Goal: Task Accomplishment & Management: Use online tool/utility

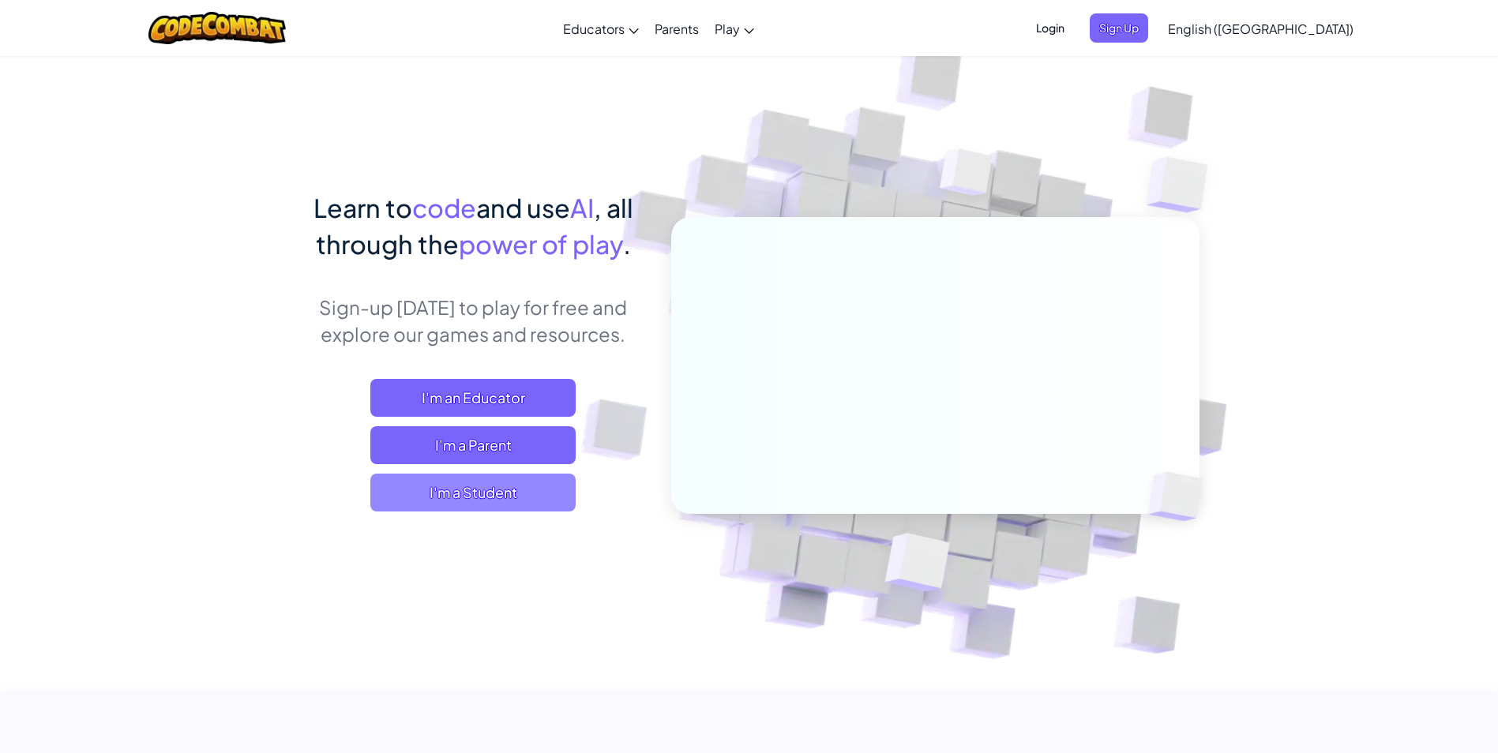
click at [511, 496] on span "I'm a Student" at bounding box center [472, 493] width 205 height 38
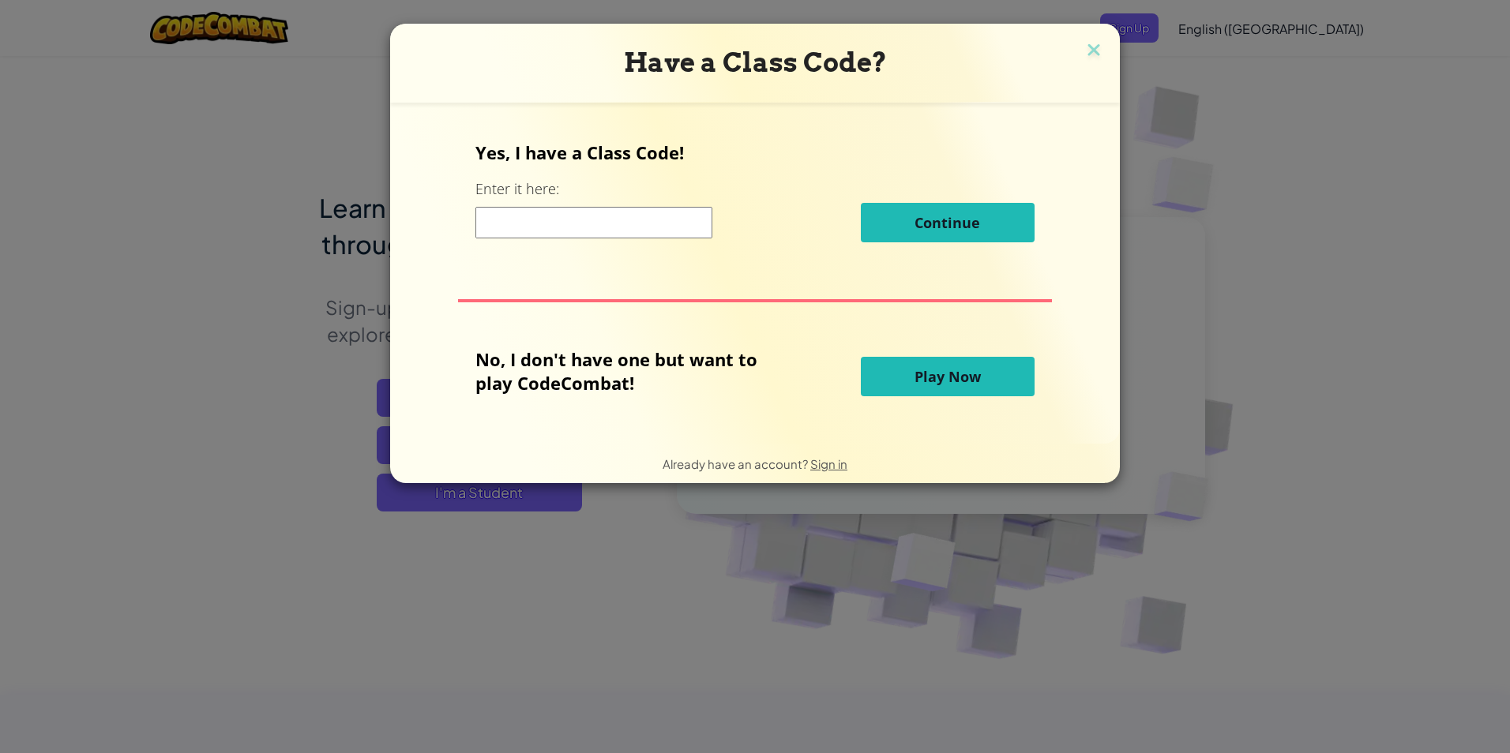
click at [575, 220] on input at bounding box center [593, 223] width 237 height 32
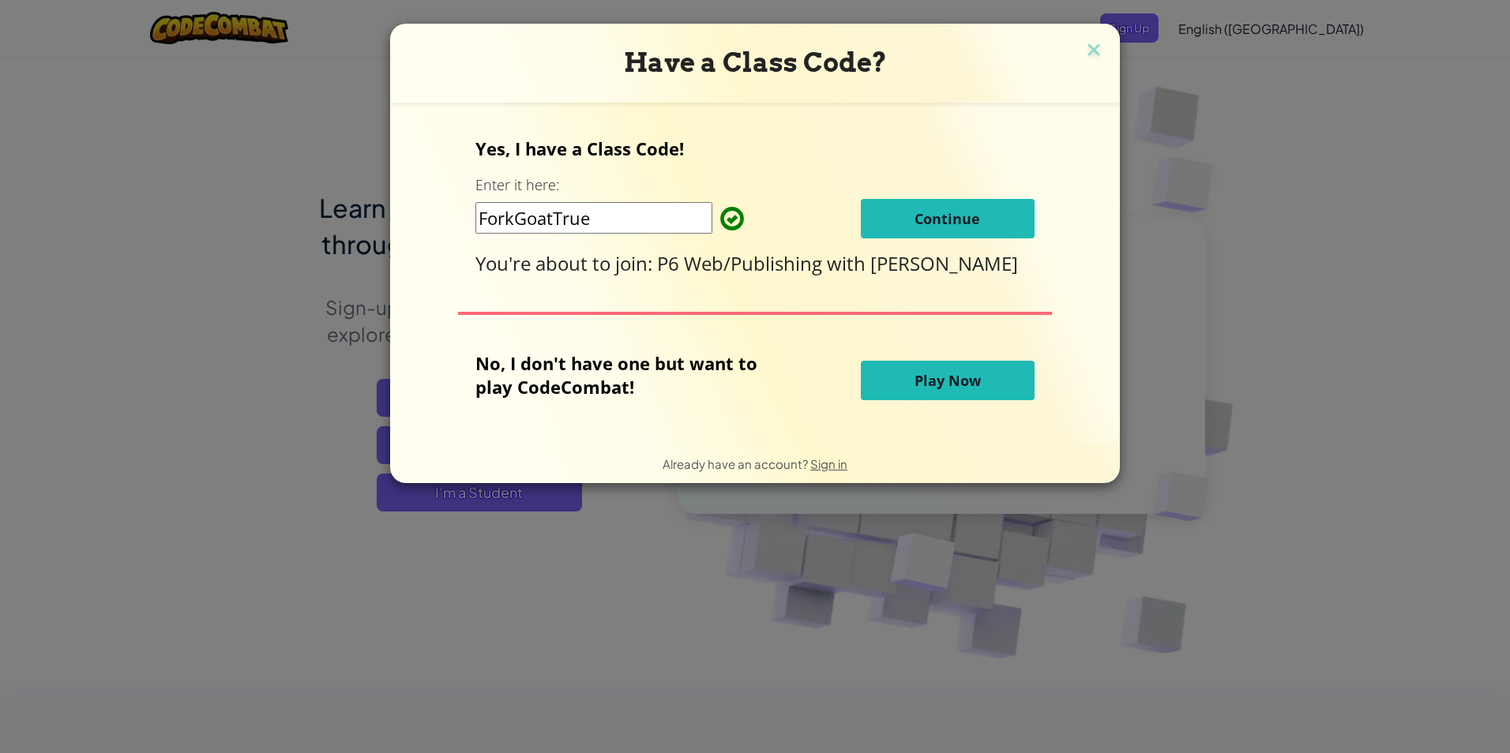
type input "ForkGoatTrue"
click at [922, 220] on span "Continue" at bounding box center [948, 218] width 66 height 19
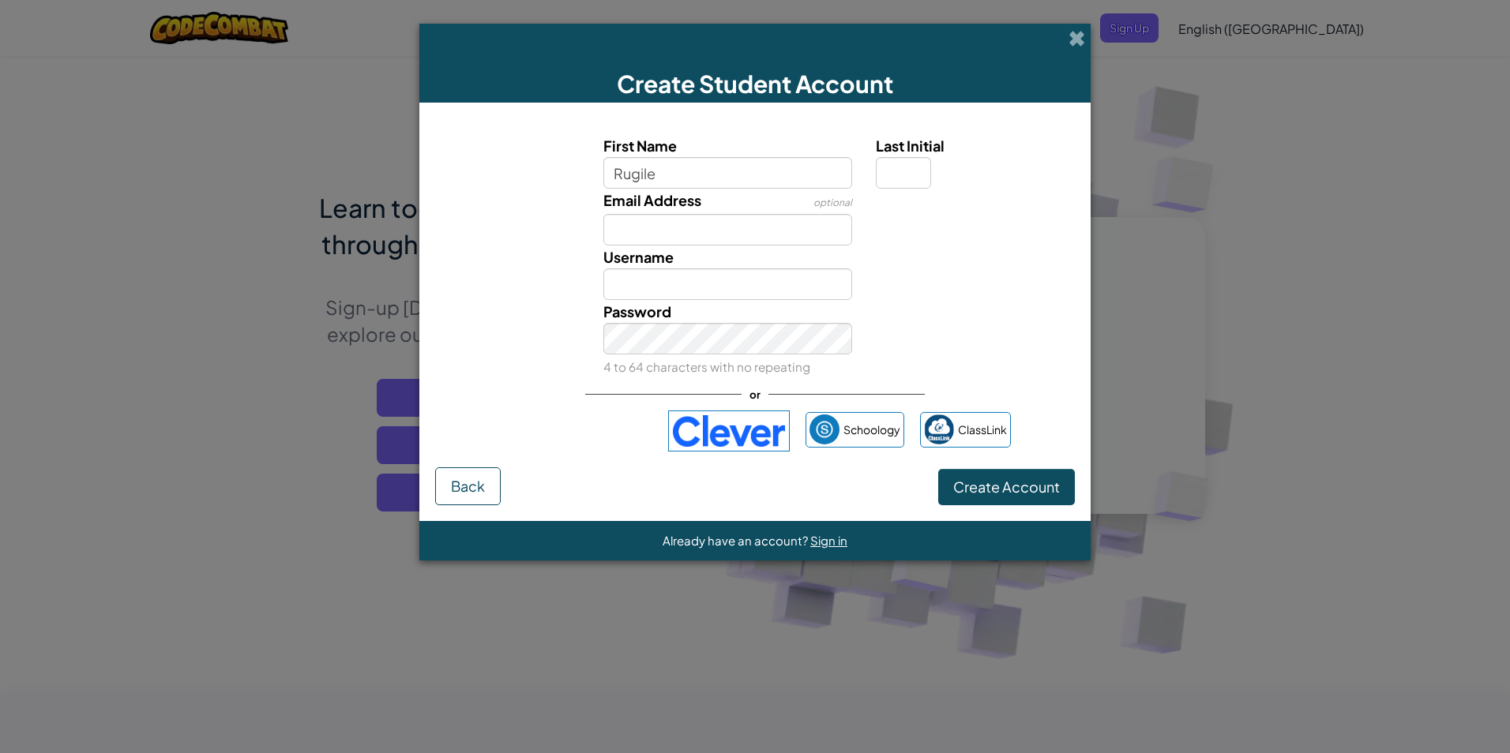
type input "Rugile"
click at [938, 469] on button "Create Account" at bounding box center [1006, 487] width 137 height 36
type input "Rugile"
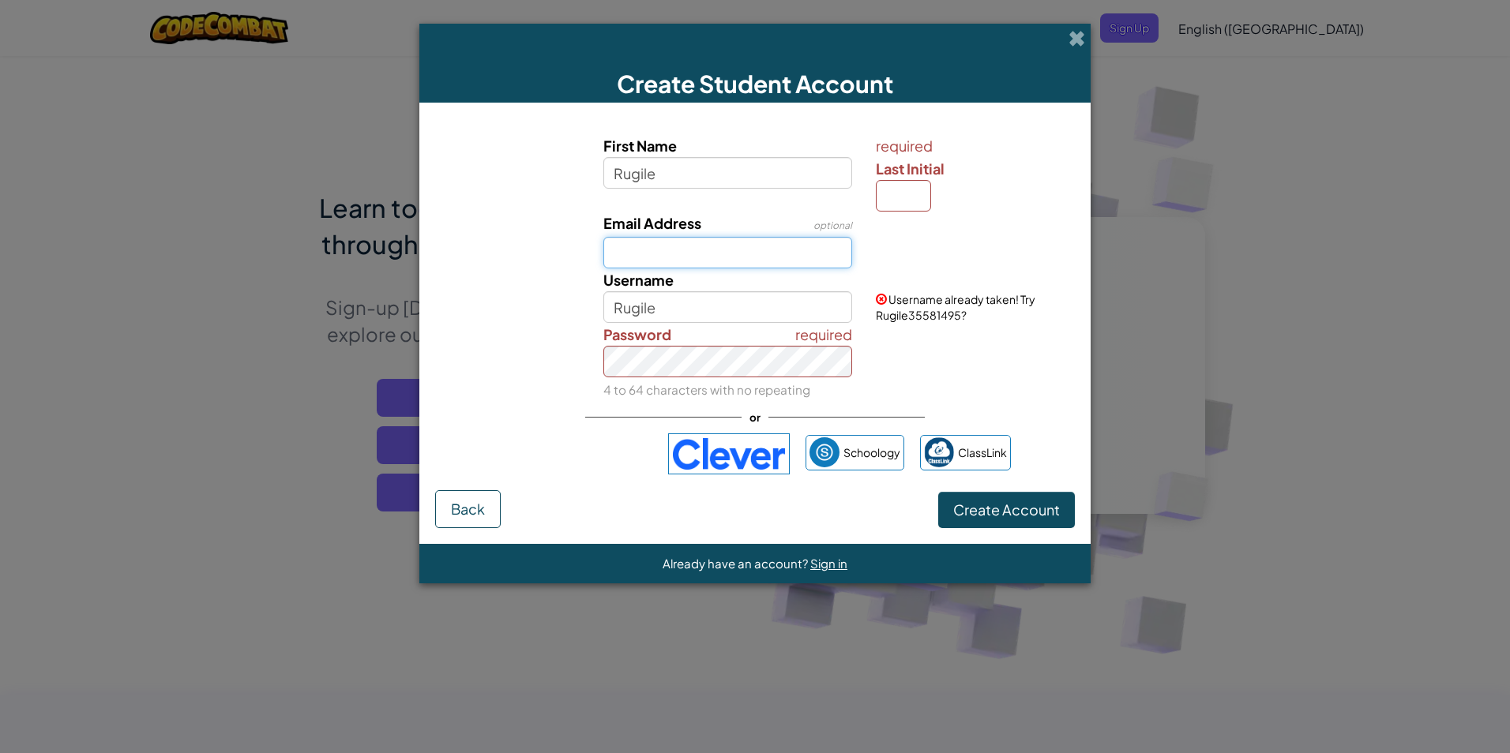
click at [764, 253] on input "Email Address" at bounding box center [728, 253] width 250 height 32
type input "rpas6108@student.dodea.edu"
click at [670, 307] on input "Rugile" at bounding box center [728, 307] width 250 height 32
click at [914, 206] on input "Last Initial" at bounding box center [903, 196] width 55 height 32
type input "P"
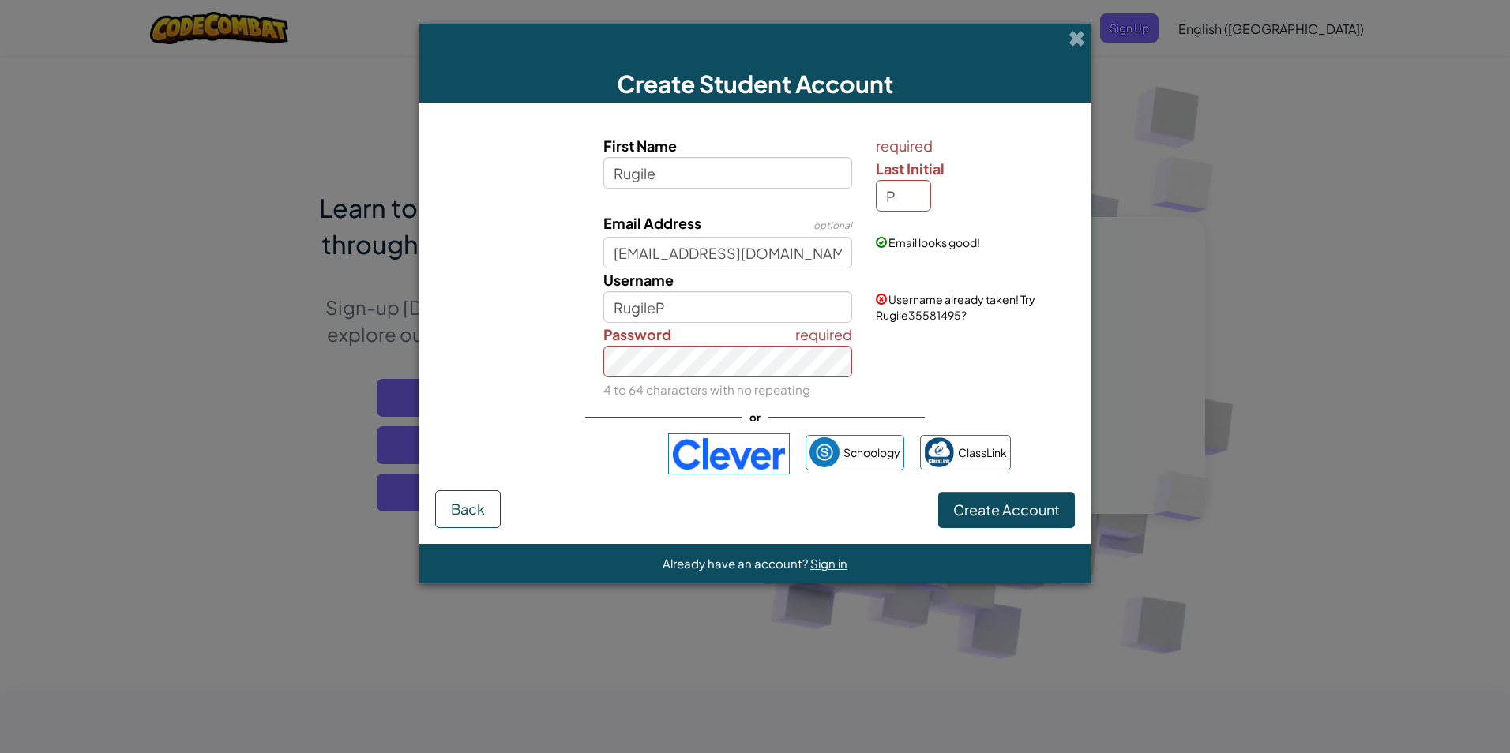
click at [956, 201] on div "required Last Initial P" at bounding box center [973, 172] width 195 height 77
click at [726, 312] on input "RugileP" at bounding box center [728, 307] width 250 height 32
type input "R"
click at [963, 361] on div "required Password 4 to 64 characters with no repeating" at bounding box center [754, 362] width 655 height 78
click at [712, 316] on input "akutagawa" at bounding box center [728, 307] width 250 height 32
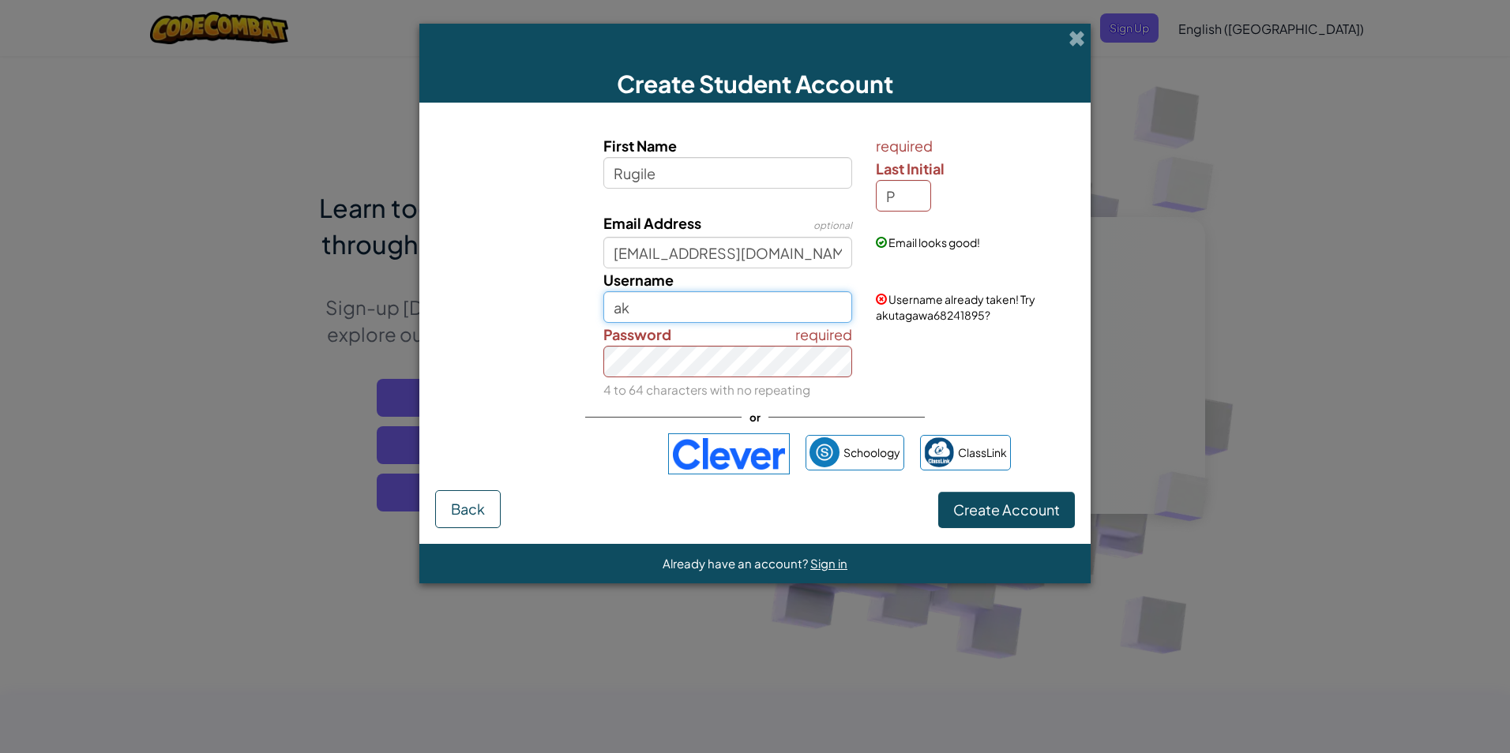
type input "a"
type input "[PERSON_NAME]"
click at [937, 373] on div "required Password 4 to 64 characters with no repeating" at bounding box center [754, 362] width 655 height 78
click at [966, 423] on div "First Name Rugile required Last Initial P Email Address optional rpas6108@stude…" at bounding box center [755, 304] width 640 height 372
click at [1004, 521] on button "Create Account" at bounding box center [1006, 510] width 137 height 36
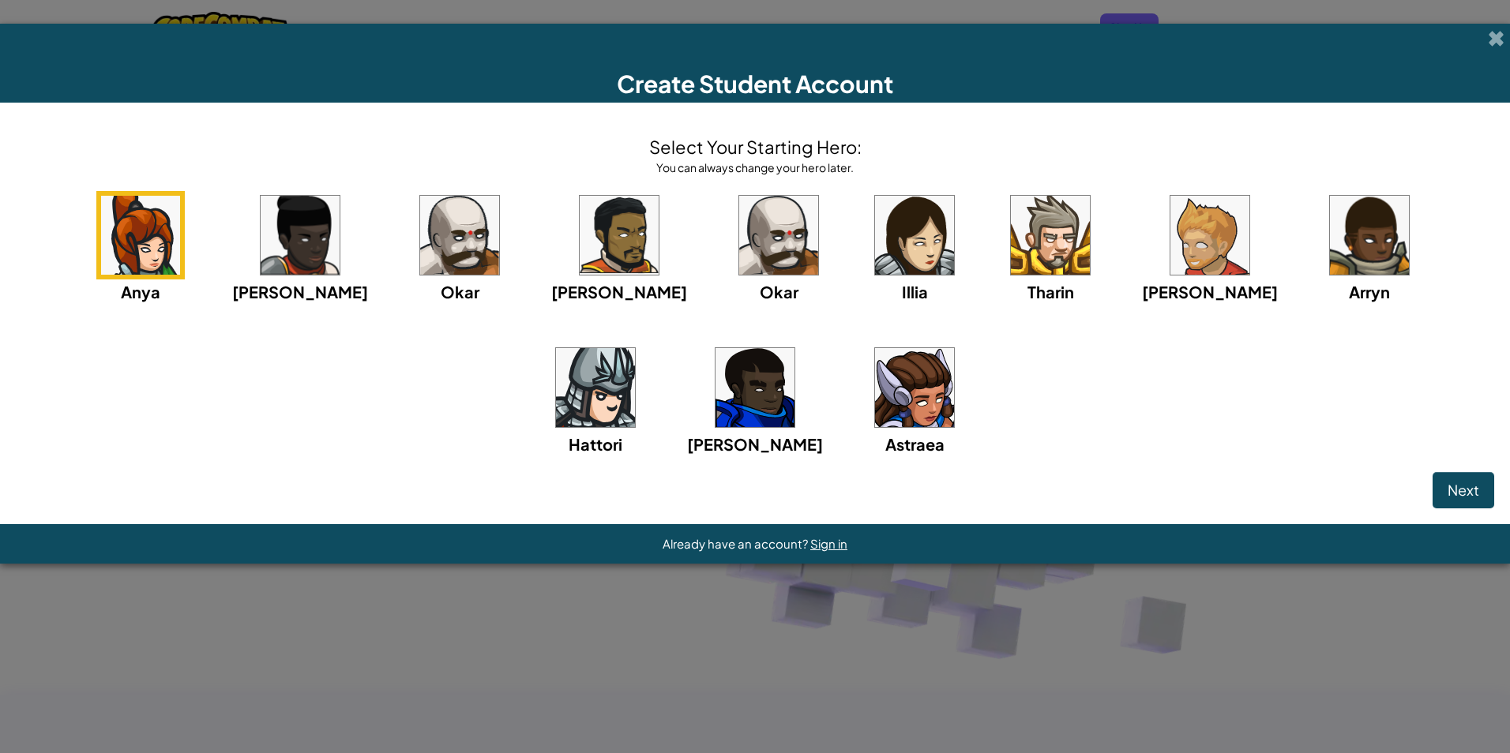
click at [875, 400] on img at bounding box center [914, 387] width 79 height 79
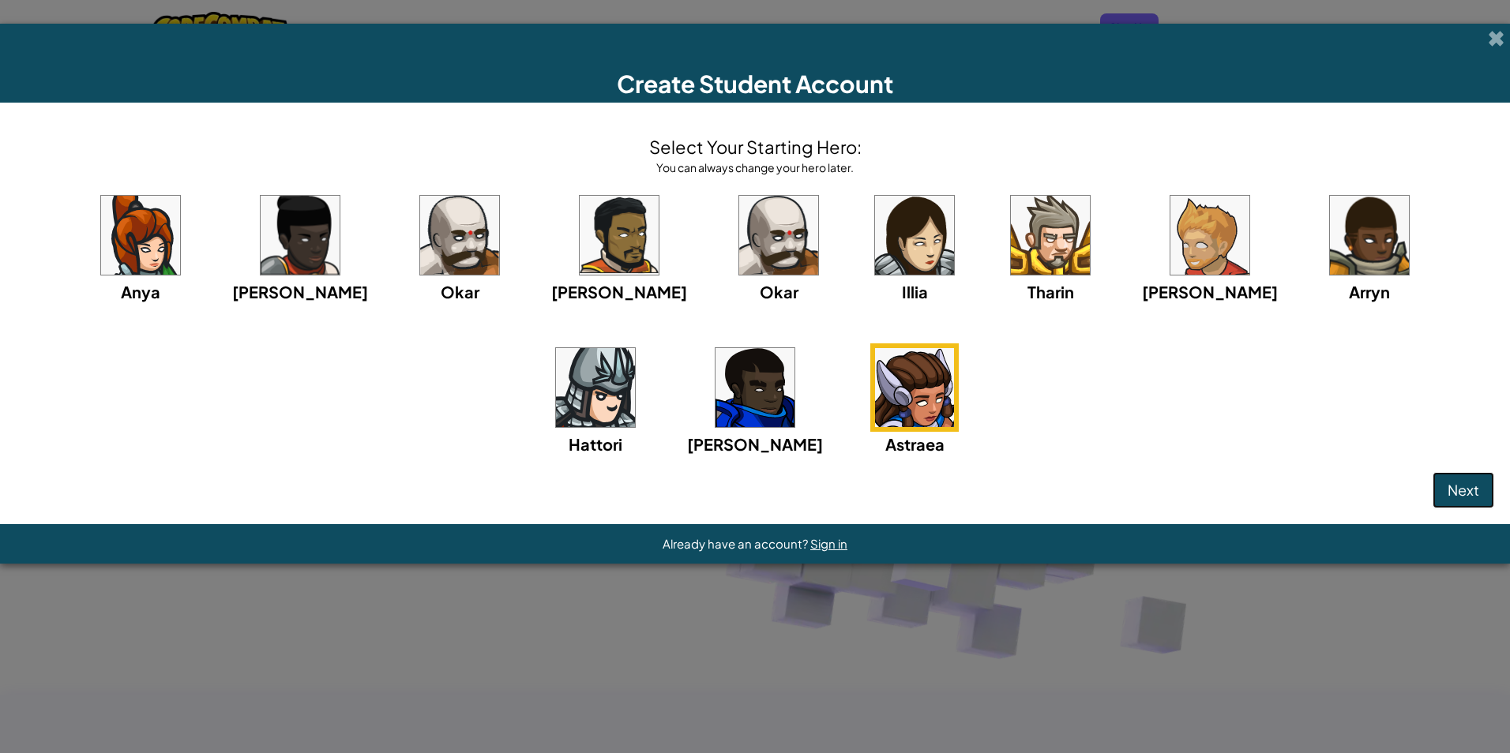
click at [1466, 492] on span "Next" at bounding box center [1464, 490] width 32 height 18
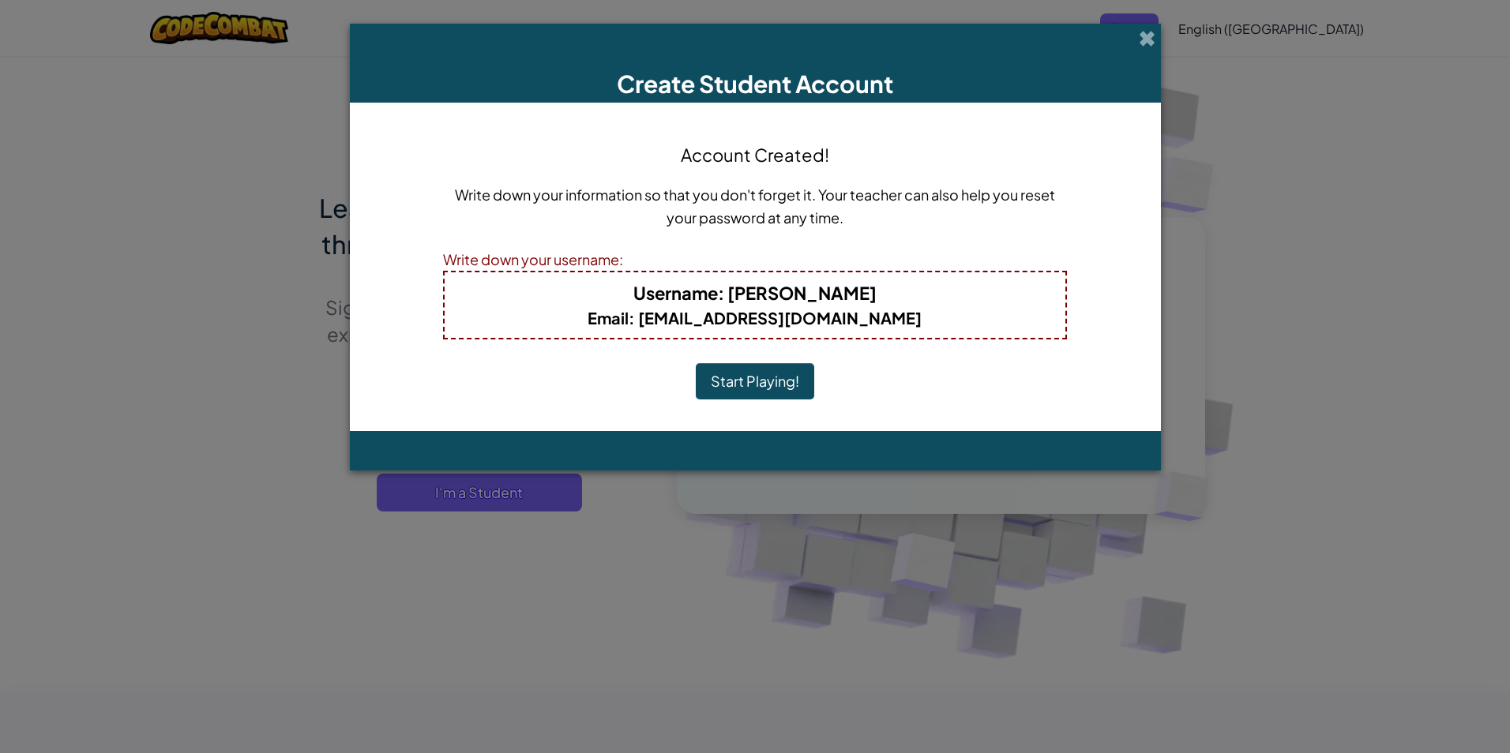
click at [770, 375] on button "Start Playing!" at bounding box center [755, 381] width 118 height 36
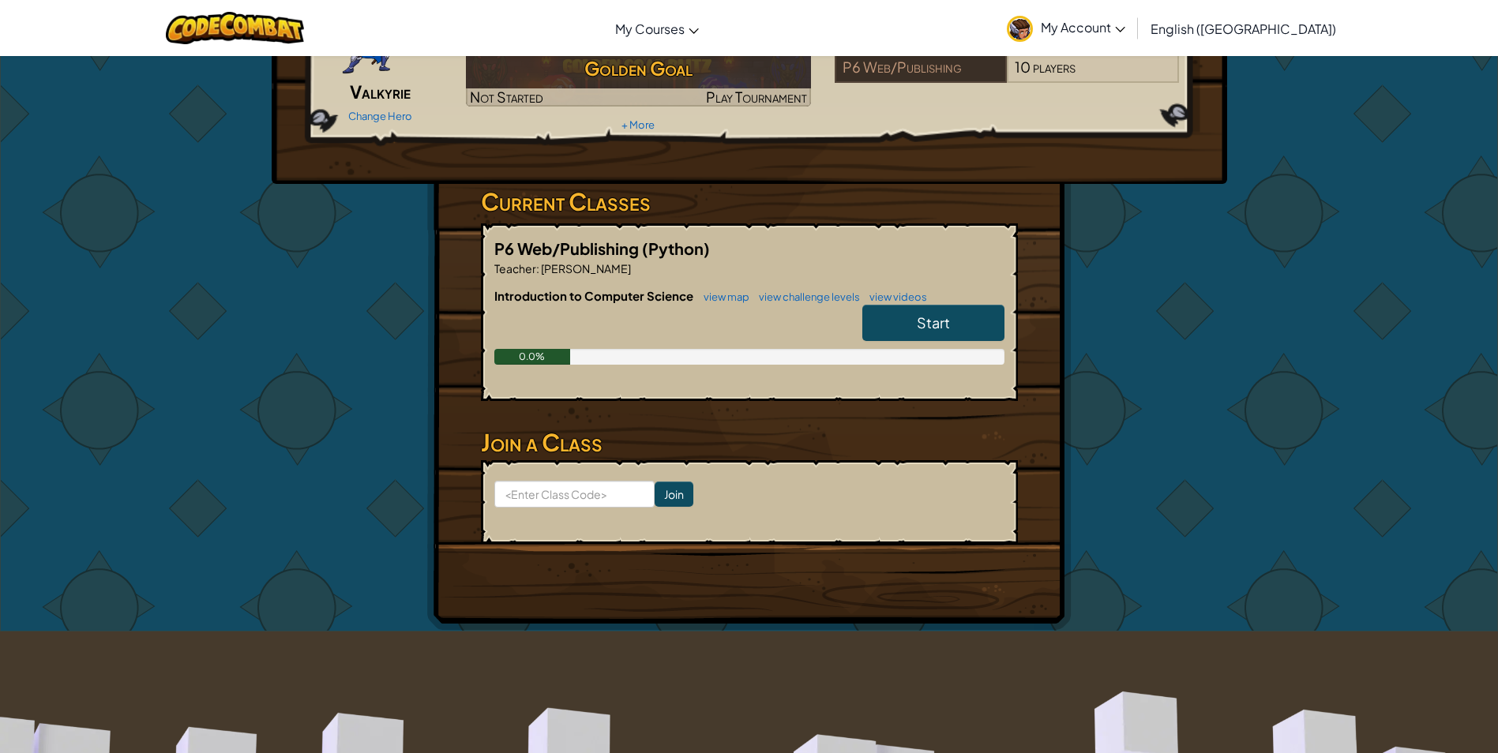
scroll to position [158, 0]
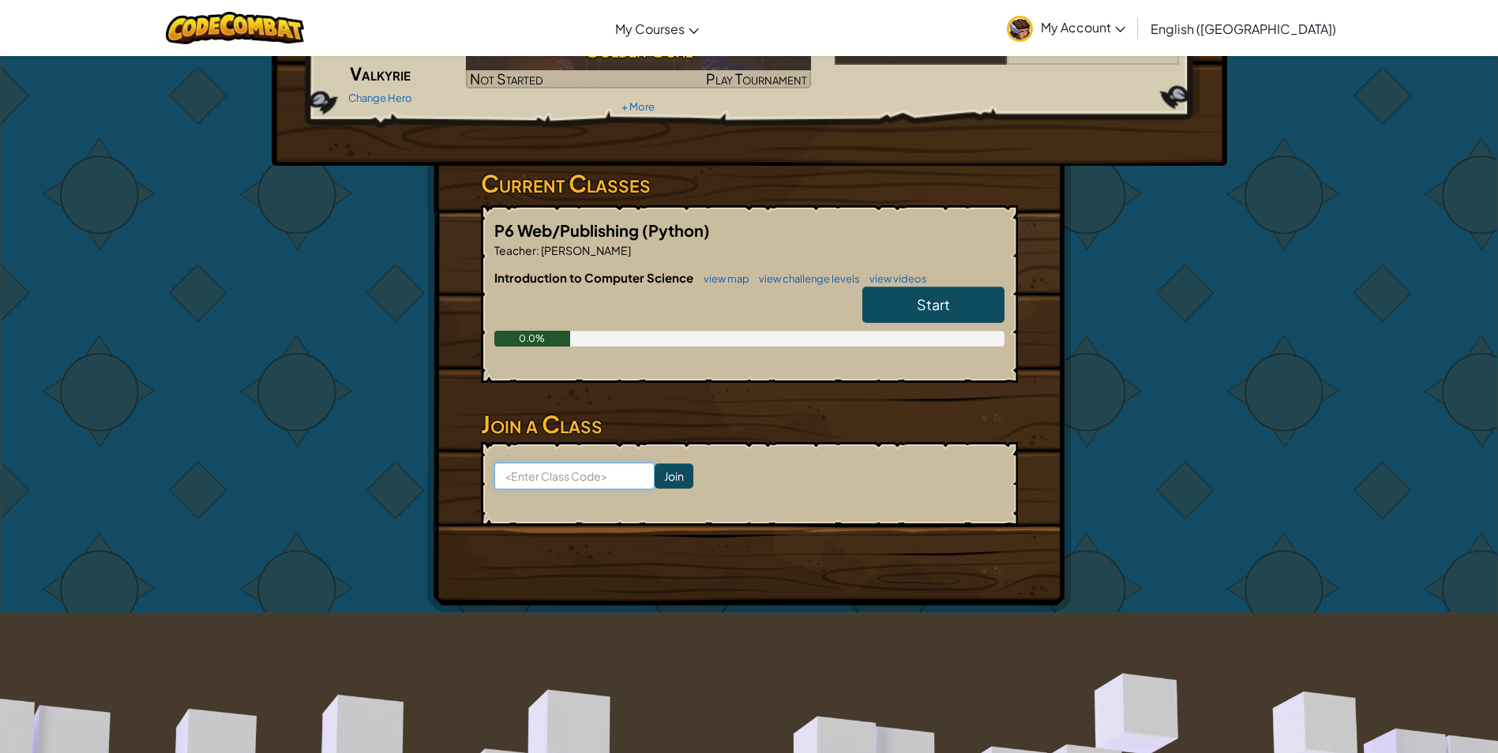
click at [553, 483] on input at bounding box center [574, 476] width 160 height 27
type input "ForkGoatTrue"
click at [665, 471] on input "Join" at bounding box center [674, 476] width 39 height 25
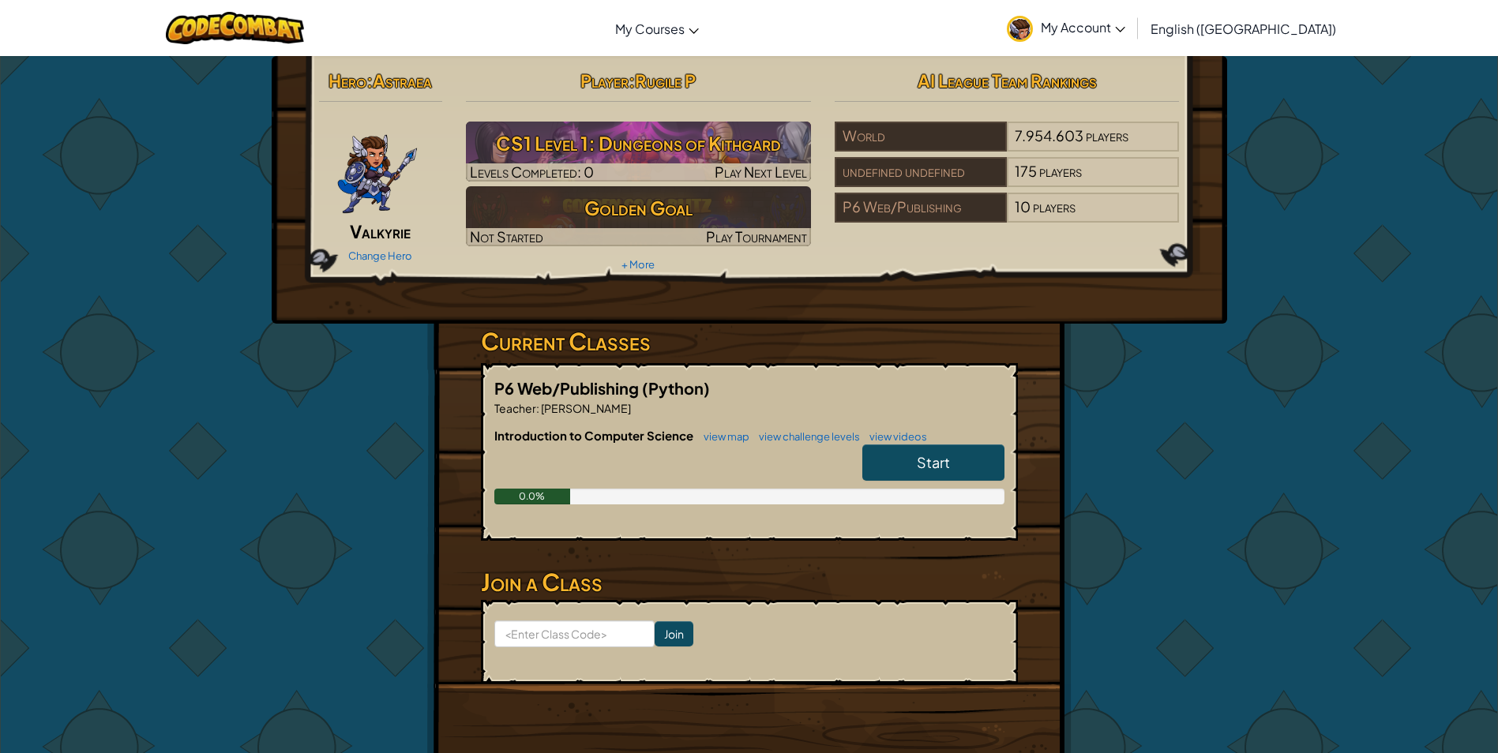
click at [915, 463] on link "Start" at bounding box center [933, 463] width 142 height 36
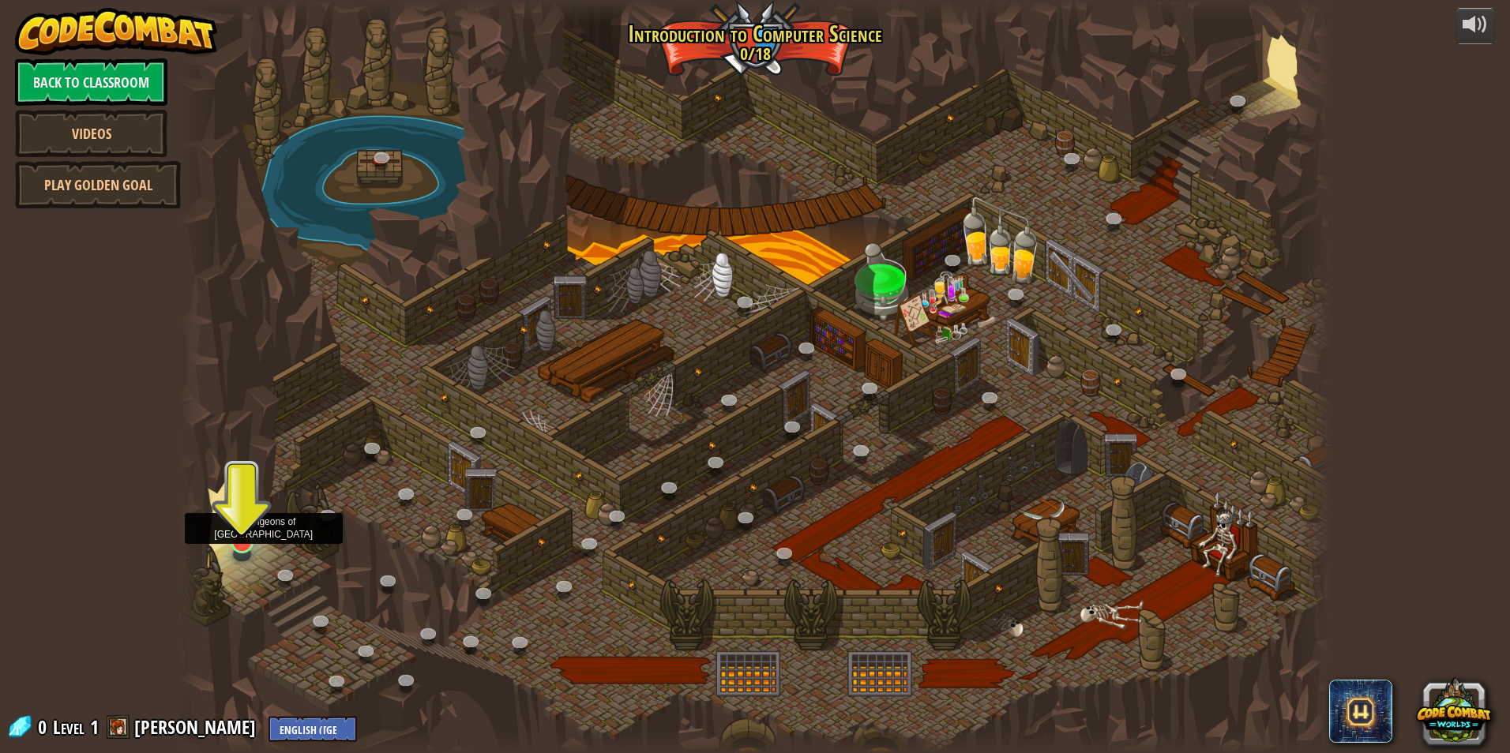
click at [239, 535] on img at bounding box center [242, 507] width 31 height 71
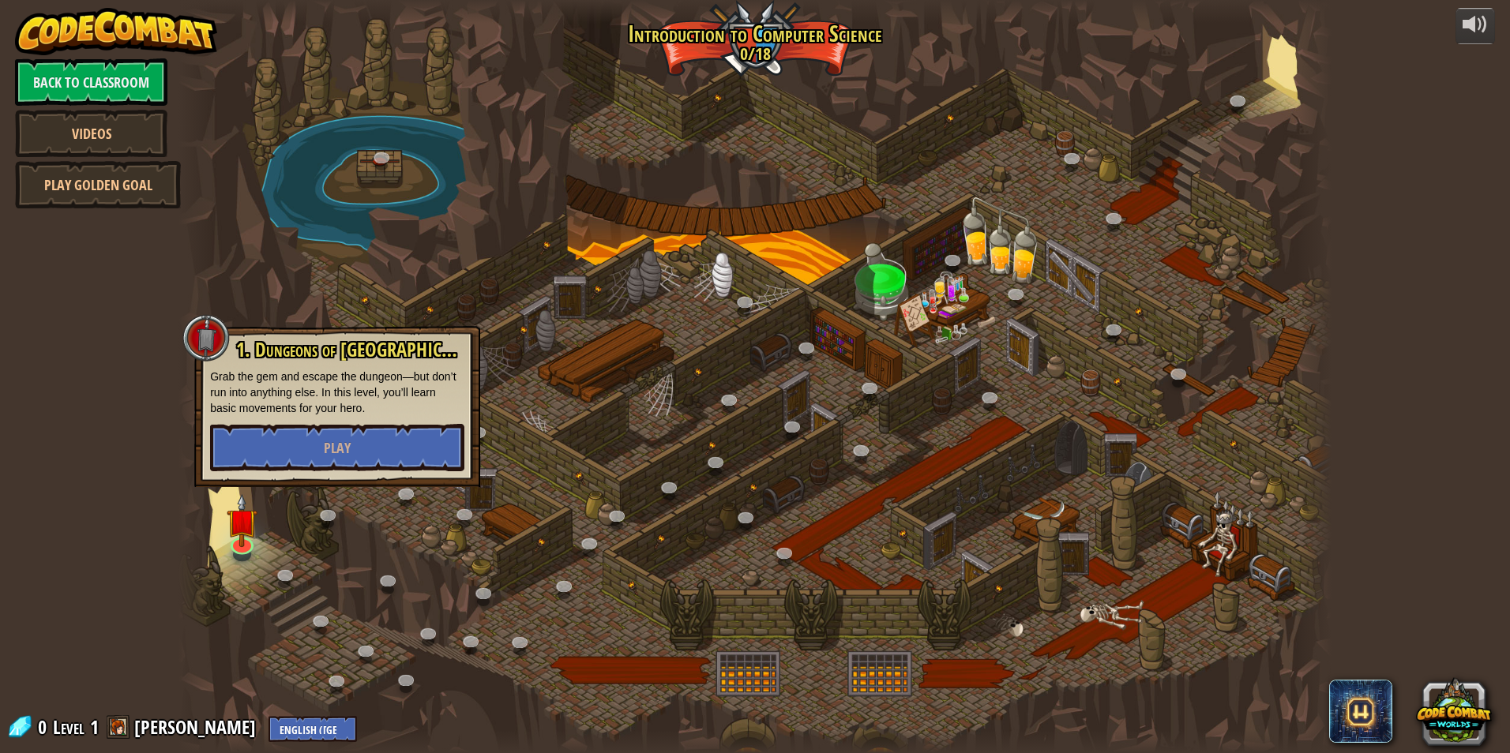
click at [1455, 350] on div "powered by Back to Classroom Videos Play Golden Goal 25. Kithgard Gates (Locked…" at bounding box center [755, 376] width 1510 height 753
click at [316, 438] on button "Play" at bounding box center [337, 447] width 254 height 47
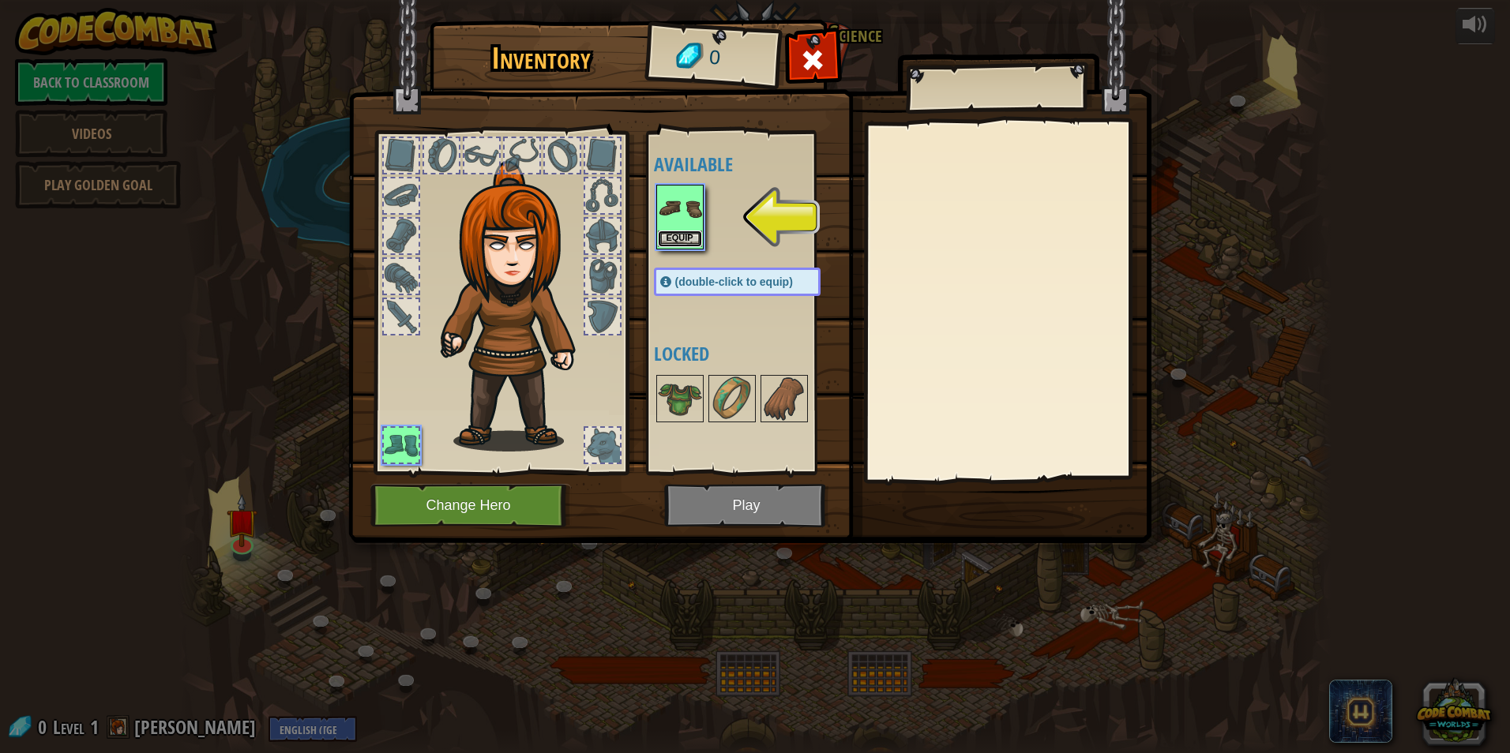
click at [689, 240] on button "Equip" at bounding box center [680, 239] width 44 height 17
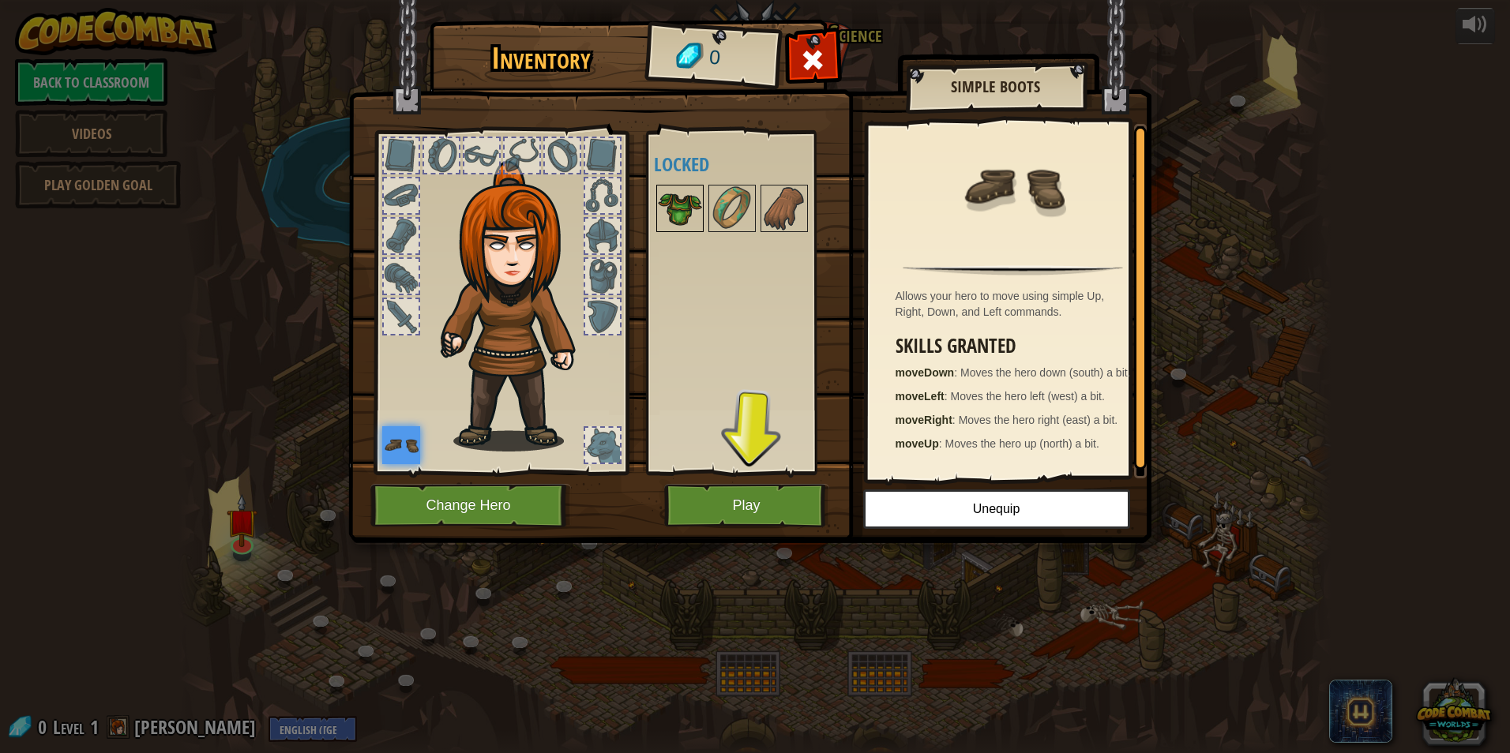
click at [679, 206] on img at bounding box center [680, 208] width 44 height 44
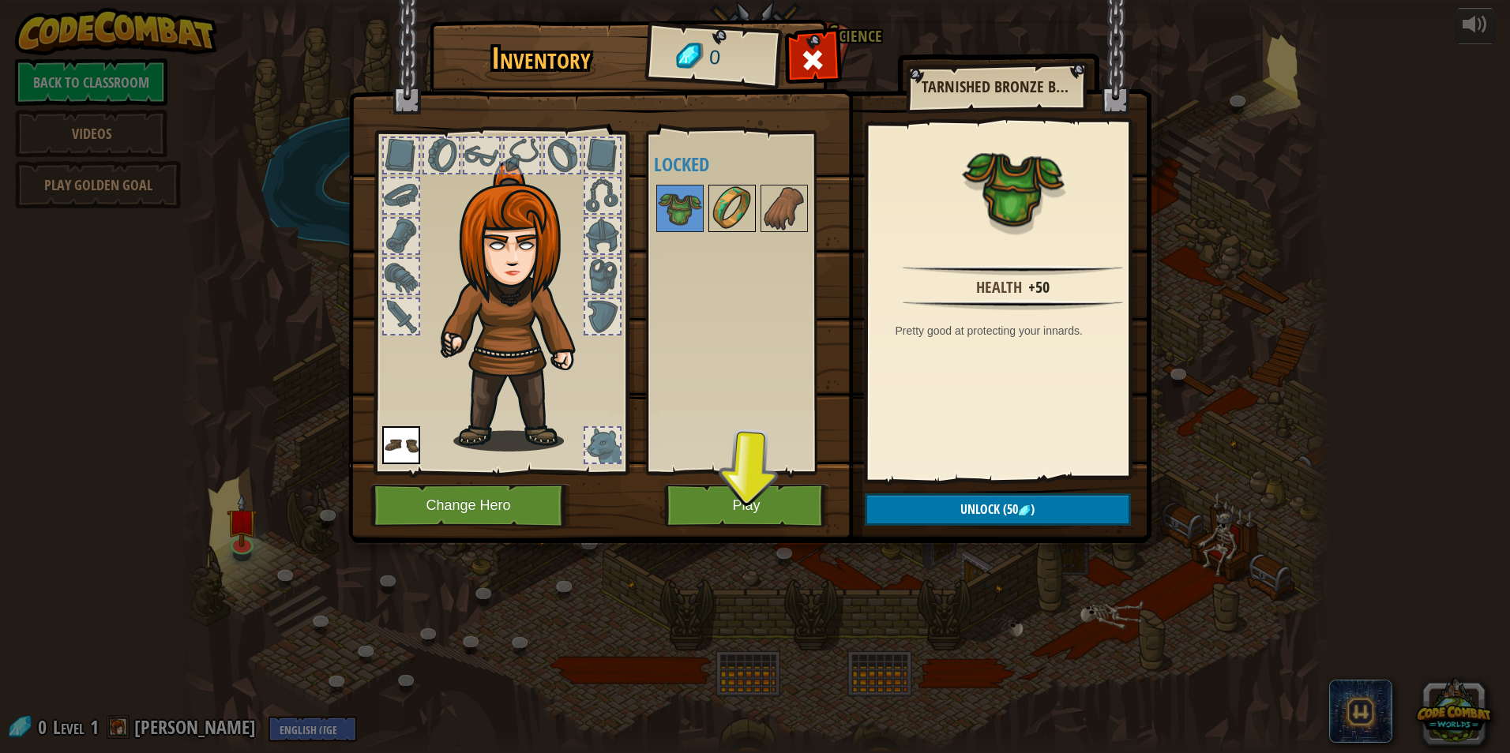
click at [734, 193] on img at bounding box center [732, 208] width 44 height 44
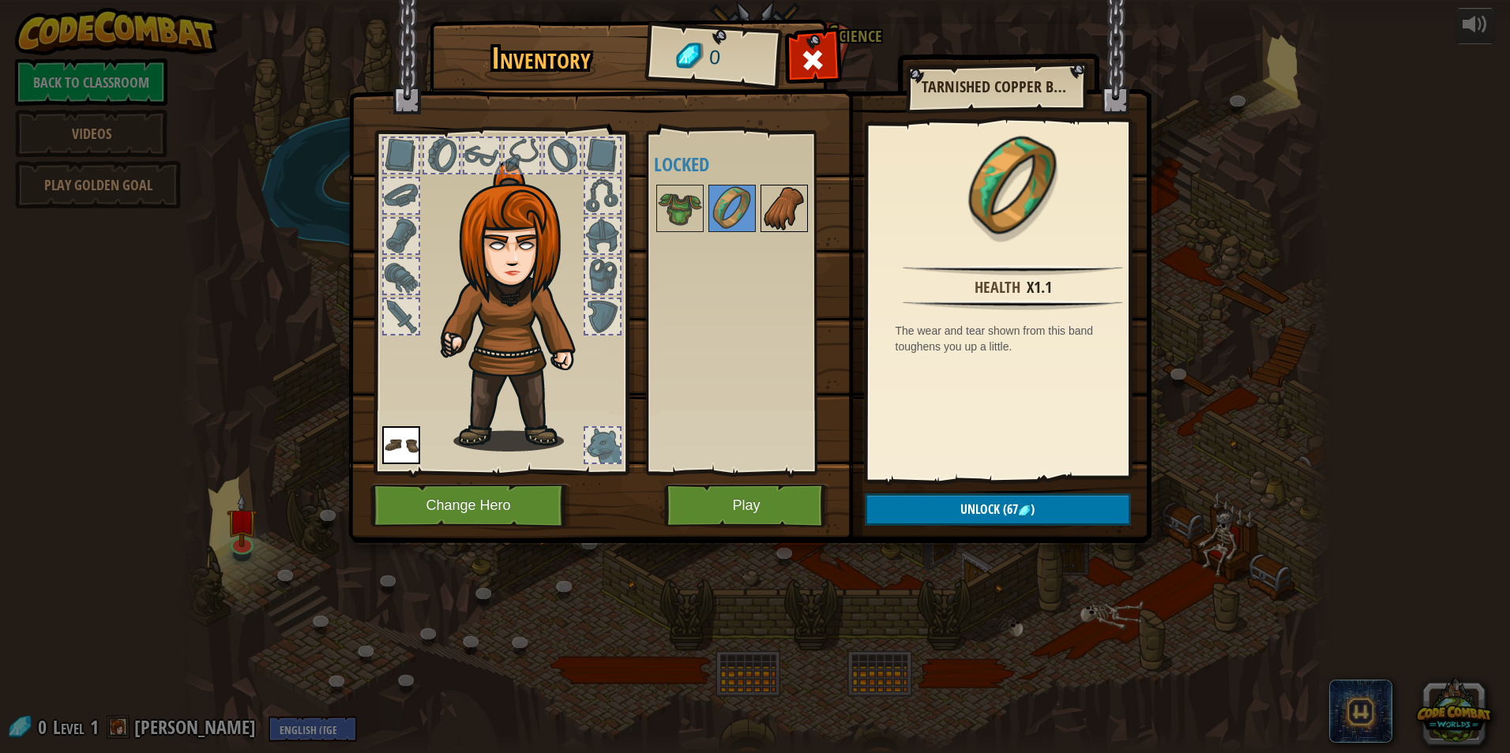
click at [788, 201] on img at bounding box center [784, 208] width 44 height 44
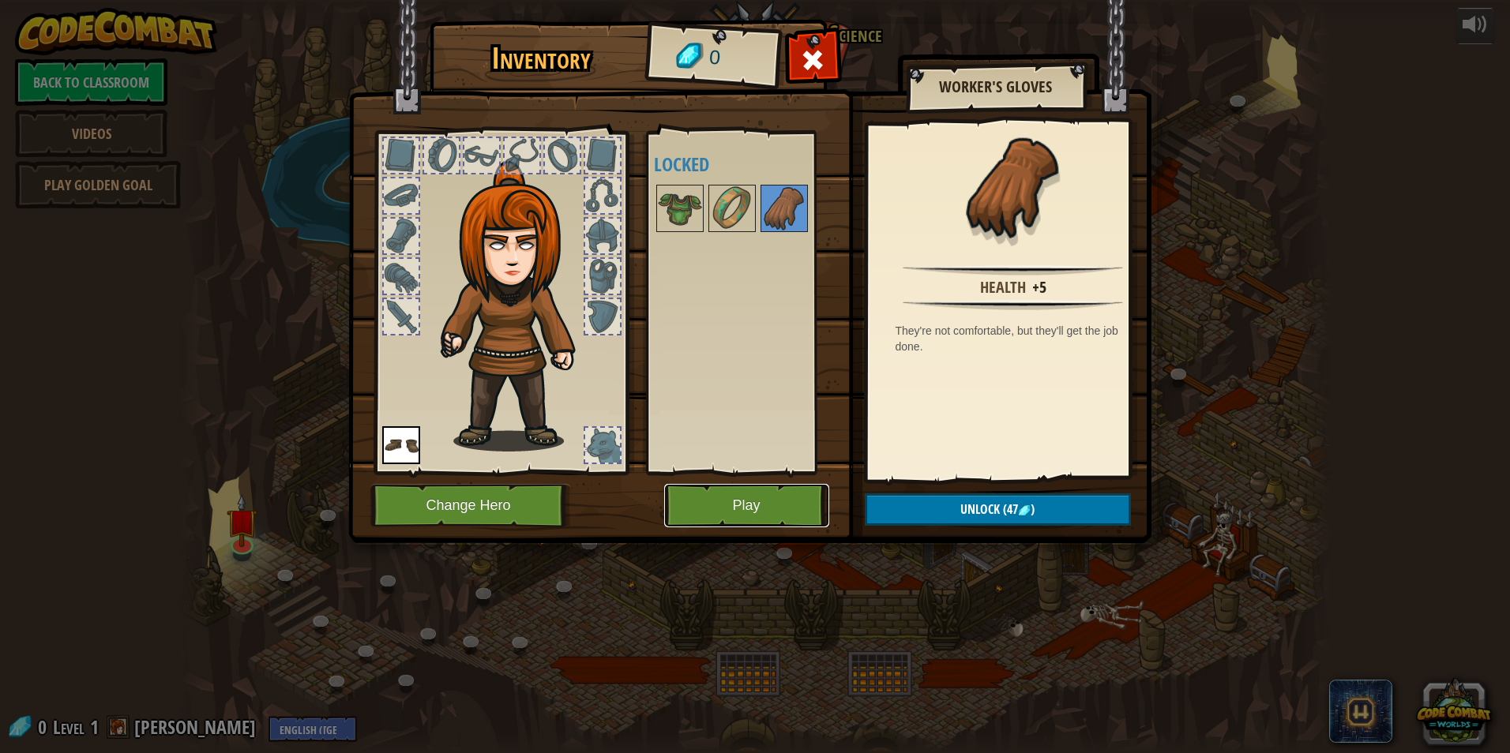
click at [731, 491] on button "Play" at bounding box center [746, 505] width 165 height 43
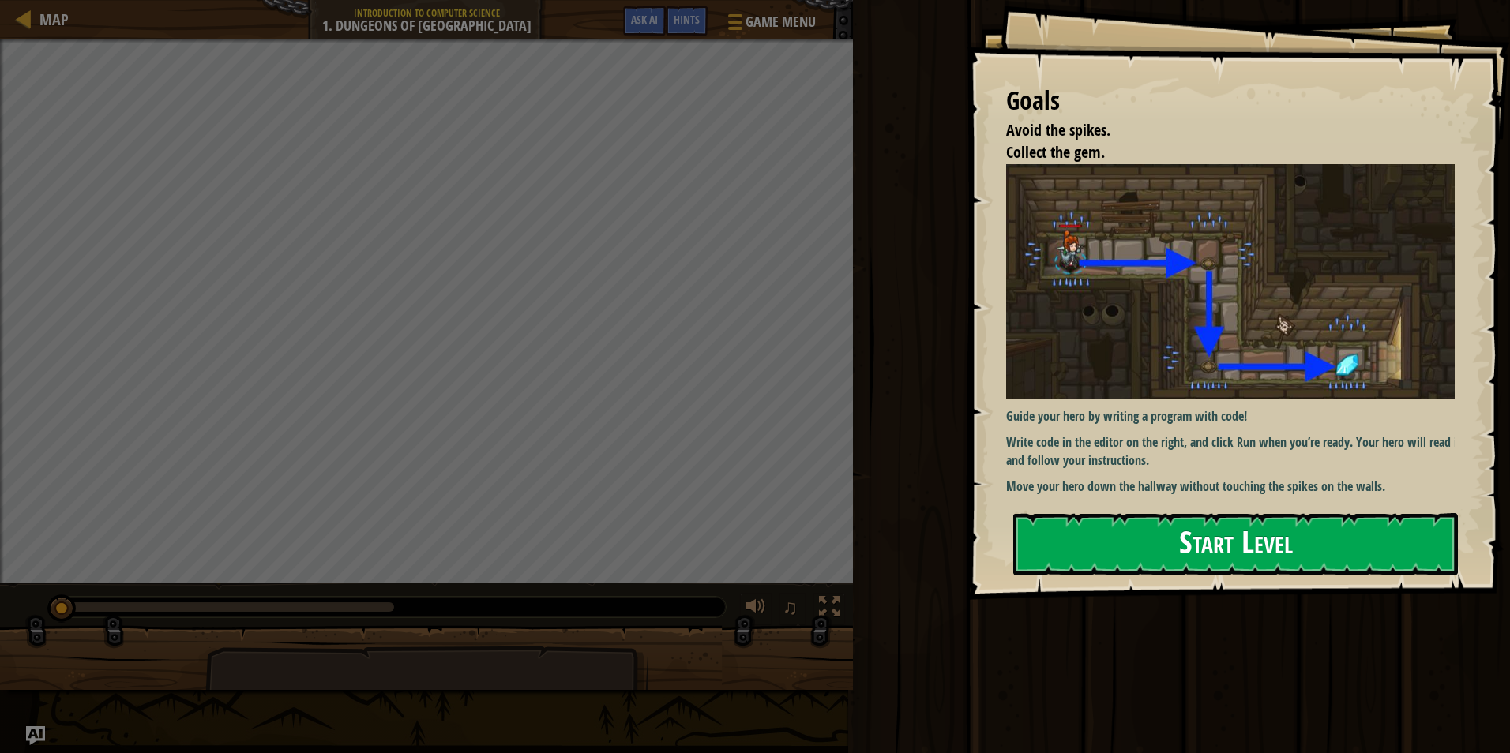
click at [1233, 543] on button "Start Level" at bounding box center [1235, 544] width 445 height 62
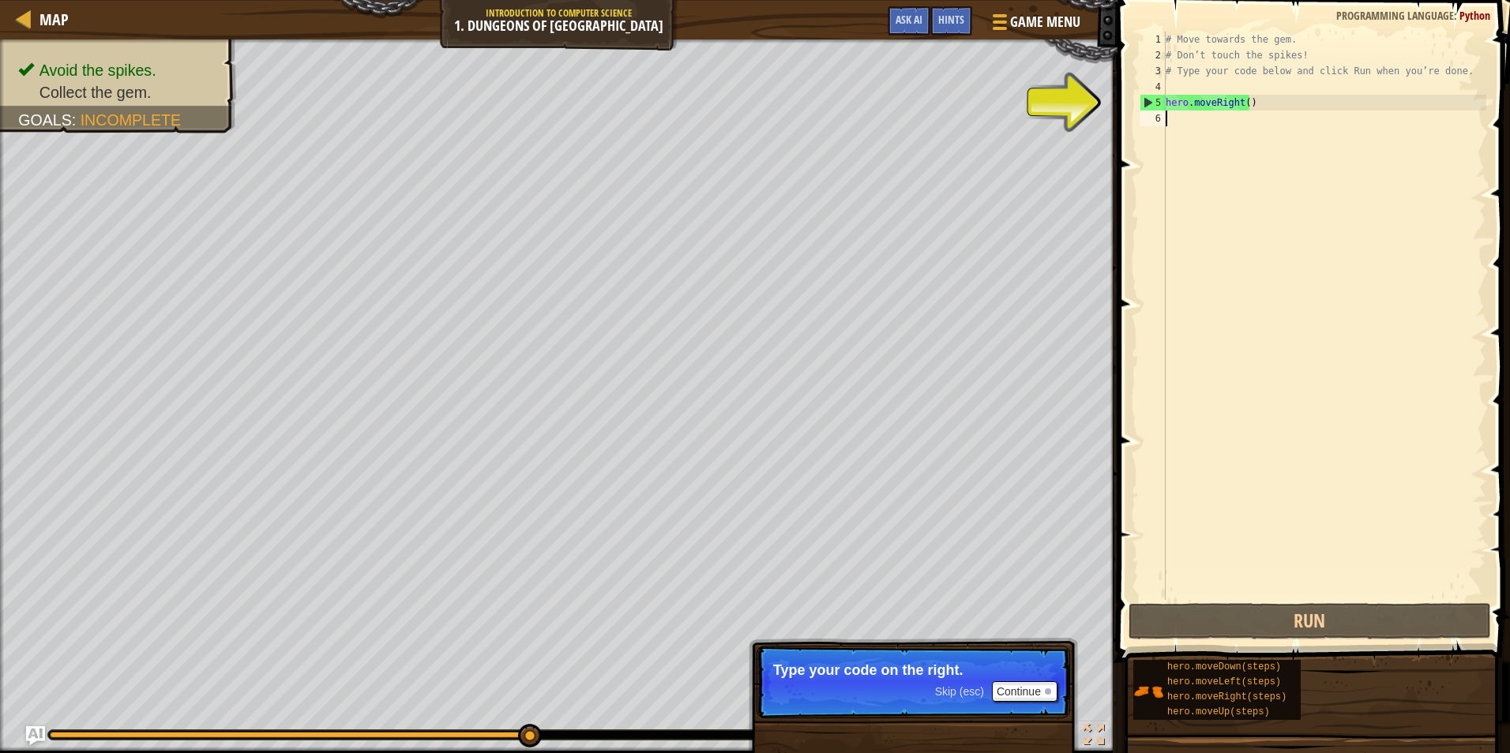
click at [1192, 121] on div "# Move towards the gem. # Don’t touch the spikes! # Type your code below and cl…" at bounding box center [1325, 332] width 324 height 600
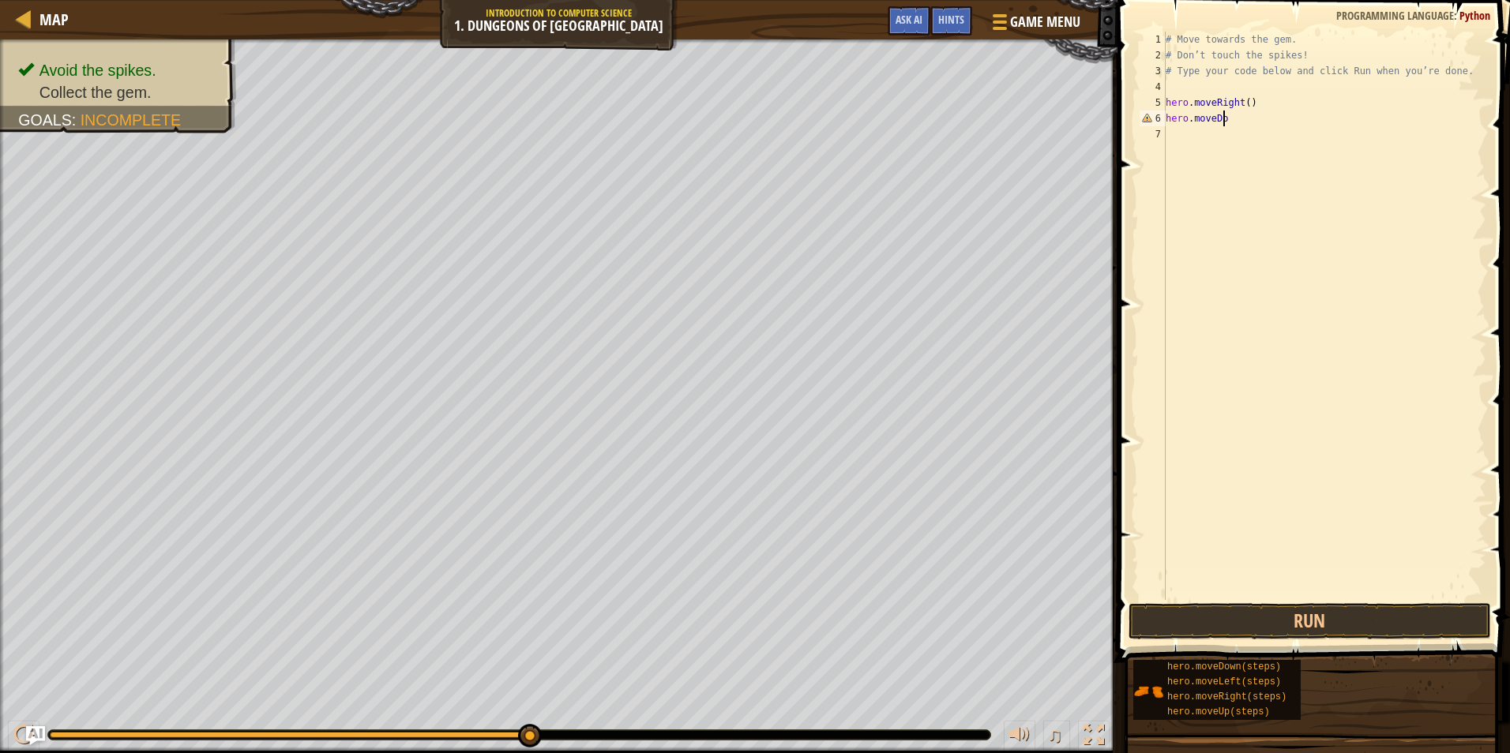
scroll to position [7, 4]
type textarea "hero.moveDown"
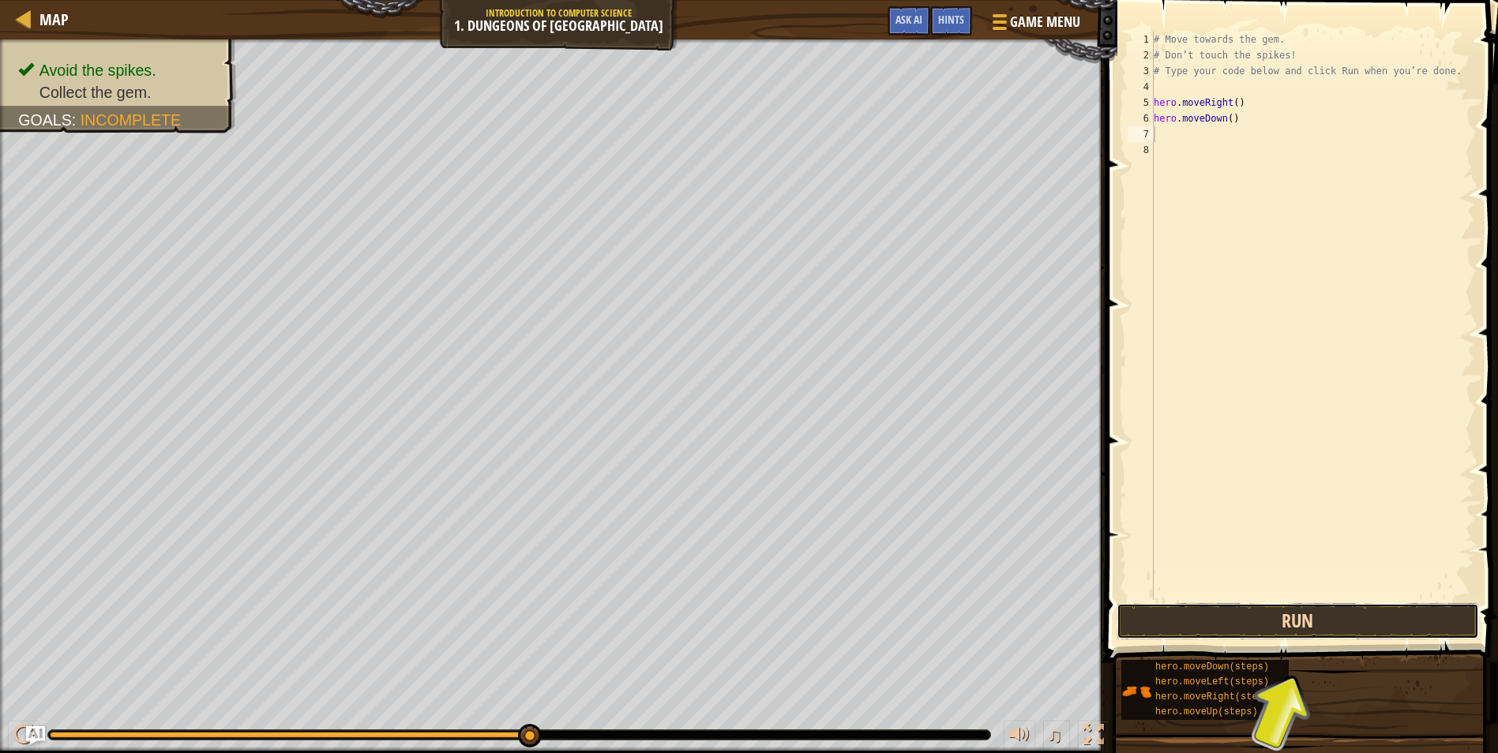
click at [1320, 619] on button "Run" at bounding box center [1298, 621] width 362 height 36
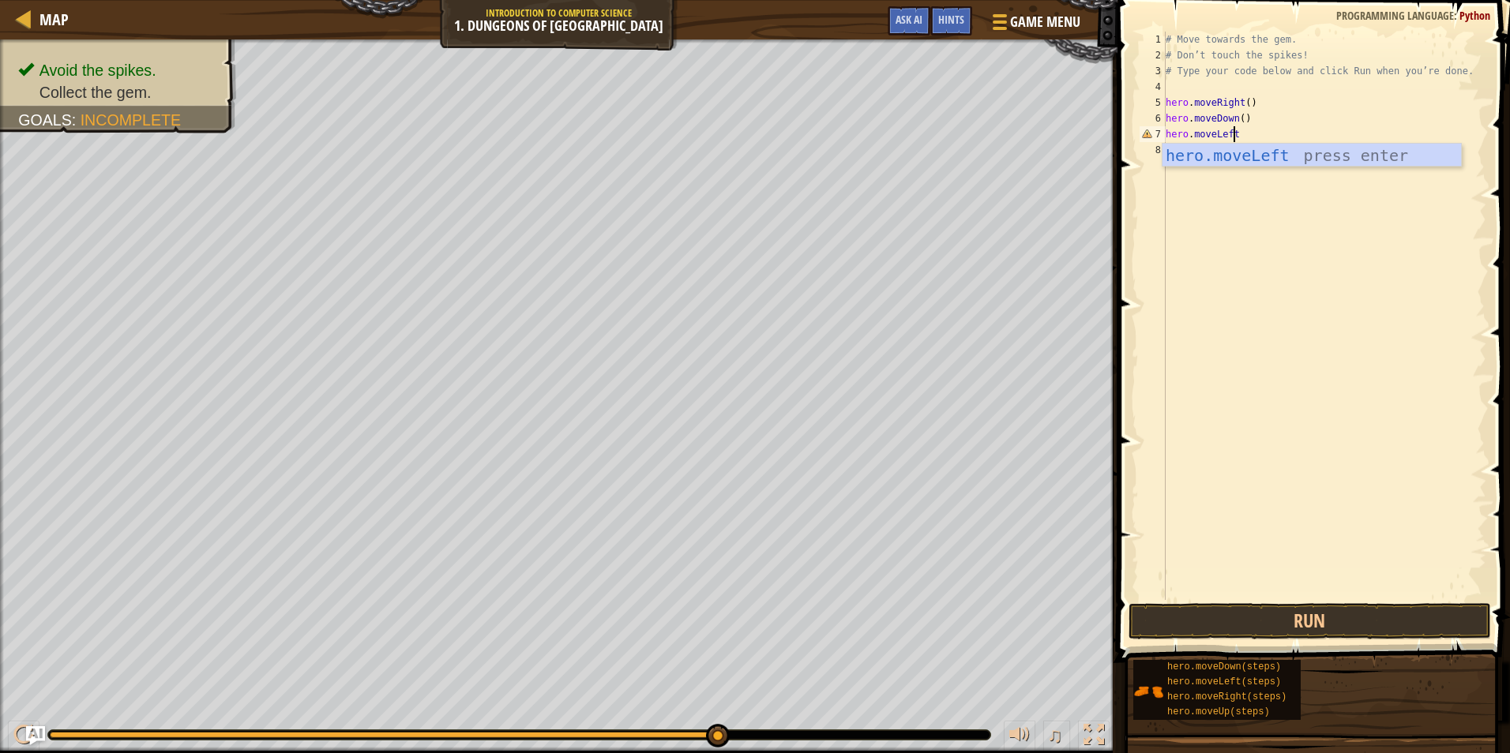
scroll to position [7, 5]
type textarea "hero.moveLeft"
click at [1343, 623] on button "Run" at bounding box center [1310, 621] width 362 height 36
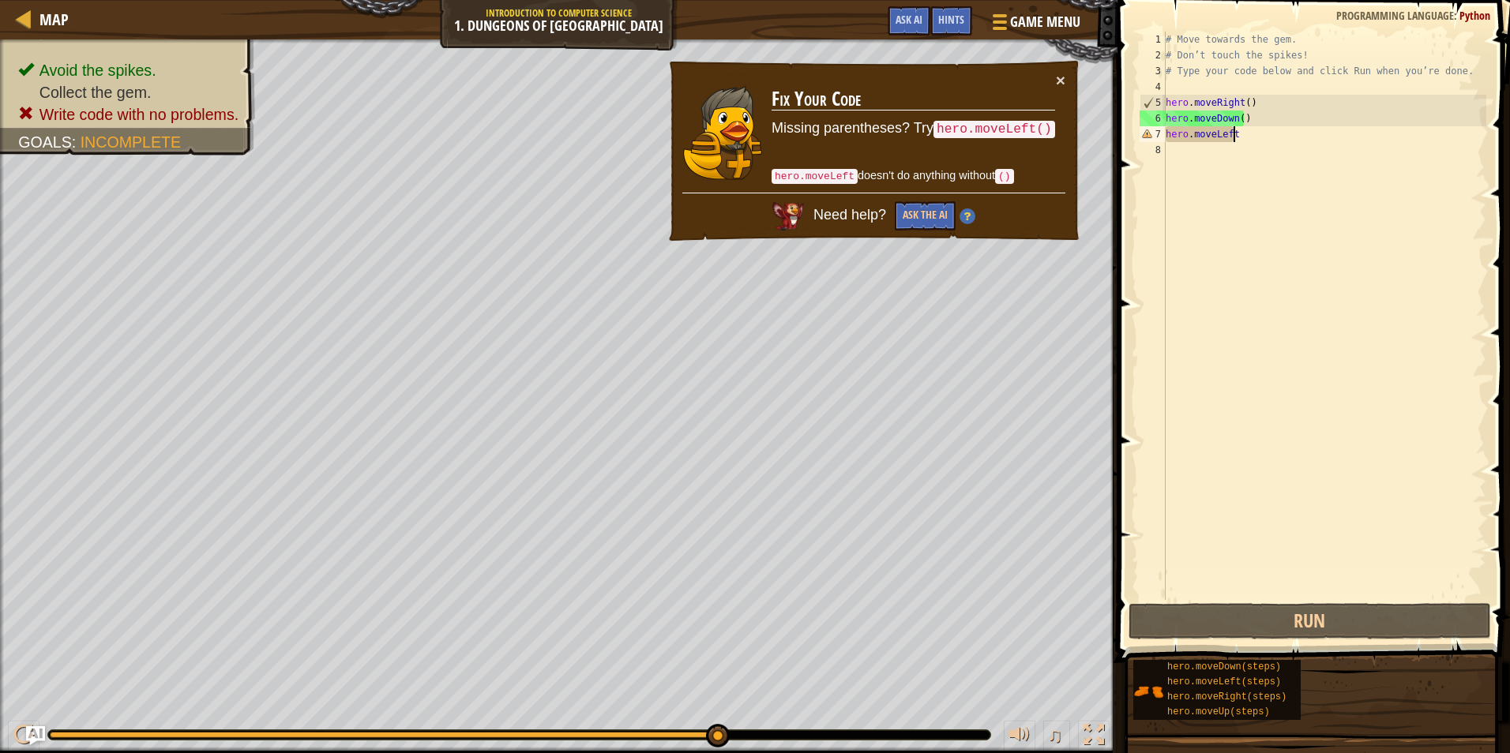
scroll to position [7, 0]
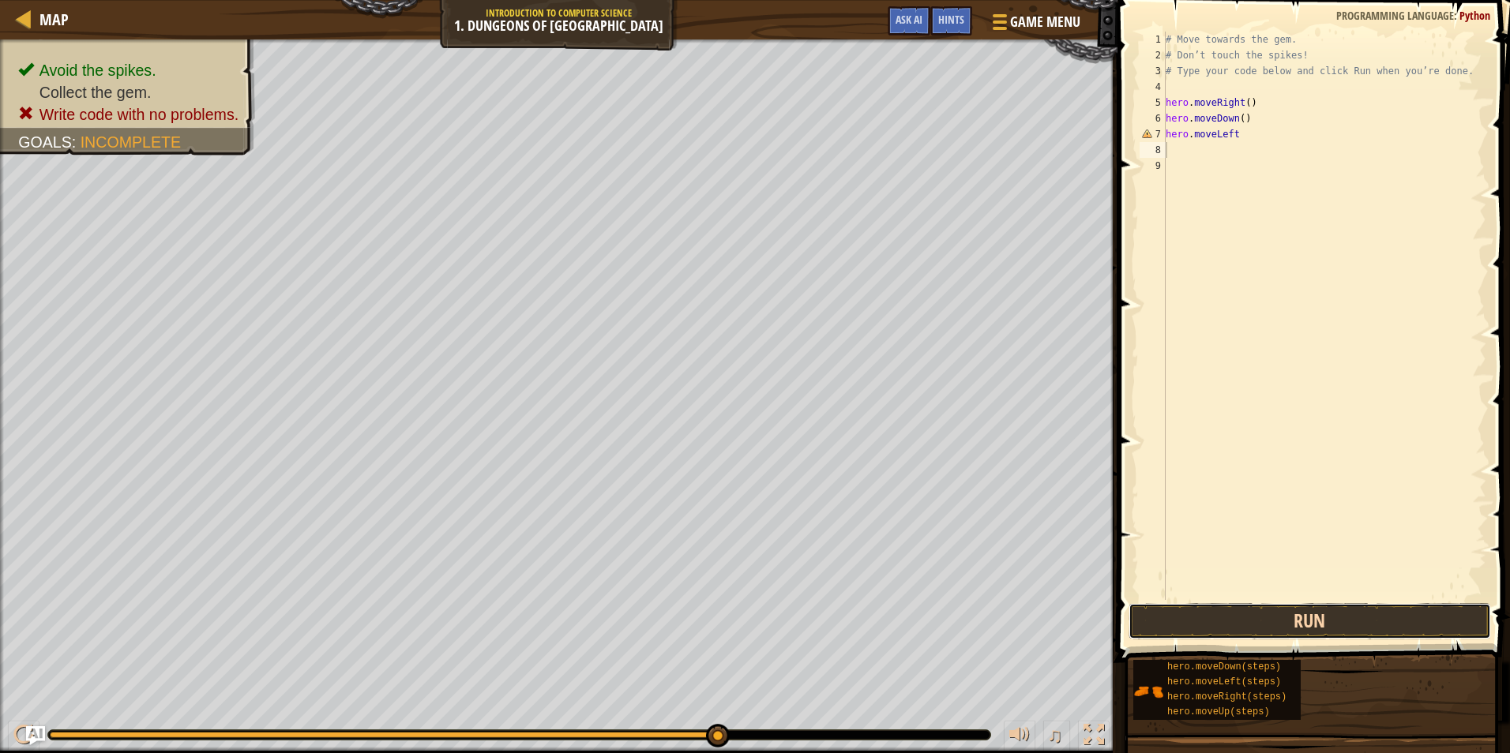
click at [1277, 613] on button "Run" at bounding box center [1310, 621] width 362 height 36
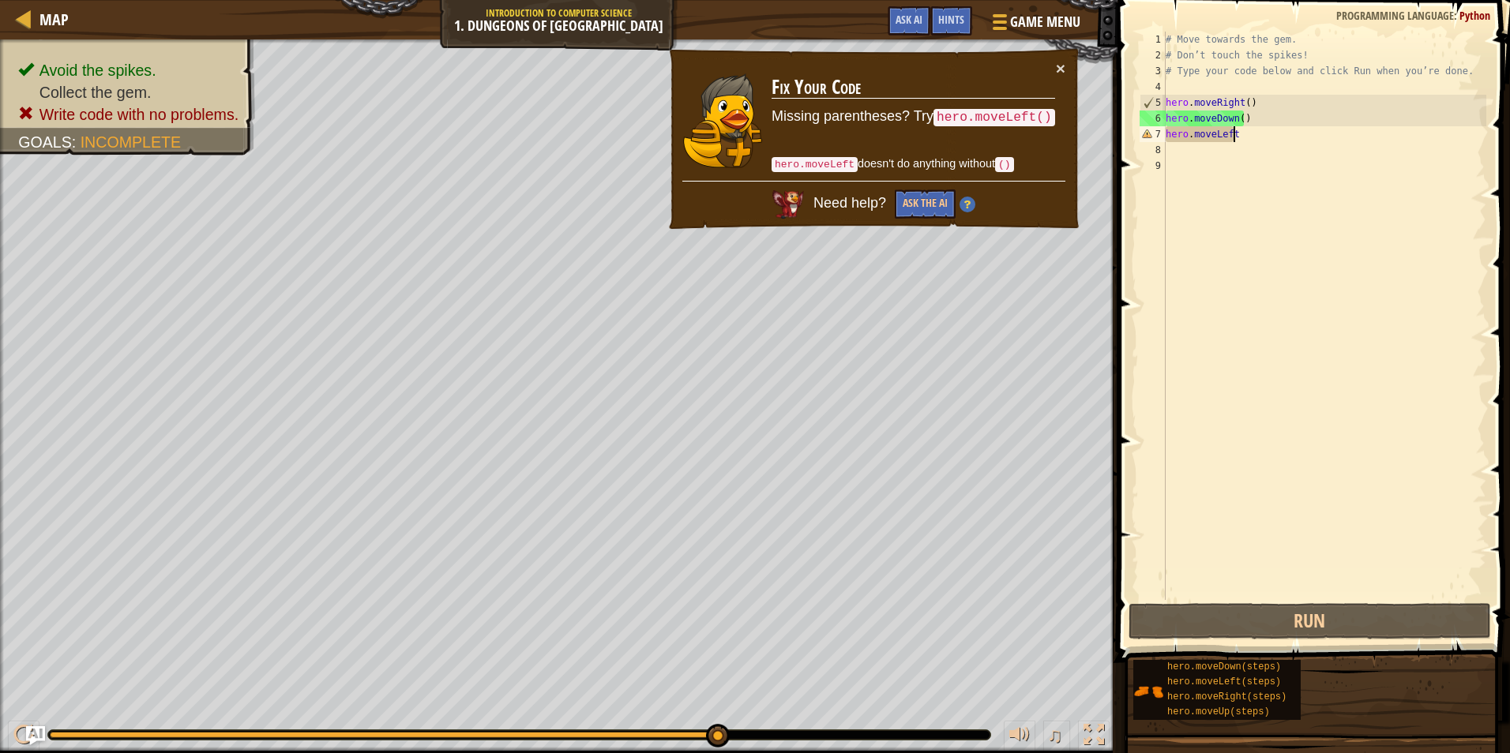
click at [1249, 137] on div "# Move towards the gem. # Don’t touch the spikes! # Type your code below and cl…" at bounding box center [1325, 332] width 324 height 600
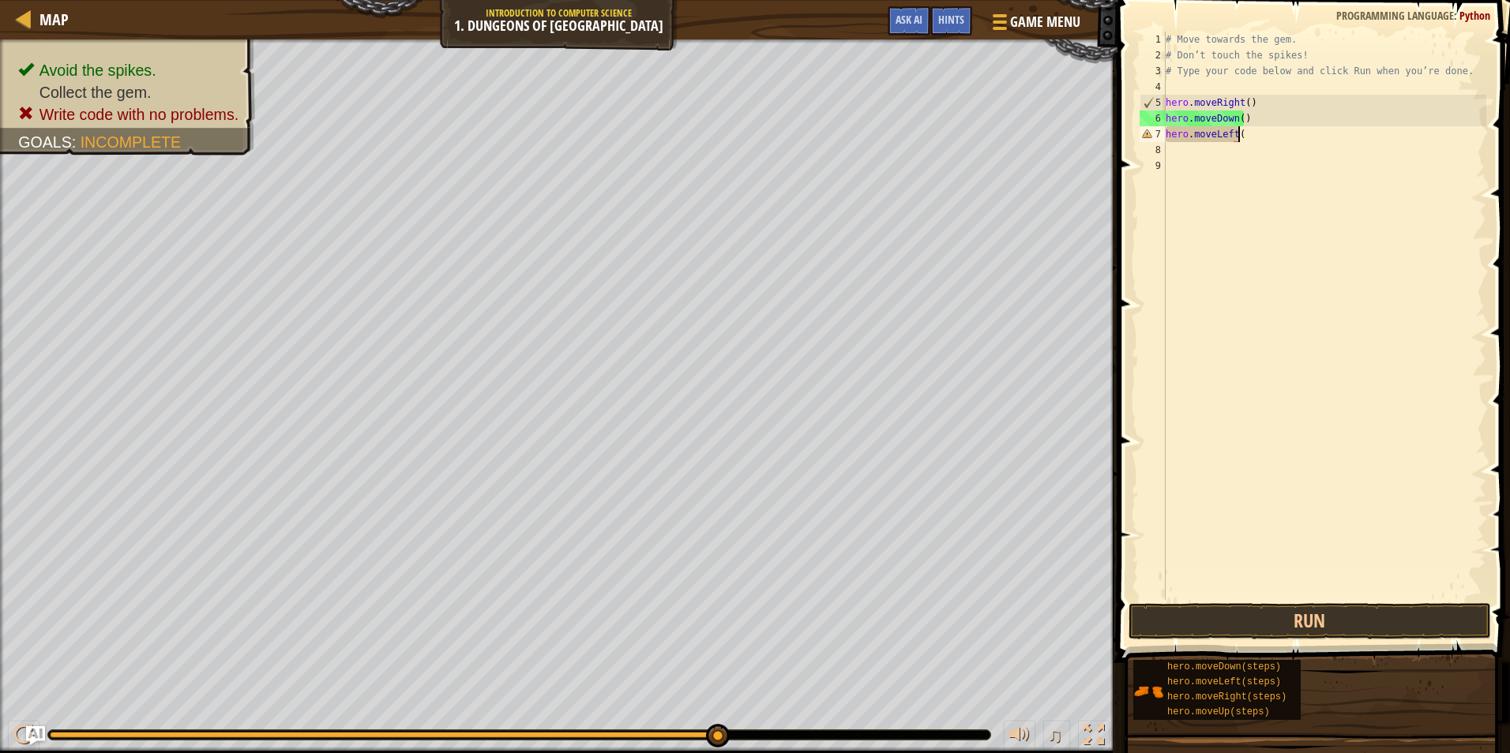
scroll to position [7, 6]
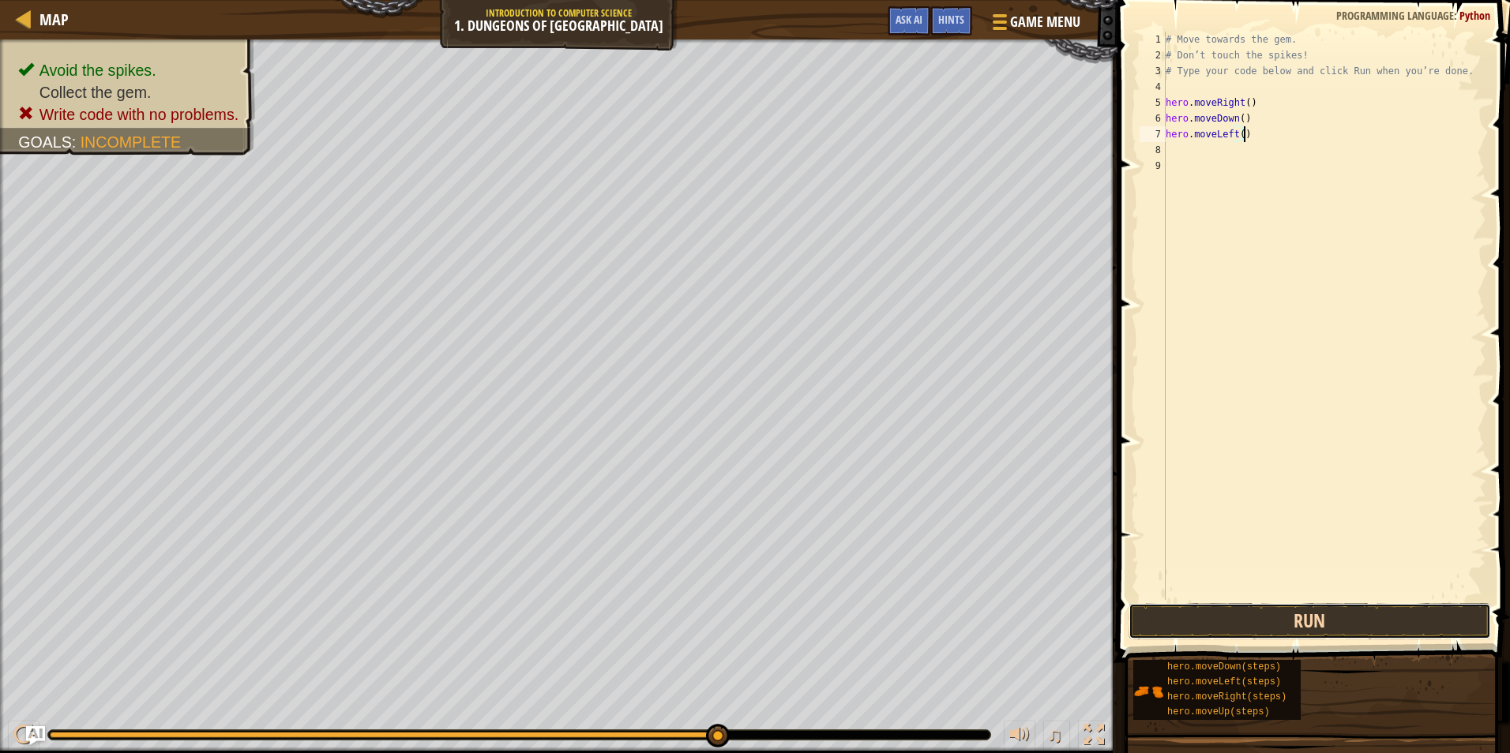
click at [1339, 608] on button "Run" at bounding box center [1310, 621] width 362 height 36
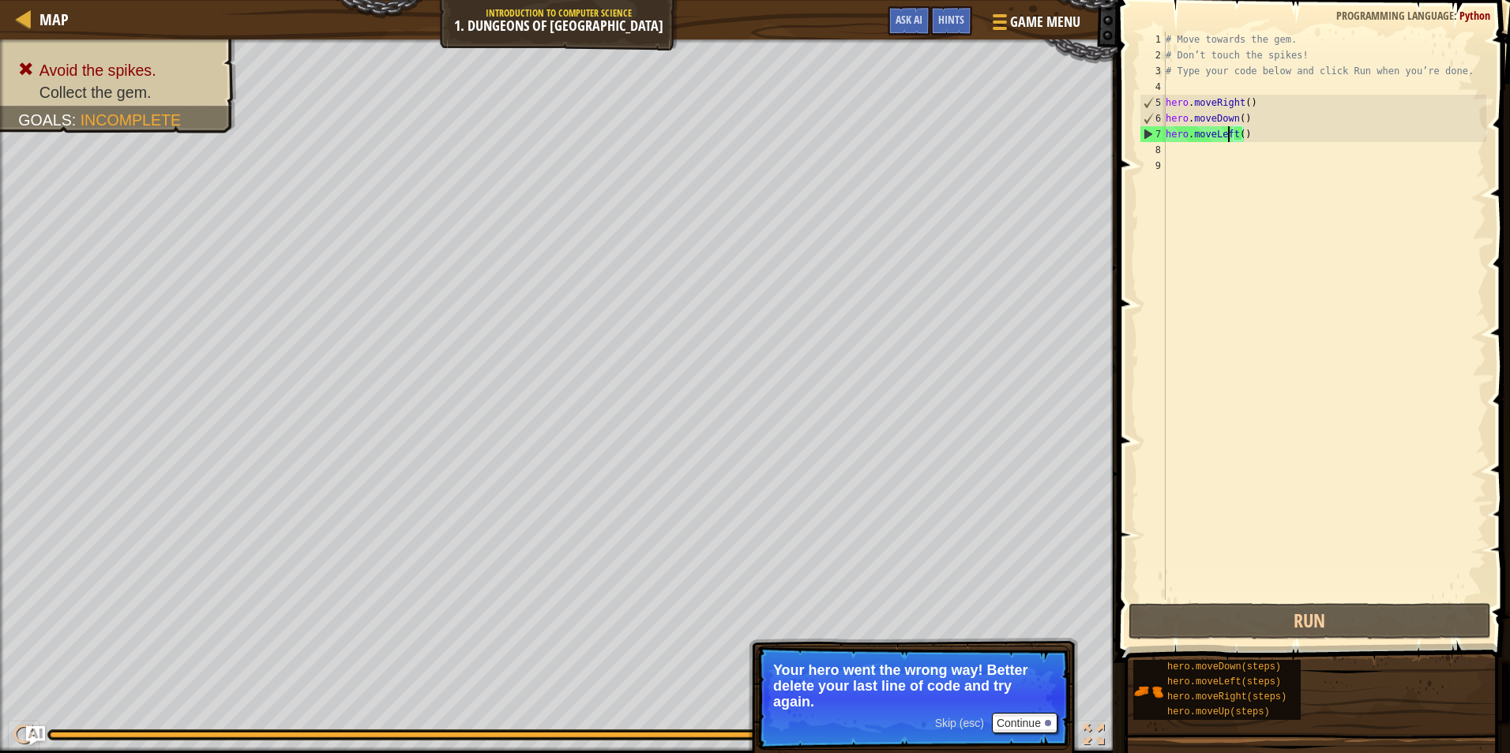
click at [1230, 134] on div "# Move towards the gem. # Don’t touch the spikes! # Type your code below and cl…" at bounding box center [1325, 332] width 324 height 600
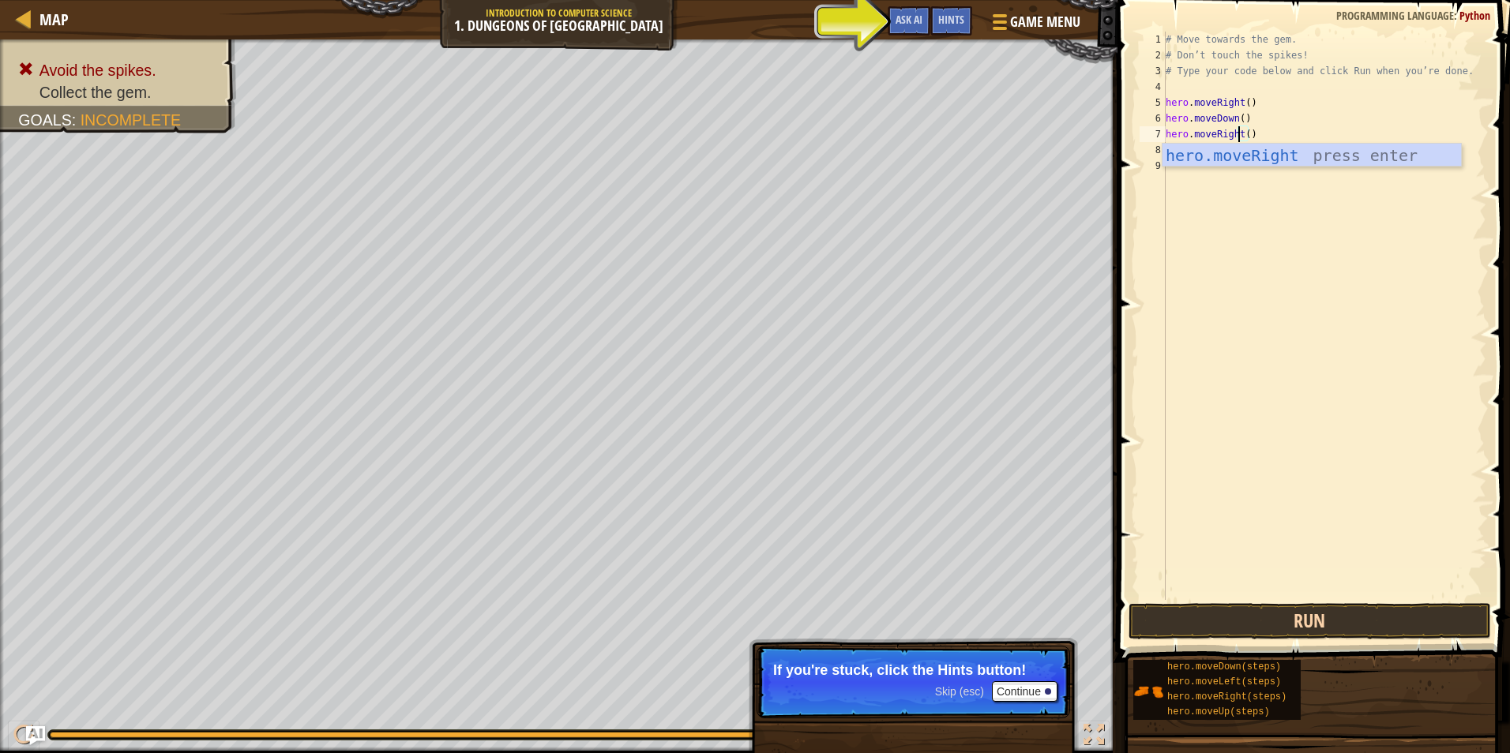
type textarea "hero.moveRight()"
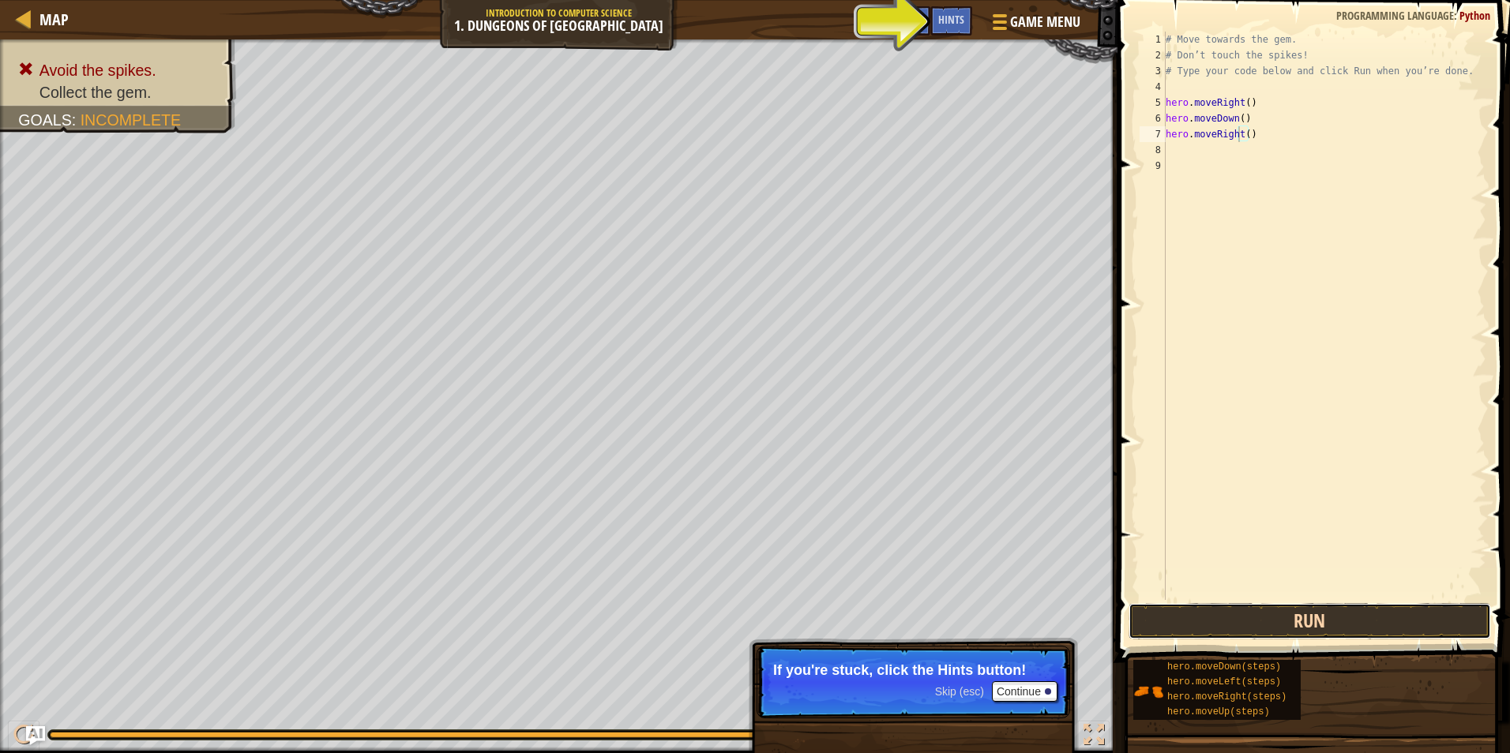
click at [1302, 629] on button "Run" at bounding box center [1310, 621] width 362 height 36
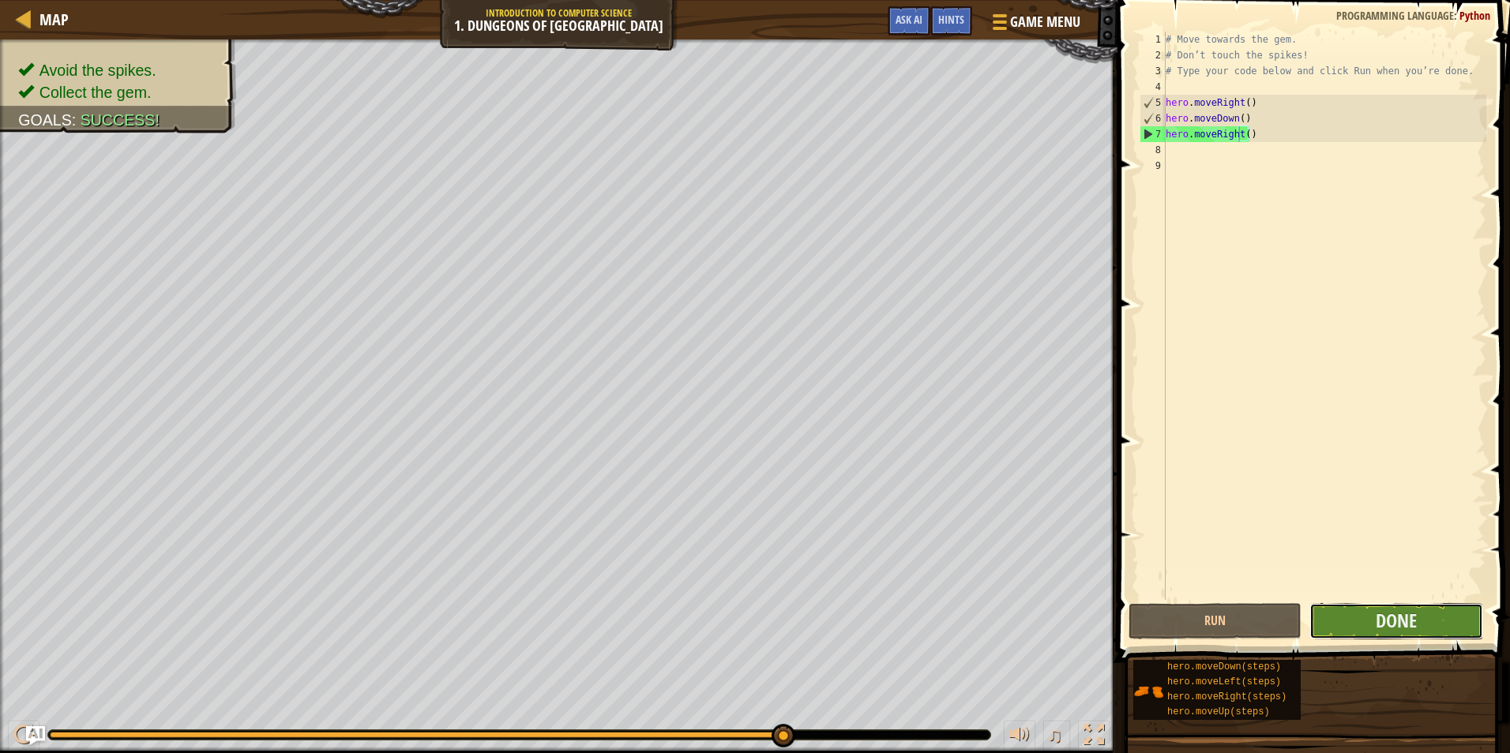
click at [1354, 623] on button "Done" at bounding box center [1395, 621] width 173 height 36
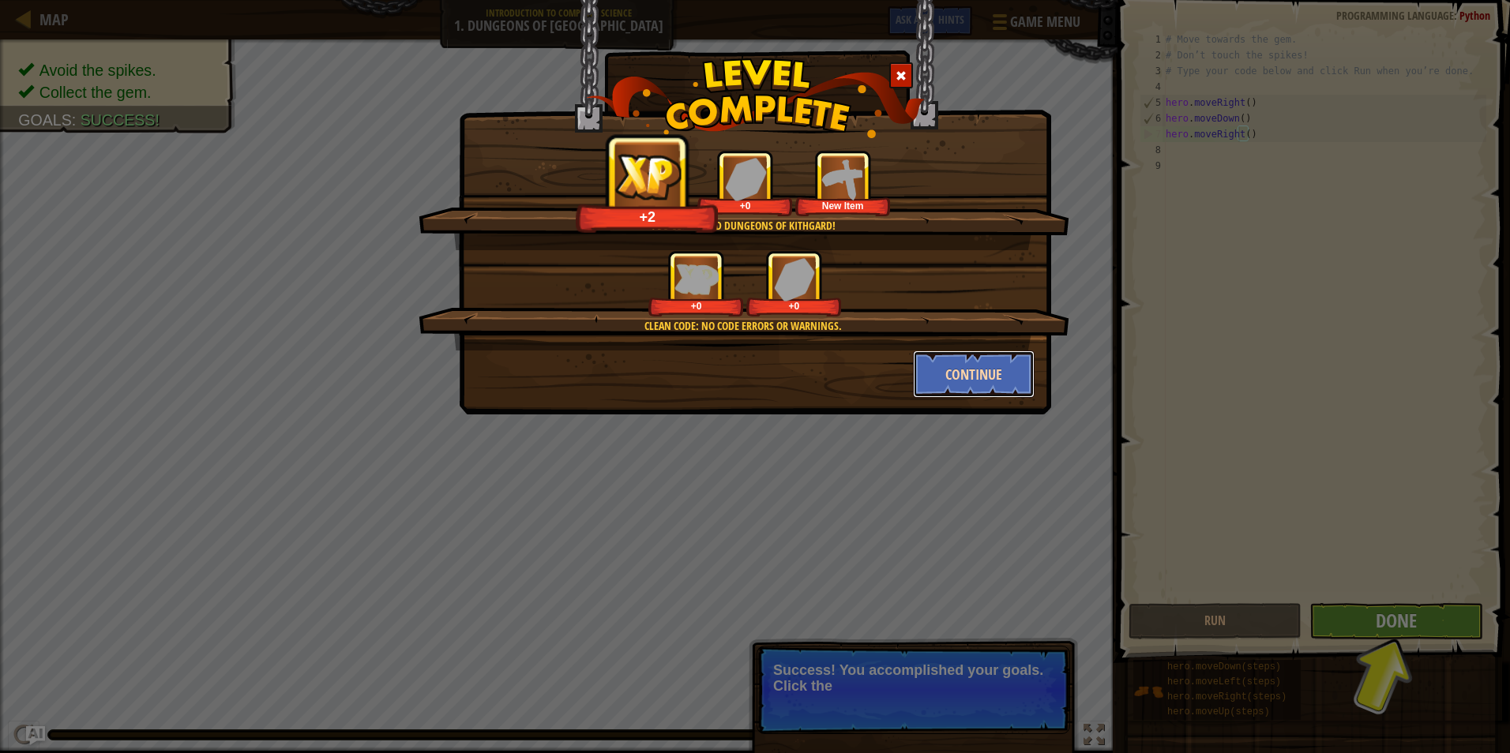
click at [963, 381] on button "Continue" at bounding box center [974, 374] width 122 height 47
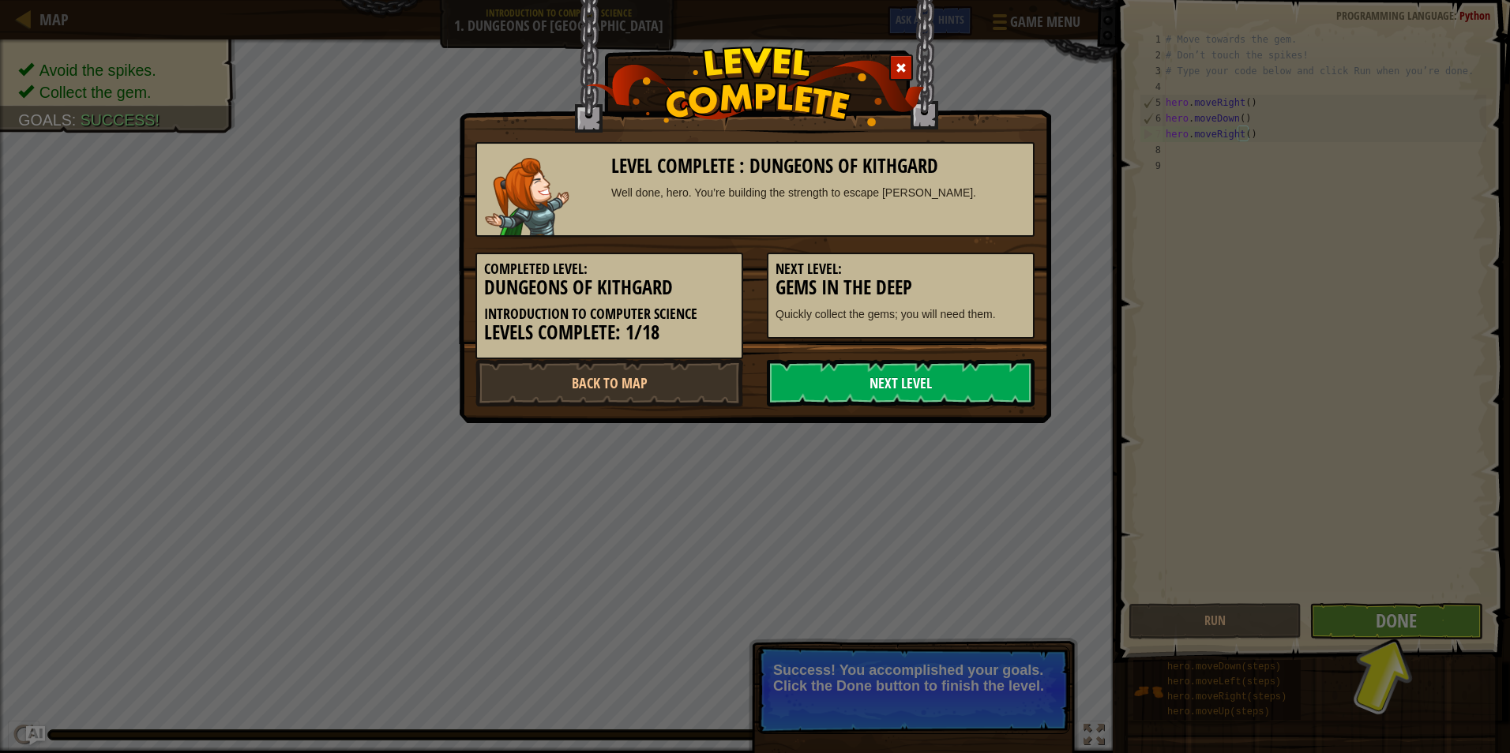
click at [918, 386] on link "Next Level" at bounding box center [901, 382] width 268 height 47
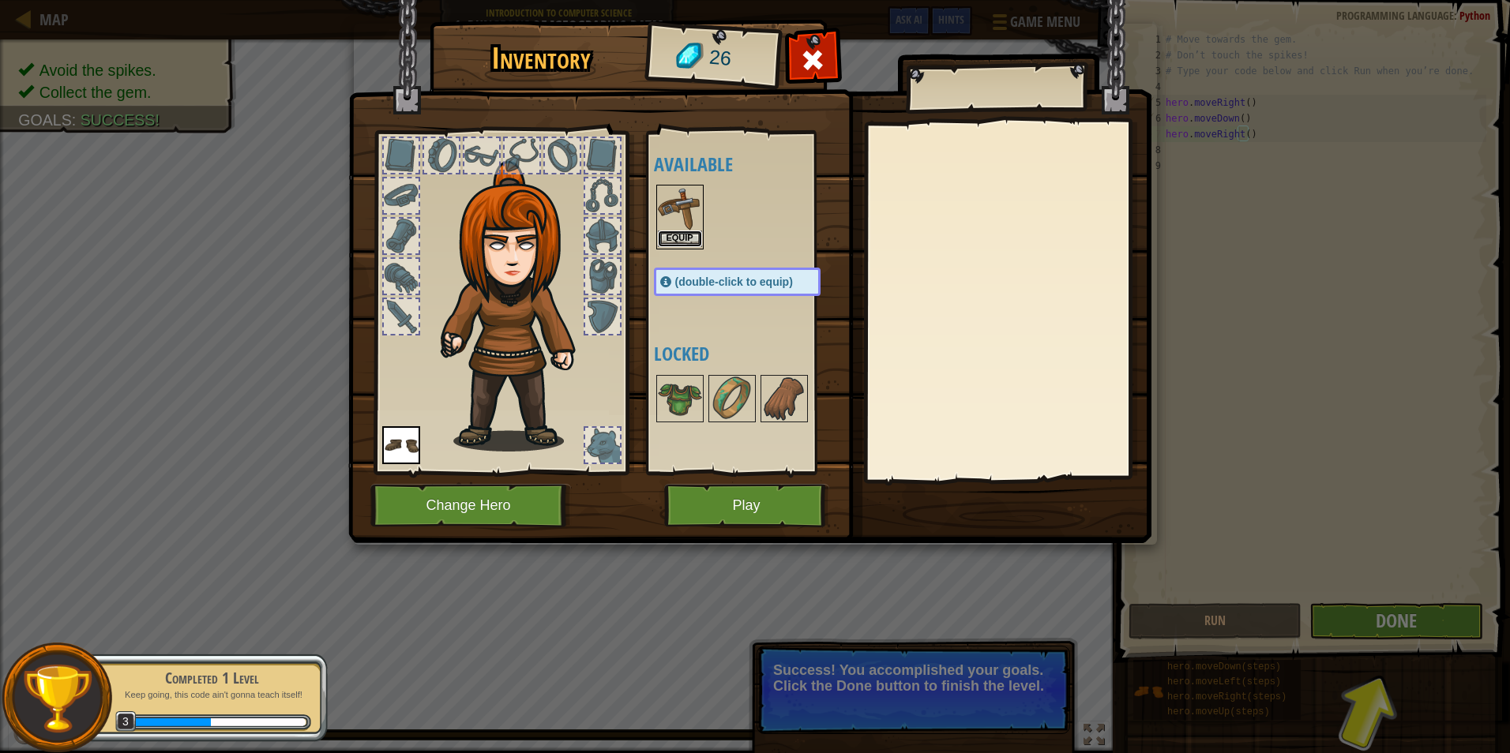
click at [676, 236] on button "Equip" at bounding box center [680, 239] width 44 height 17
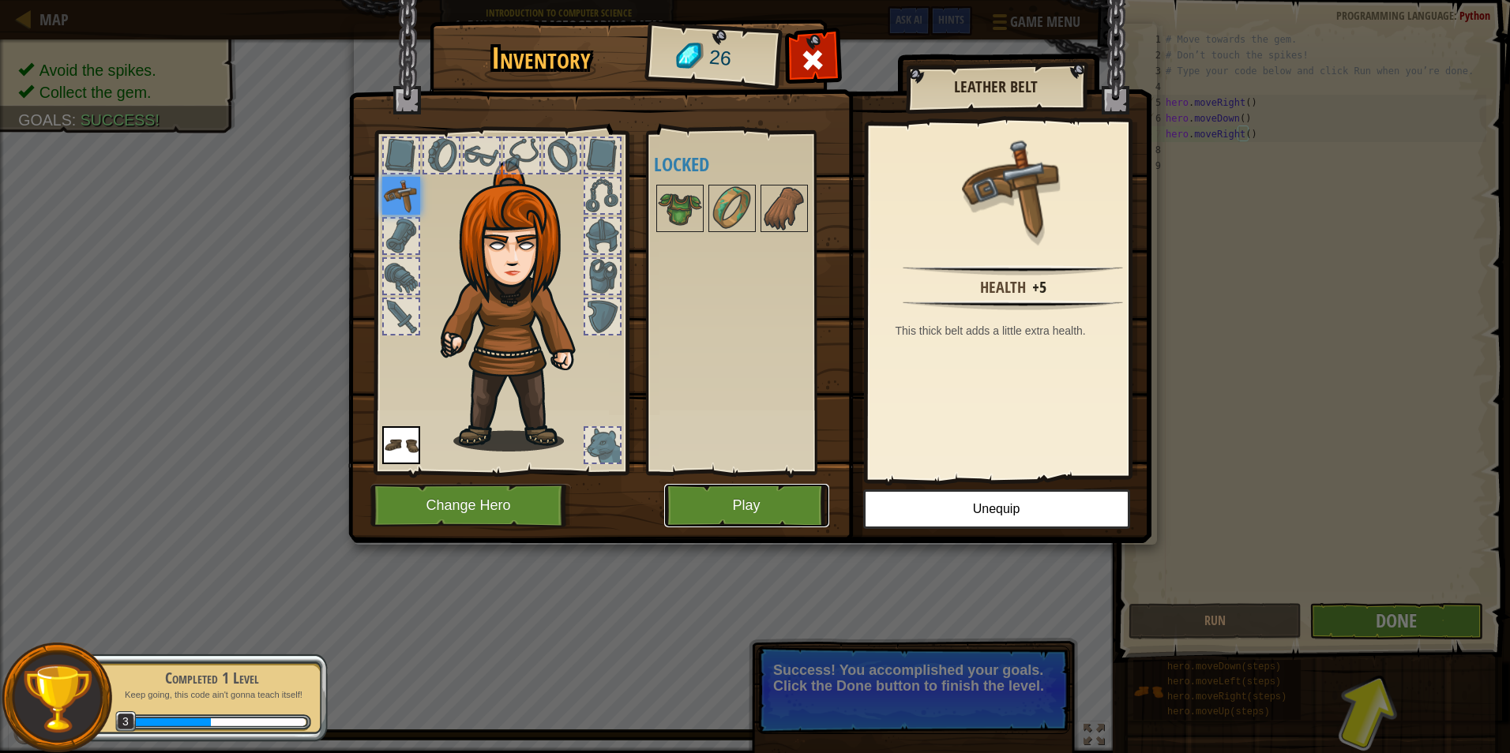
click at [711, 513] on button "Play" at bounding box center [746, 505] width 165 height 43
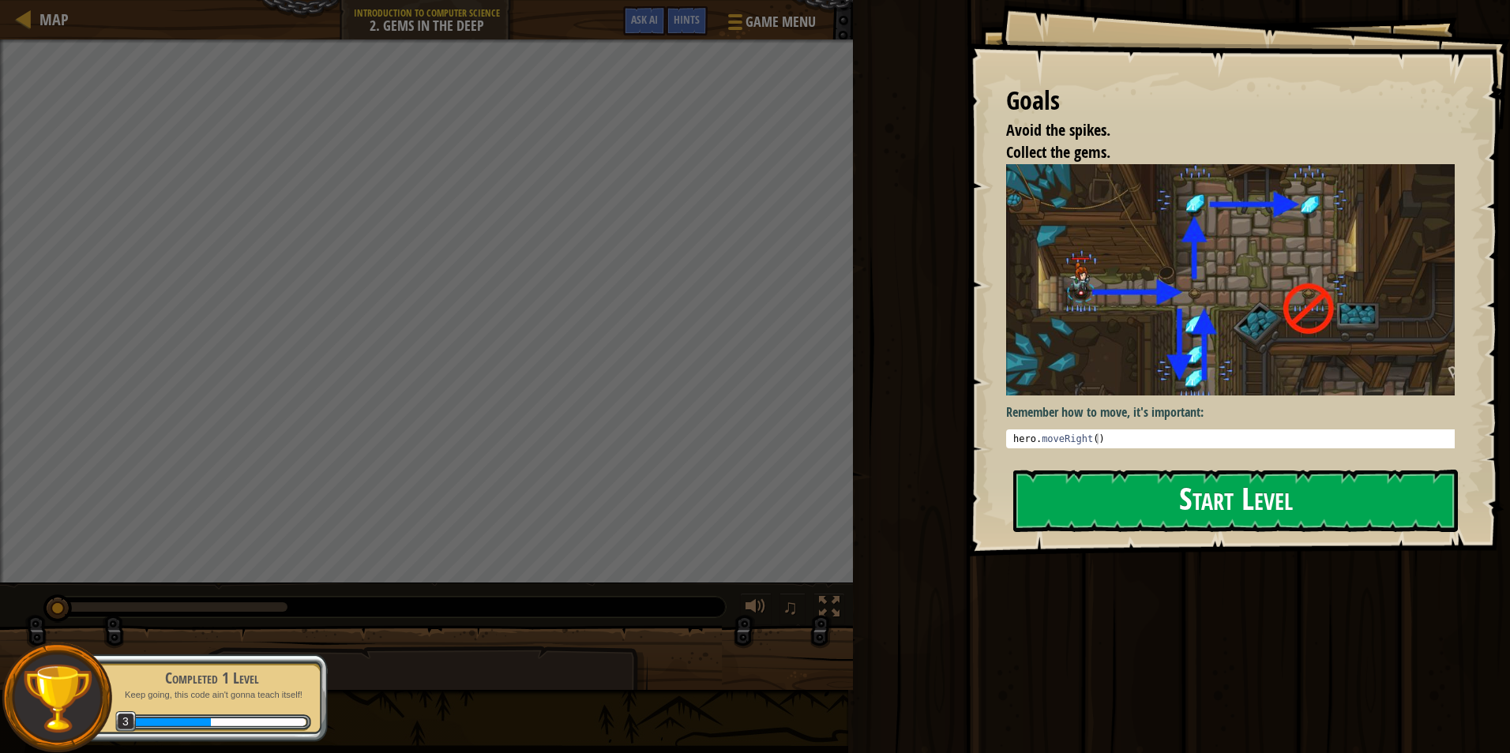
click at [1048, 501] on button "Start Level" at bounding box center [1235, 501] width 445 height 62
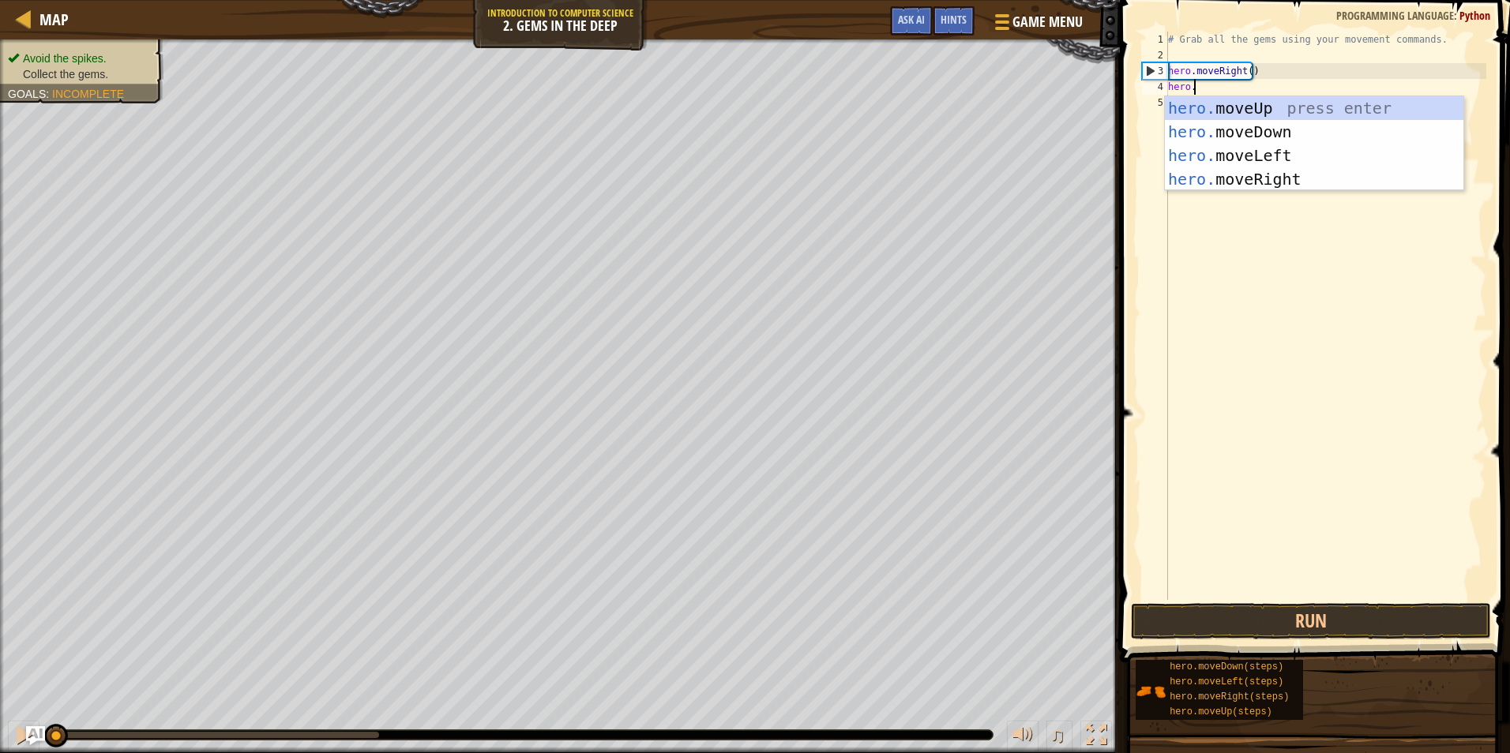
scroll to position [7, 2]
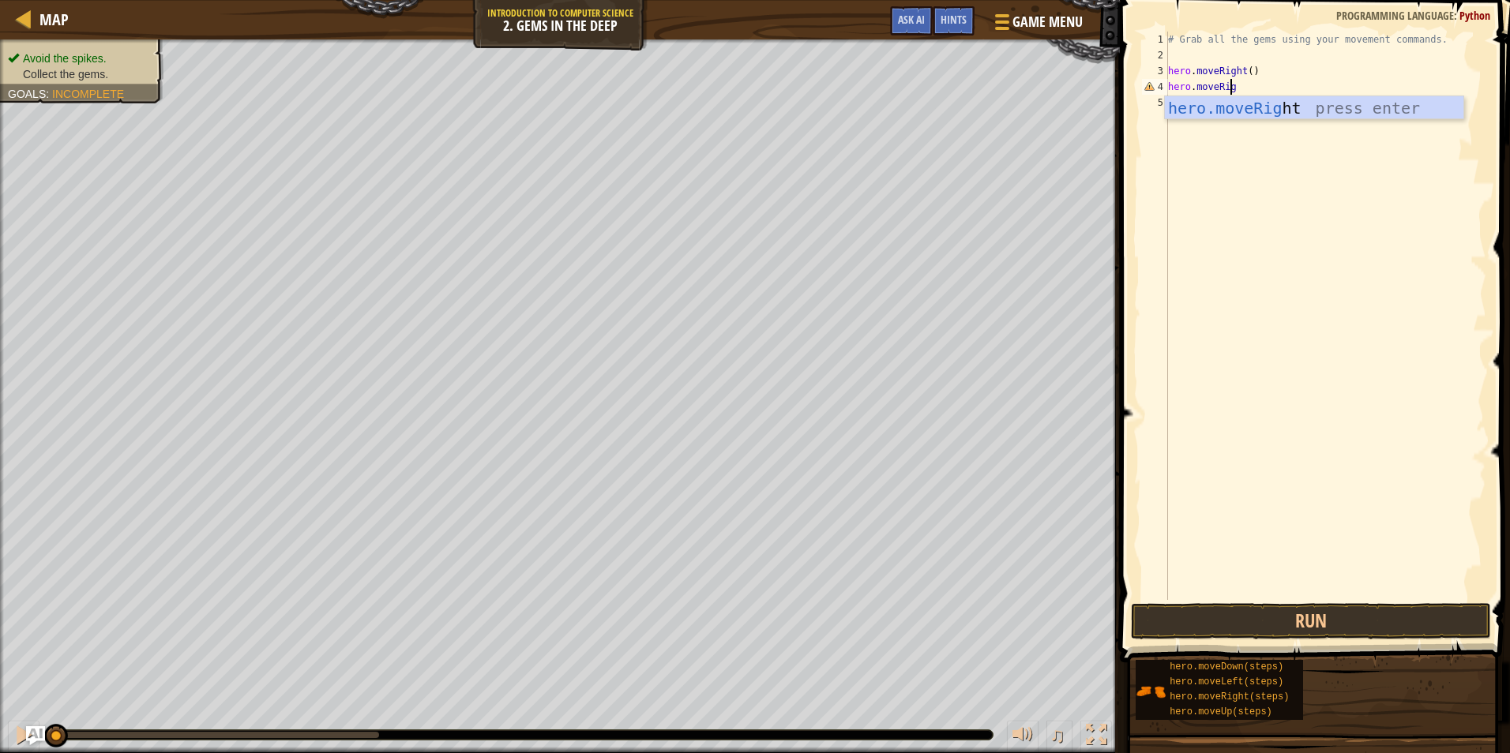
type textarea "hero.moveRight"
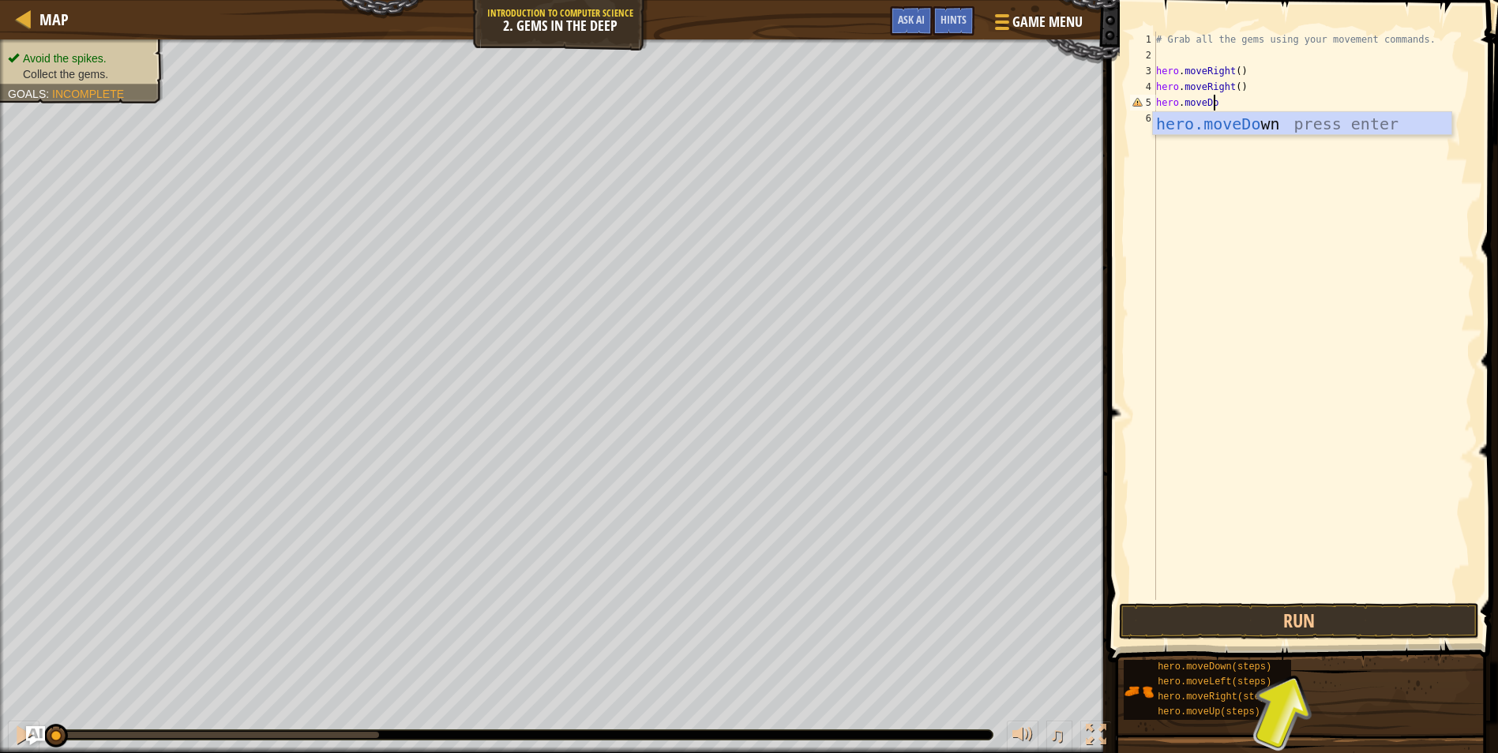
scroll to position [7, 5]
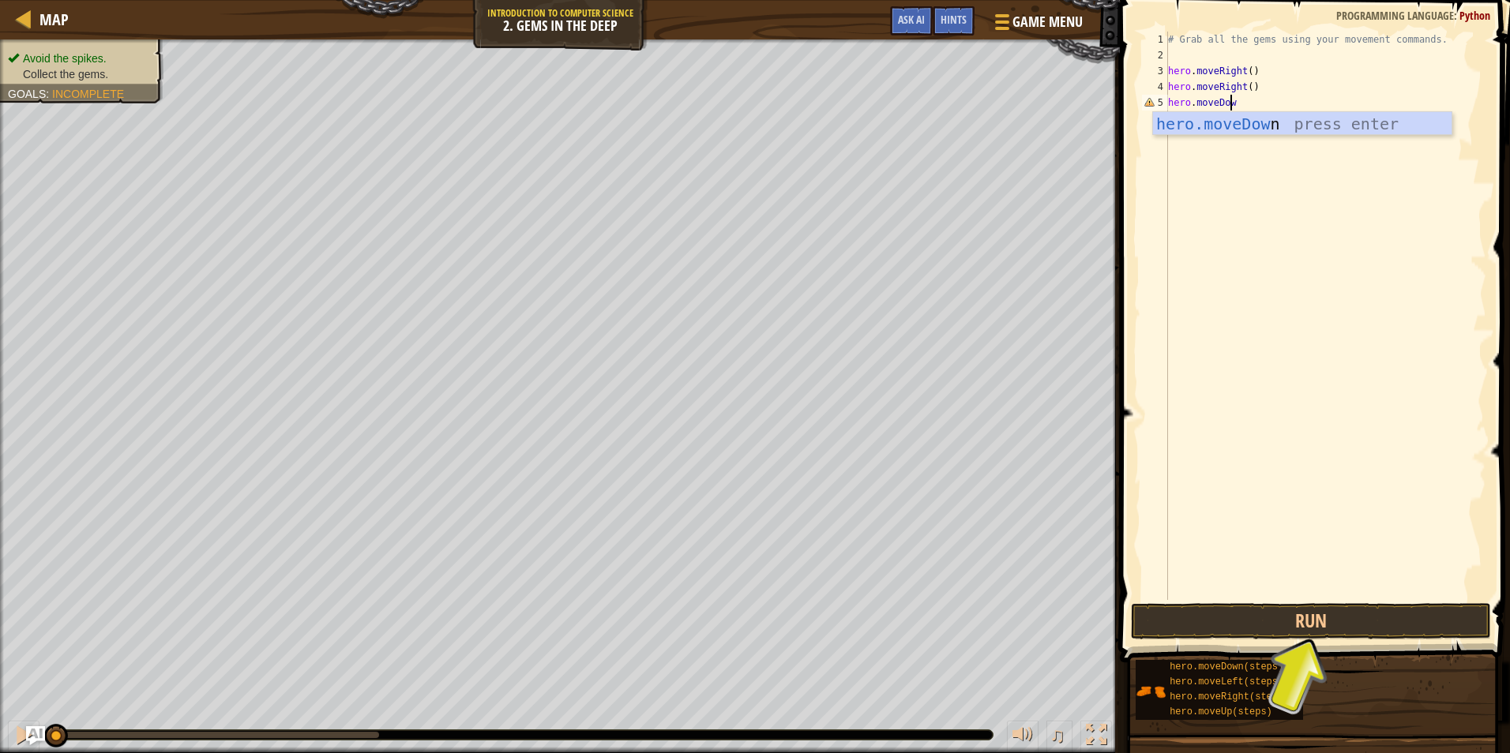
type textarea "hero.moveDown"
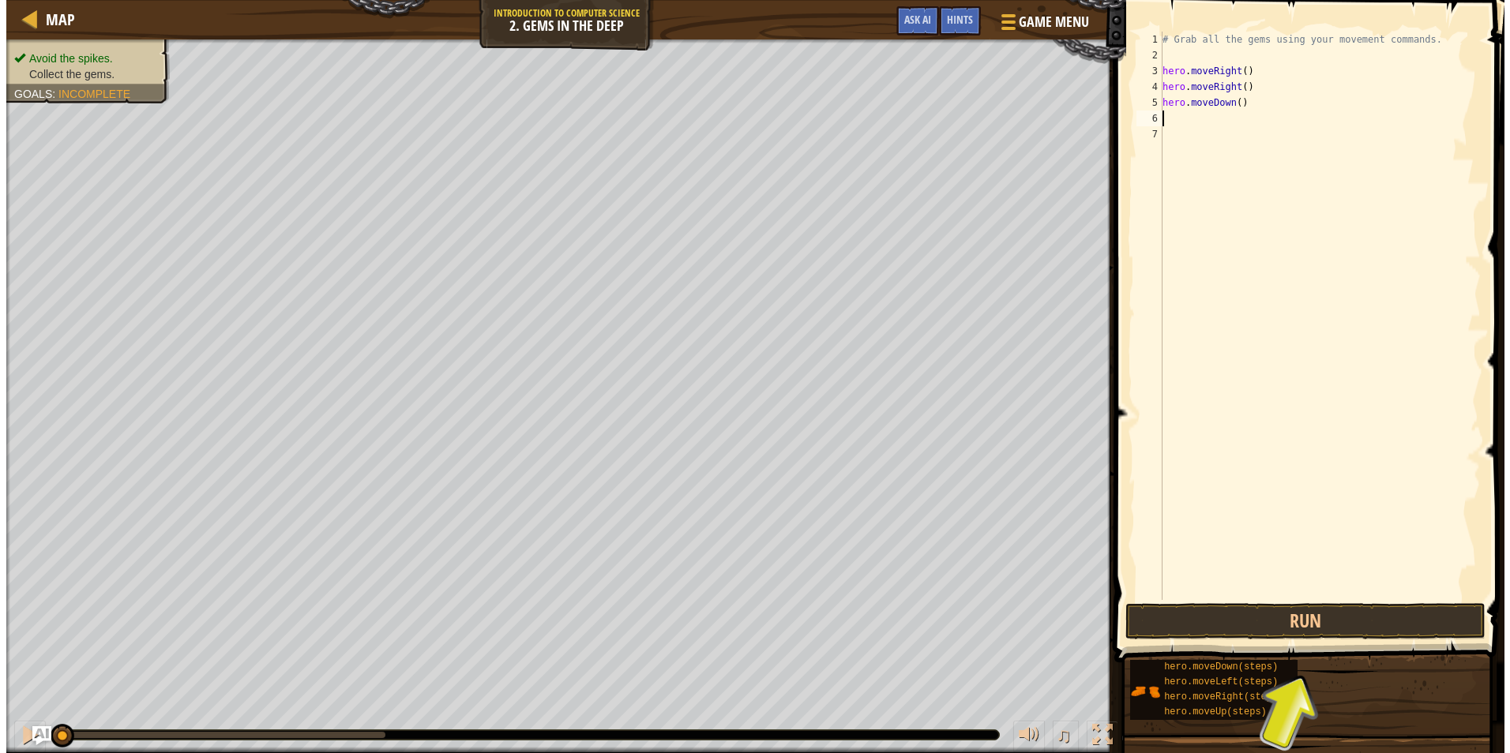
scroll to position [7, 0]
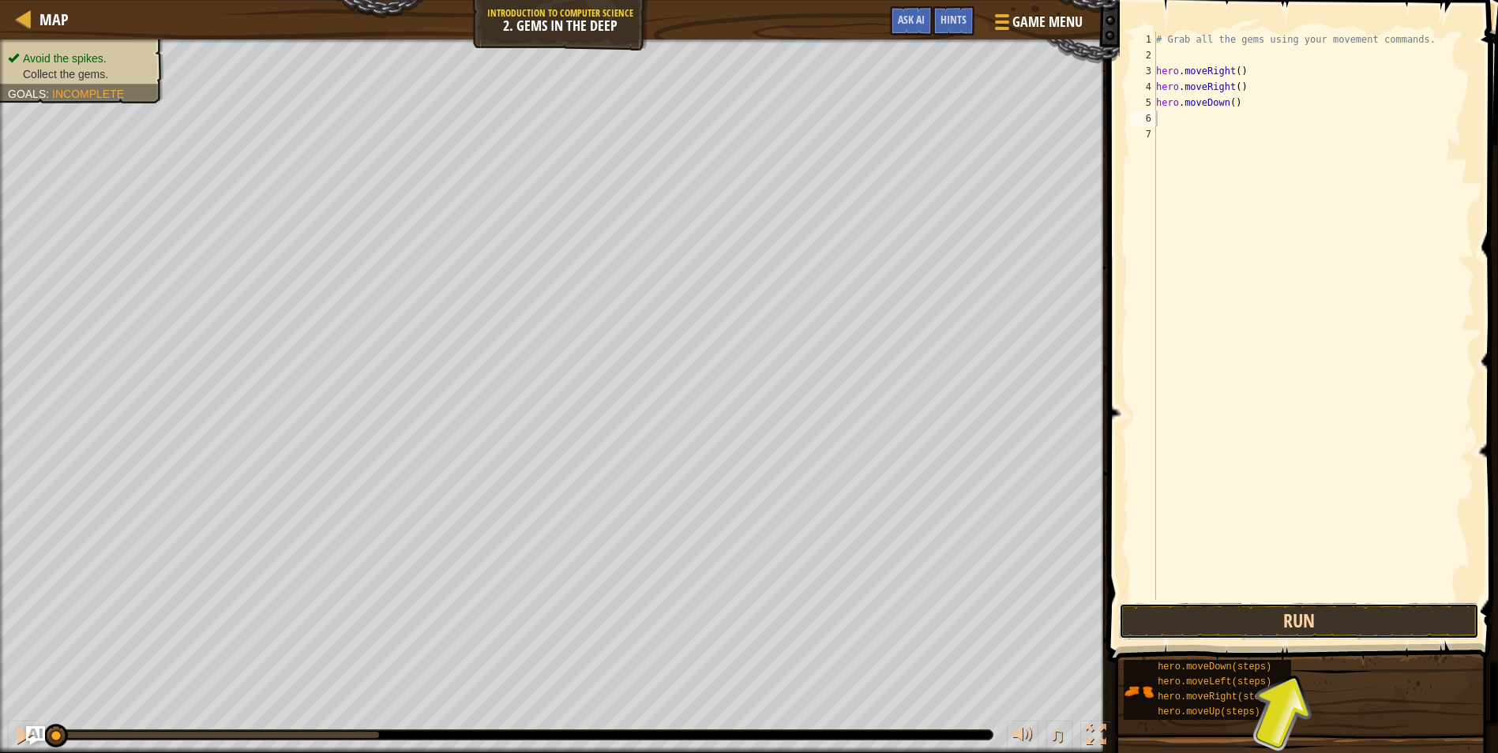
click at [1228, 619] on button "Run" at bounding box center [1299, 621] width 360 height 36
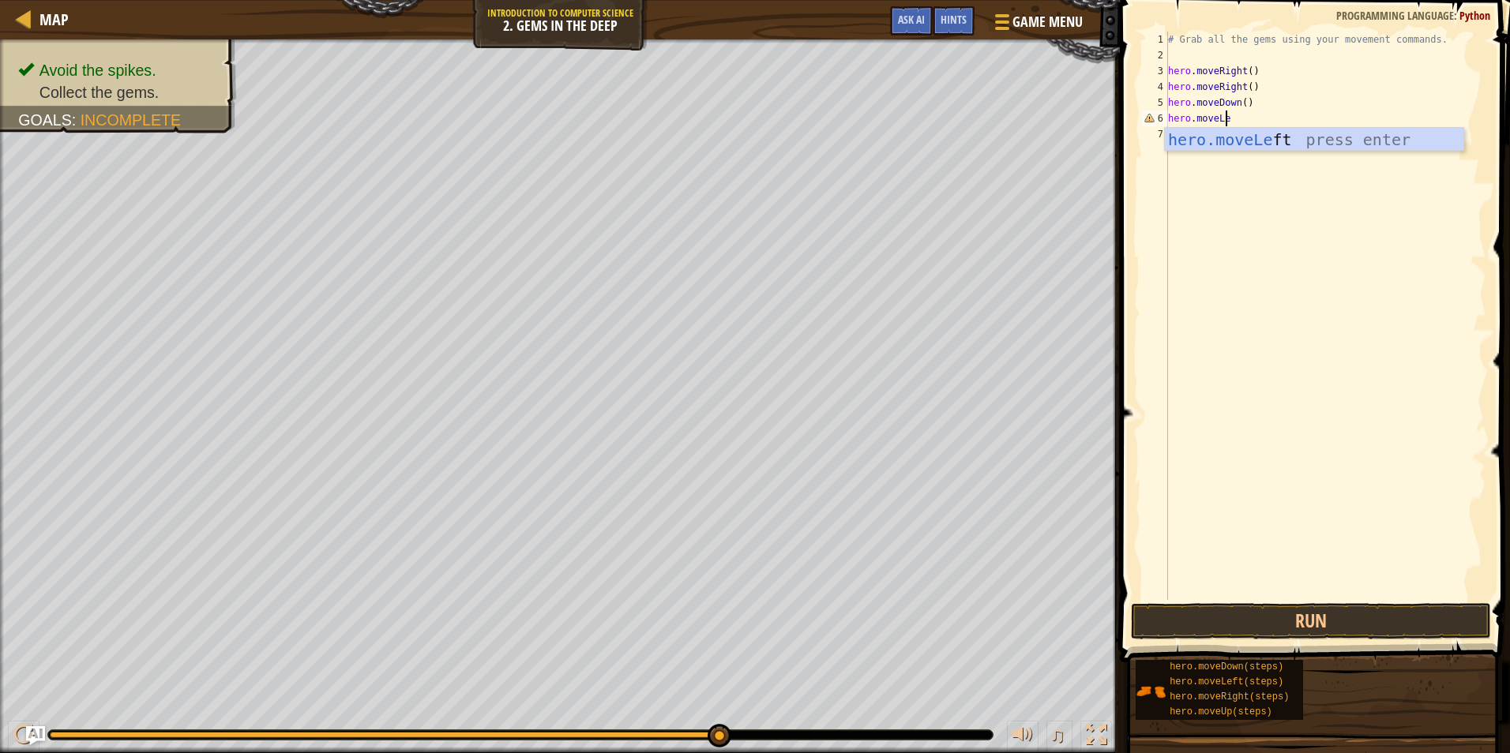
scroll to position [7, 5]
click at [1328, 612] on button "Run" at bounding box center [1311, 621] width 360 height 36
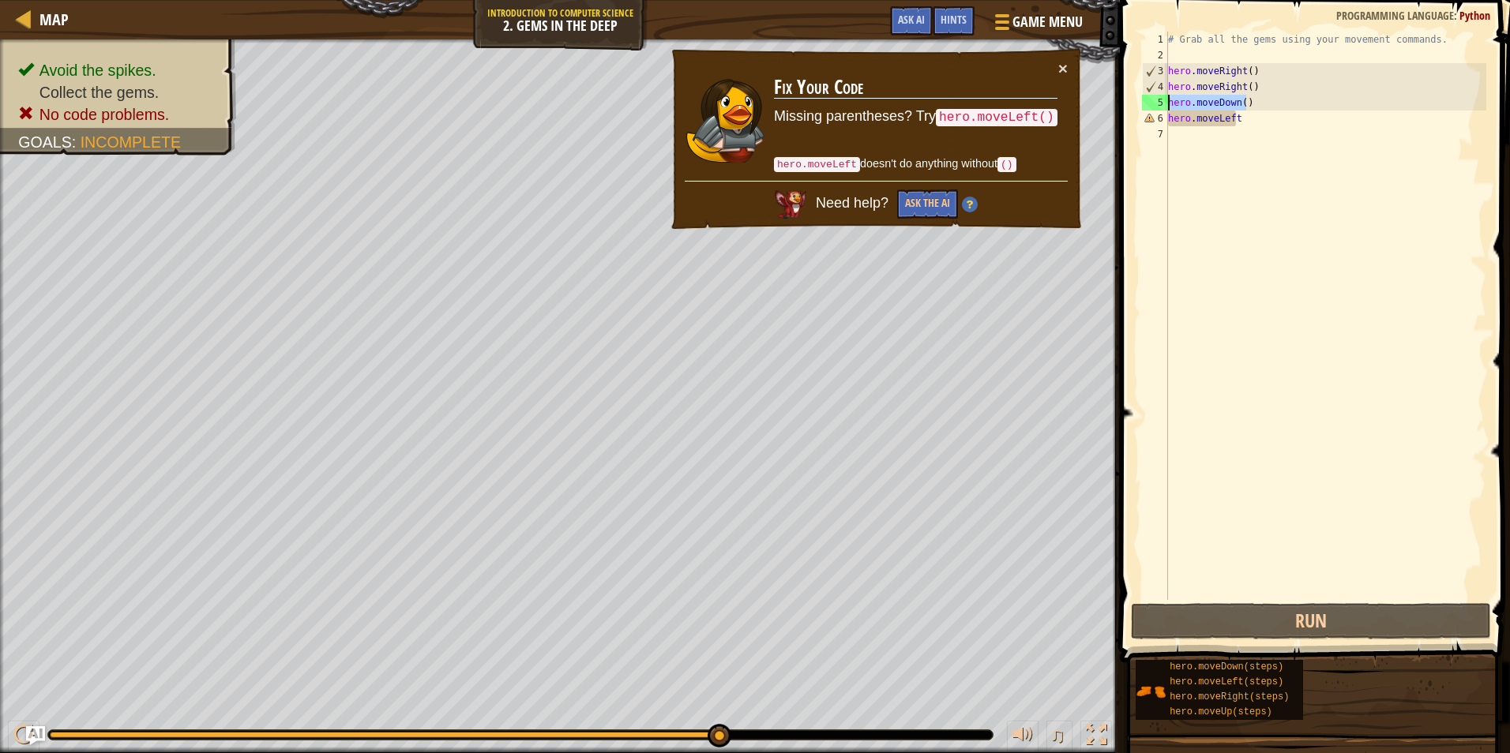
drag, startPoint x: 1262, startPoint y: 103, endPoint x: 1163, endPoint y: 109, distance: 99.7
click at [1163, 109] on div "hero.moveLeft 1 2 3 4 5 6 7 # Grab all the gems using your movement commands. h…" at bounding box center [1312, 316] width 347 height 569
type textarea "hero.moveDown()"
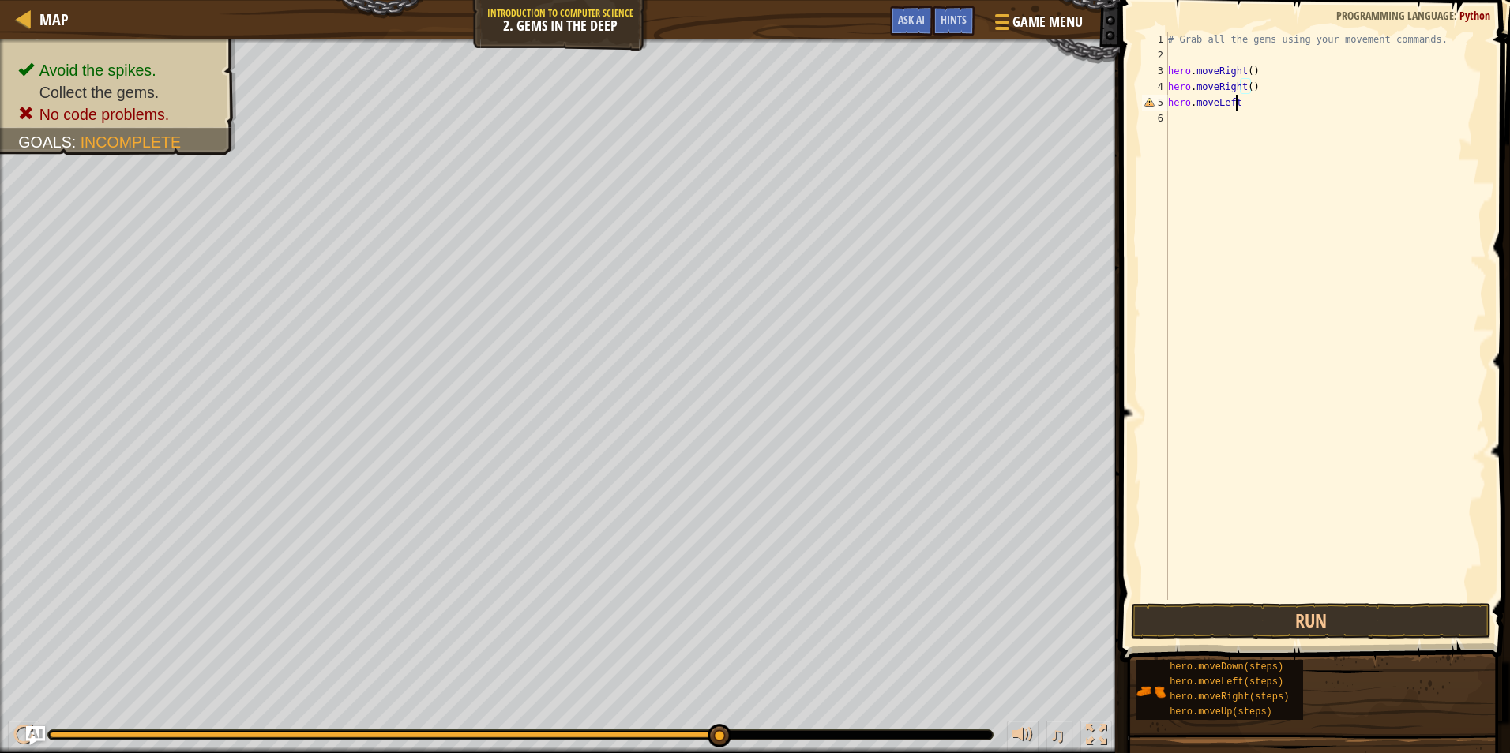
click at [1243, 103] on div "# Grab all the gems using your movement commands. hero . moveRight ( ) hero . m…" at bounding box center [1325, 332] width 321 height 600
type textarea "hero.moveLeft"
click at [1228, 615] on button "Run" at bounding box center [1311, 621] width 360 height 36
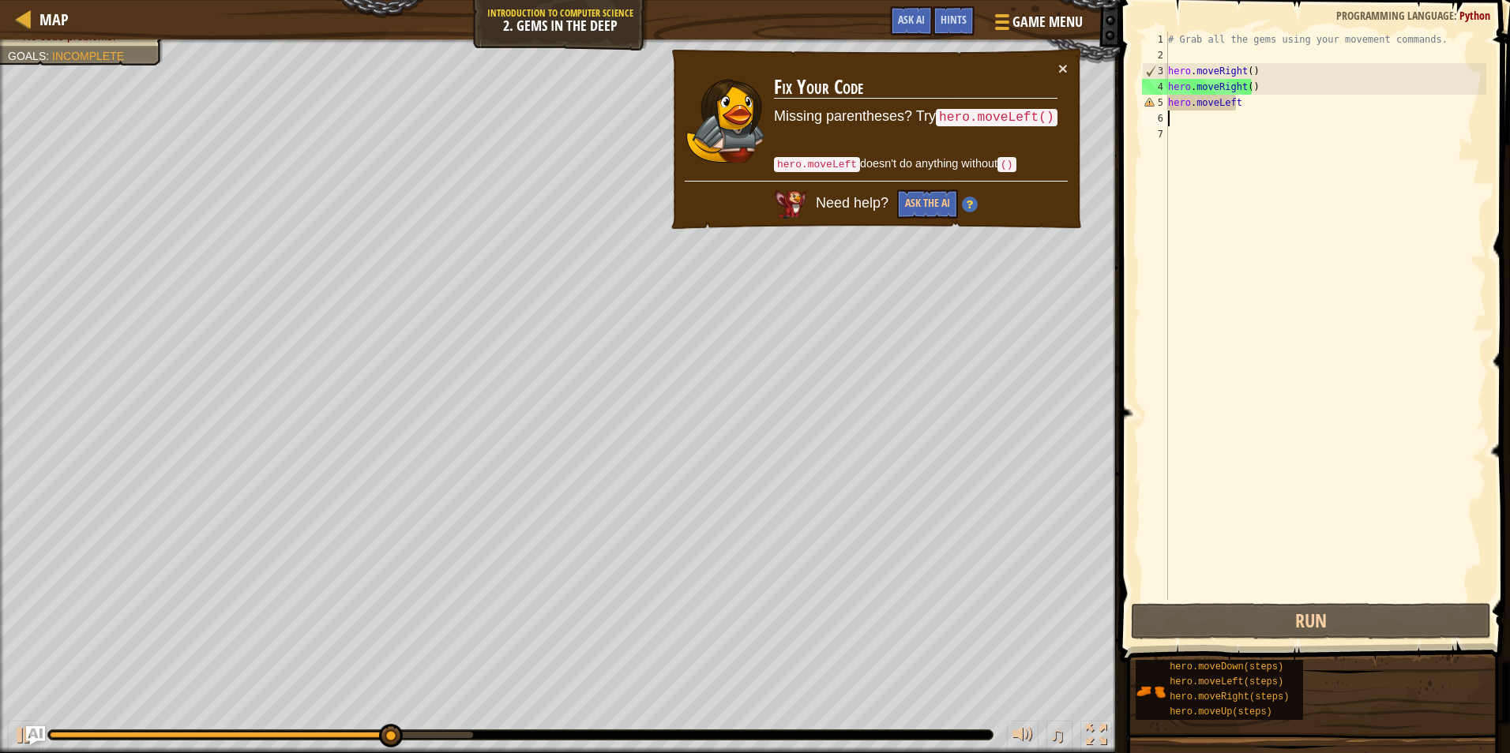
click at [1245, 105] on div "# Grab all the gems using your movement commands. hero . moveRight ( ) hero . m…" at bounding box center [1325, 332] width 321 height 600
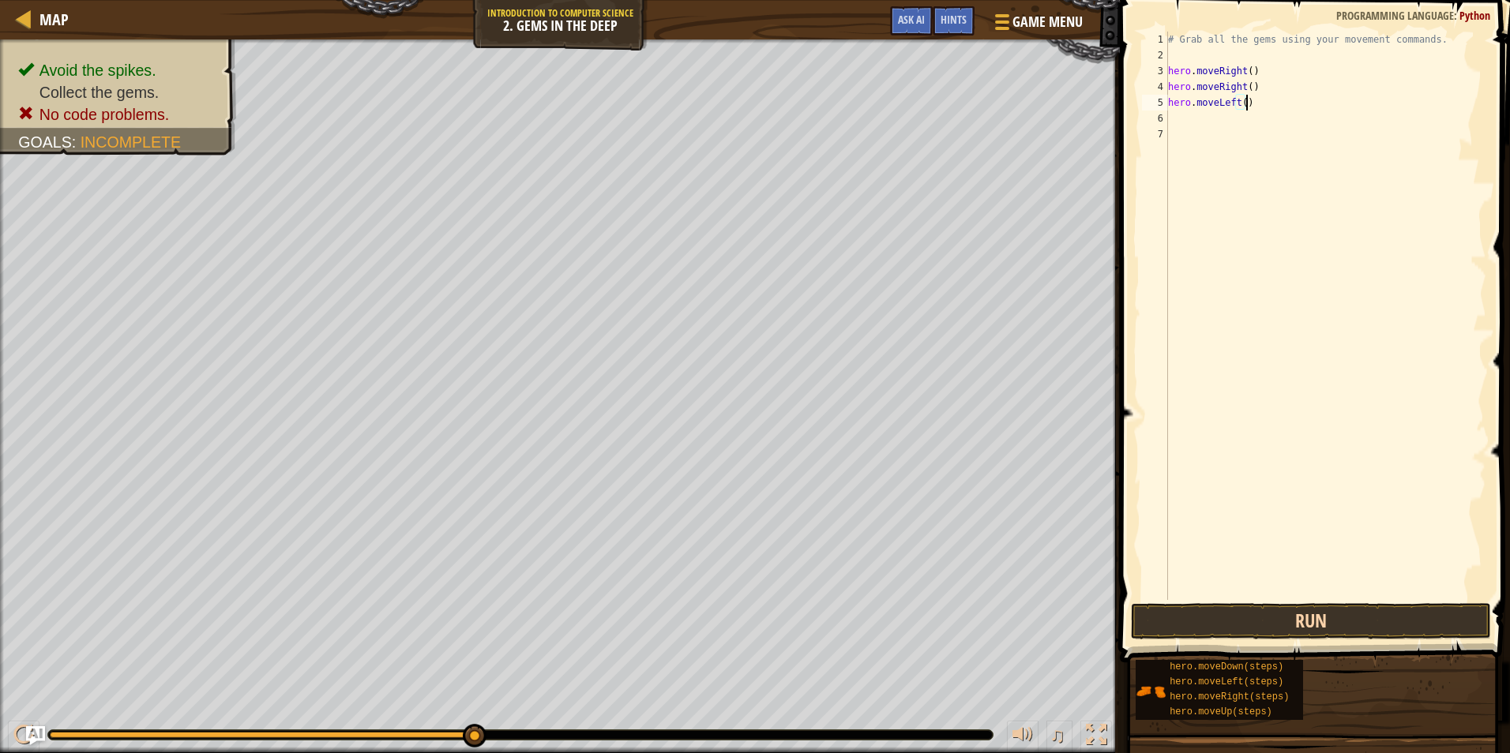
type textarea "hero.moveLeft()"
click at [1241, 637] on button "Run" at bounding box center [1311, 621] width 360 height 36
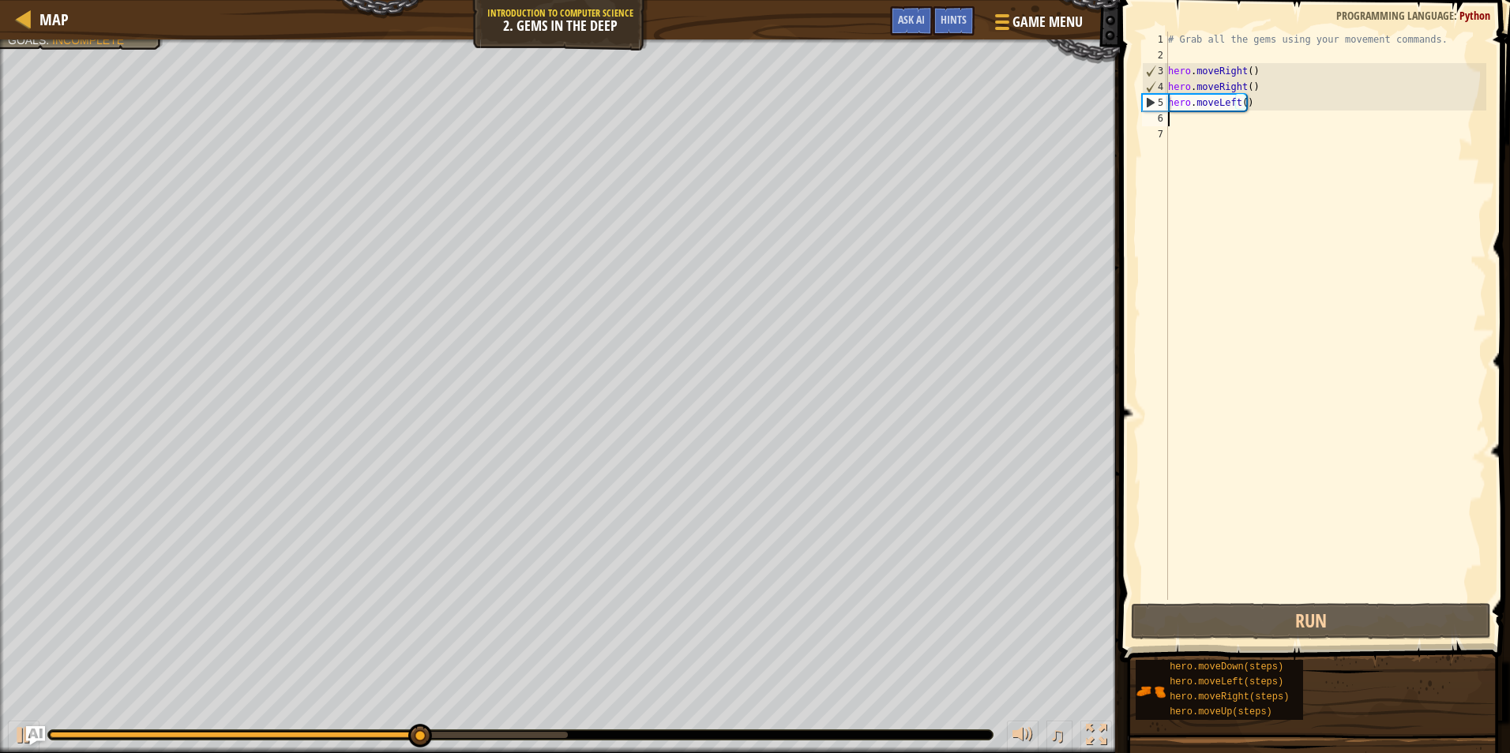
click at [1176, 120] on div "# Grab all the gems using your movement commands. hero . moveRight ( ) hero . m…" at bounding box center [1325, 332] width 321 height 600
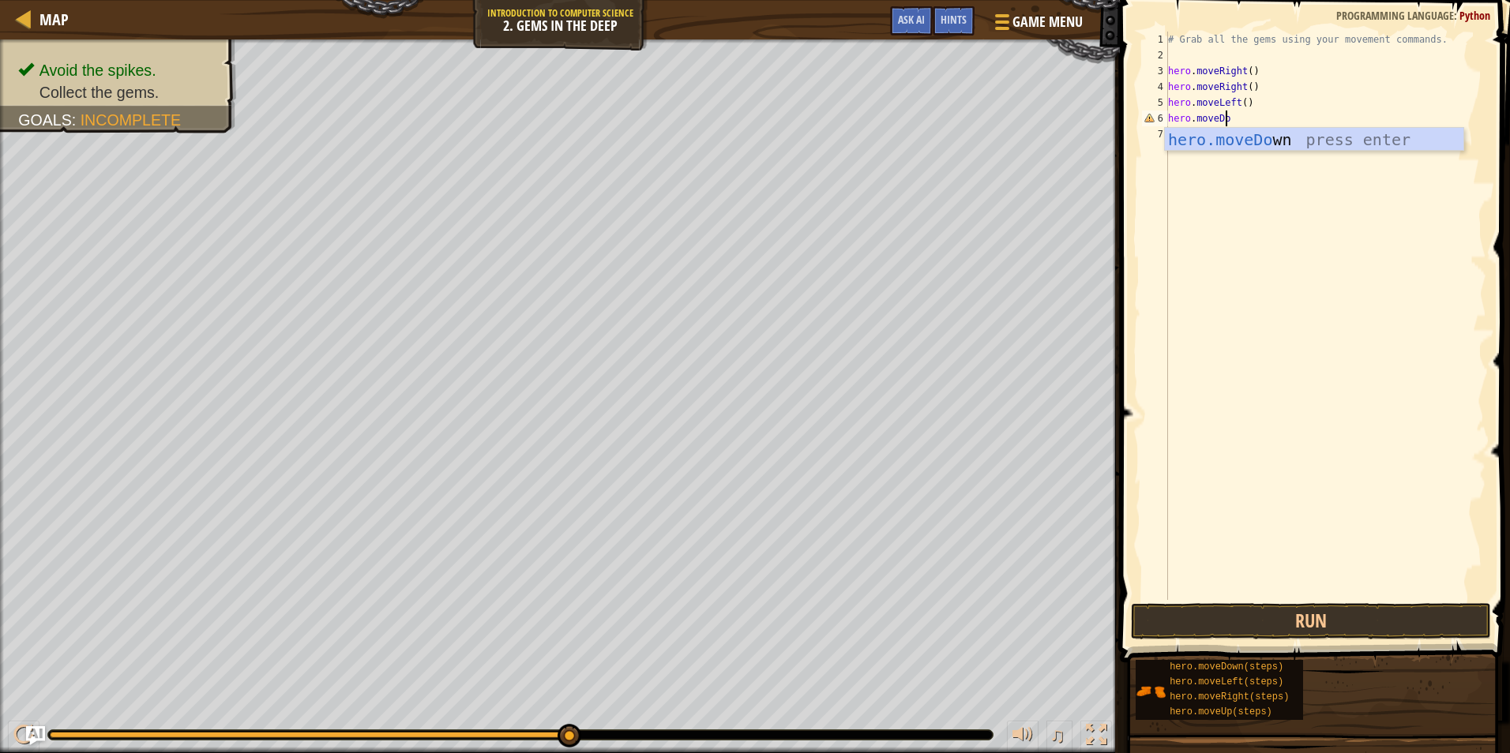
scroll to position [7, 5]
type textarea "hero.moveDown"
type textarea "hero.moveUp()"
click at [1223, 611] on button "Run" at bounding box center [1311, 621] width 360 height 36
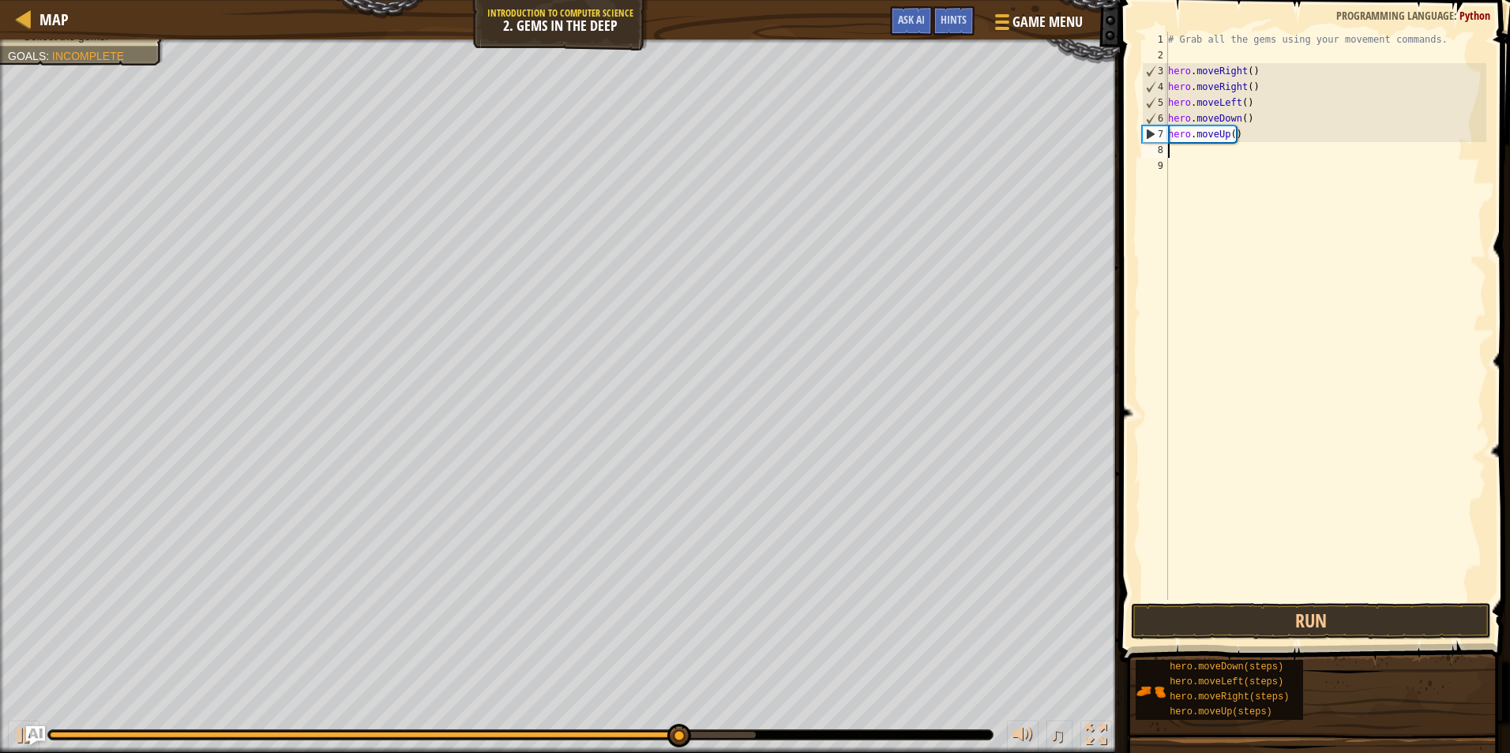
scroll to position [7, 0]
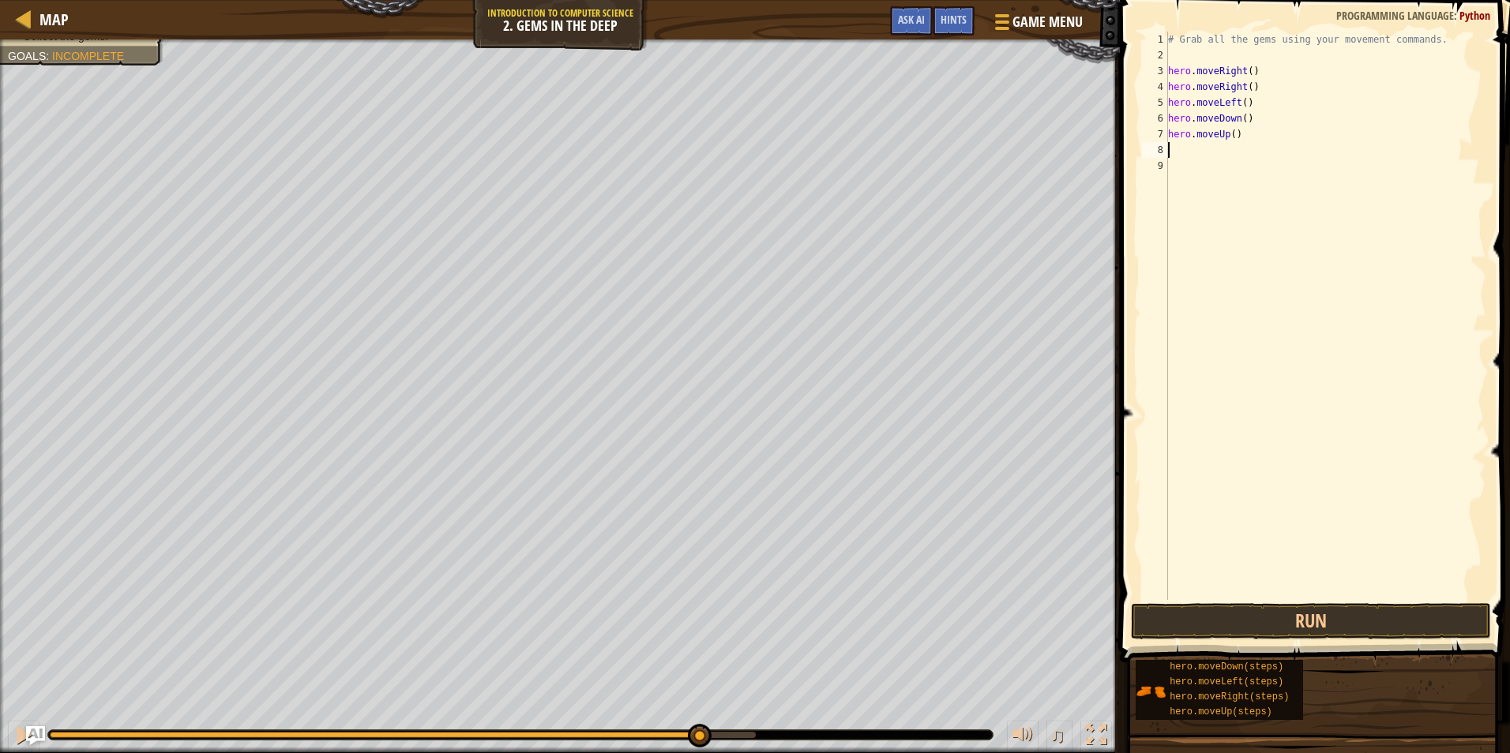
type textarea "m"
type textarea "hero.moveUp"
type textarea "hero.moveLeft()"
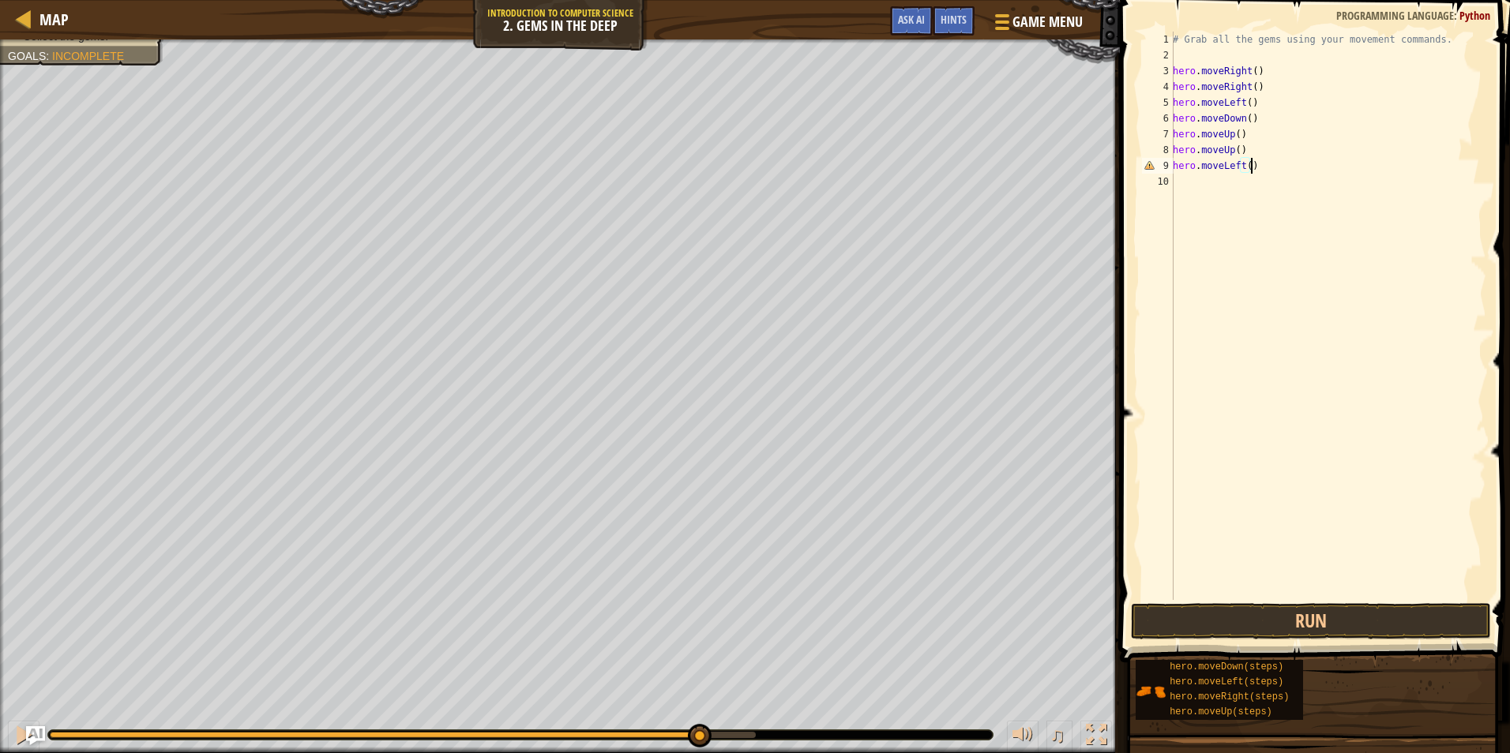
type textarea "\"
click at [1304, 614] on button "Run" at bounding box center [1311, 621] width 360 height 36
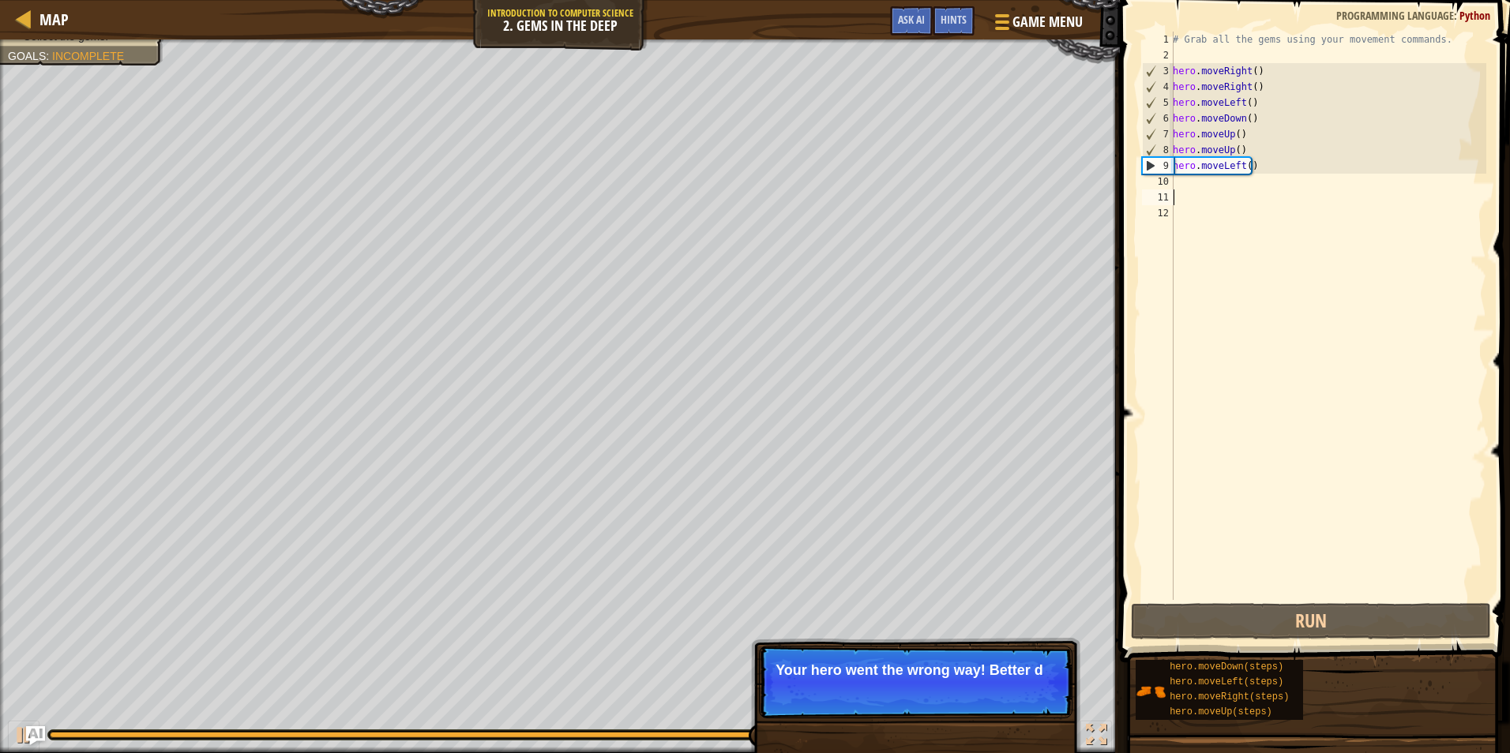
click at [1238, 163] on div "# Grab all the gems using your movement commands. hero . moveRight ( ) hero . m…" at bounding box center [1328, 332] width 317 height 600
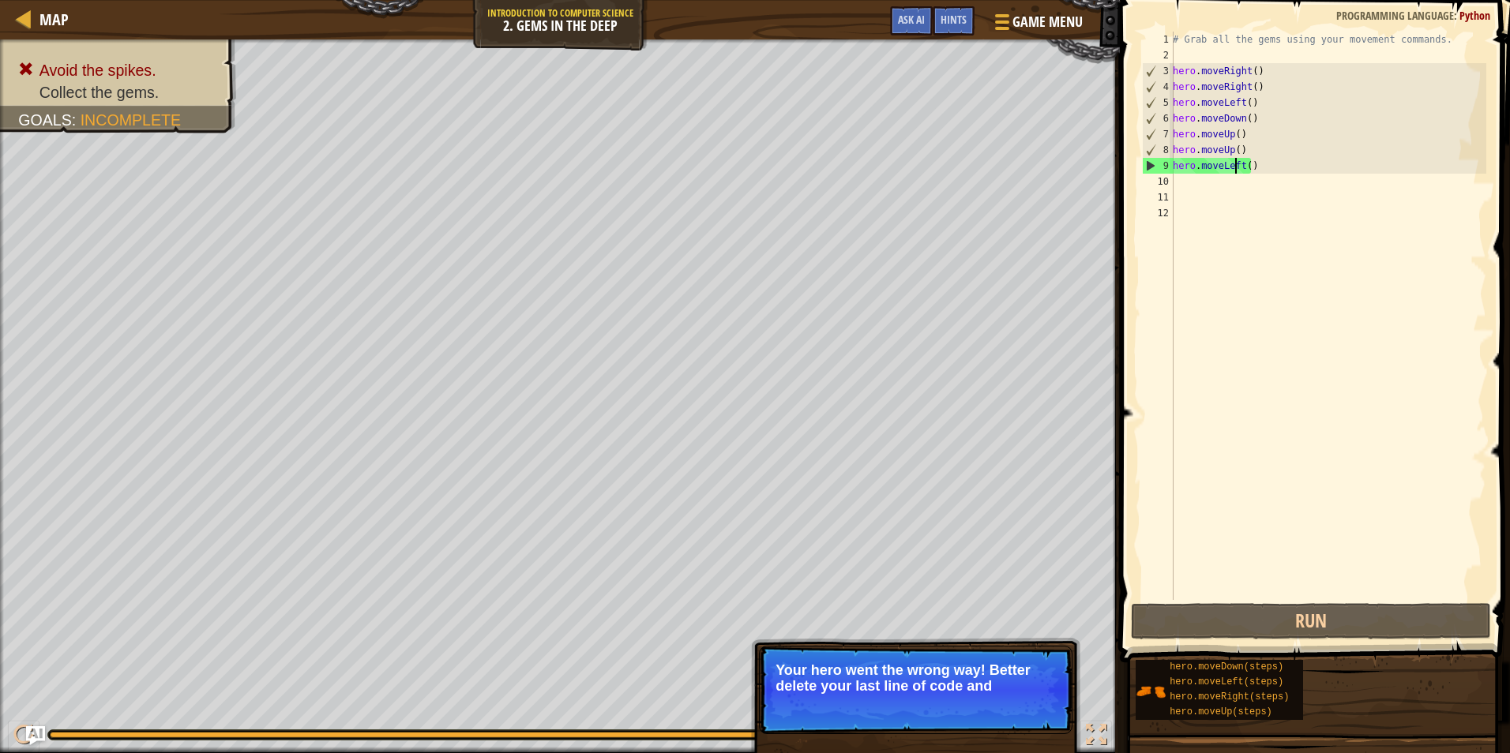
click at [1241, 163] on div "# Grab all the gems using your movement commands. hero . moveRight ( ) hero . m…" at bounding box center [1328, 332] width 317 height 600
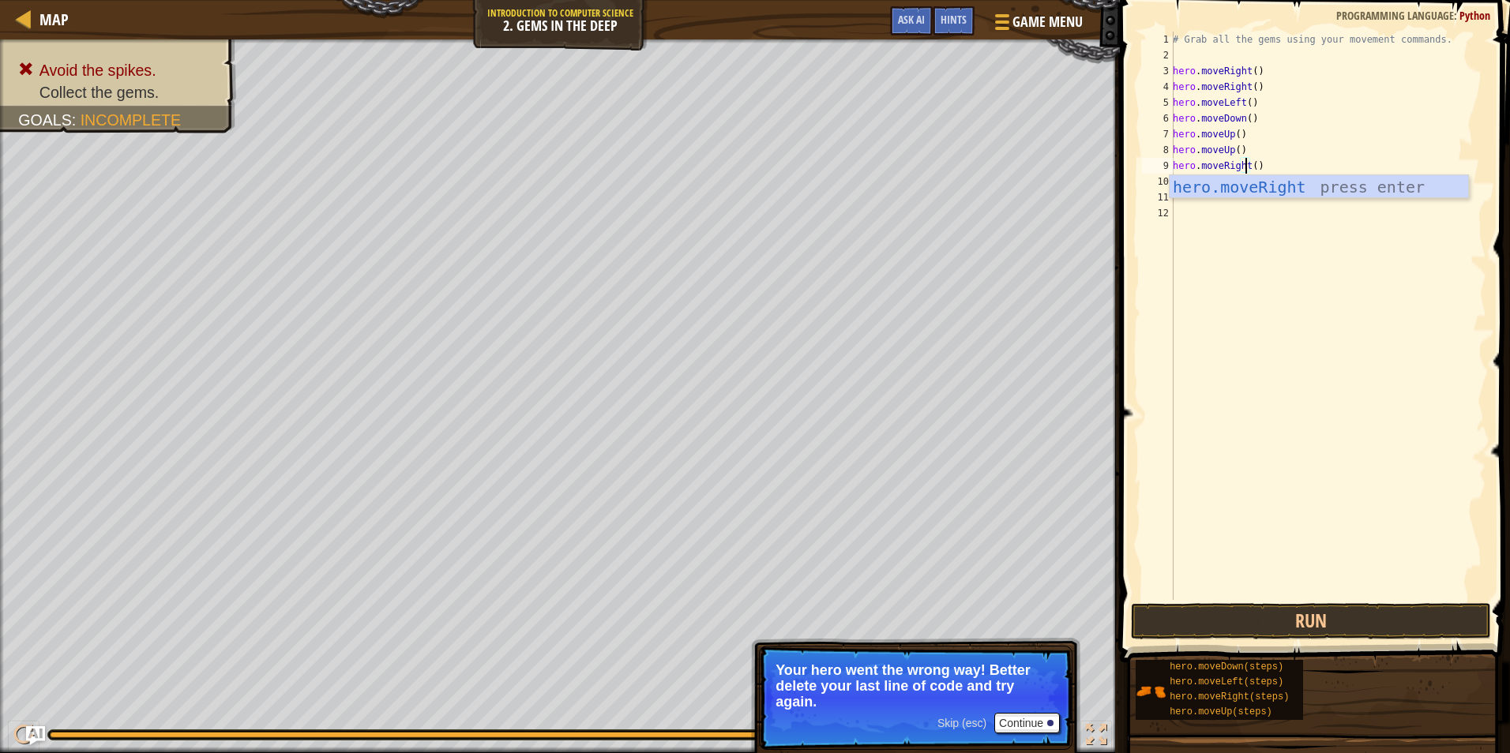
scroll to position [7, 6]
type textarea "hero.moveRight()"
click at [1268, 625] on button "Run" at bounding box center [1311, 621] width 360 height 36
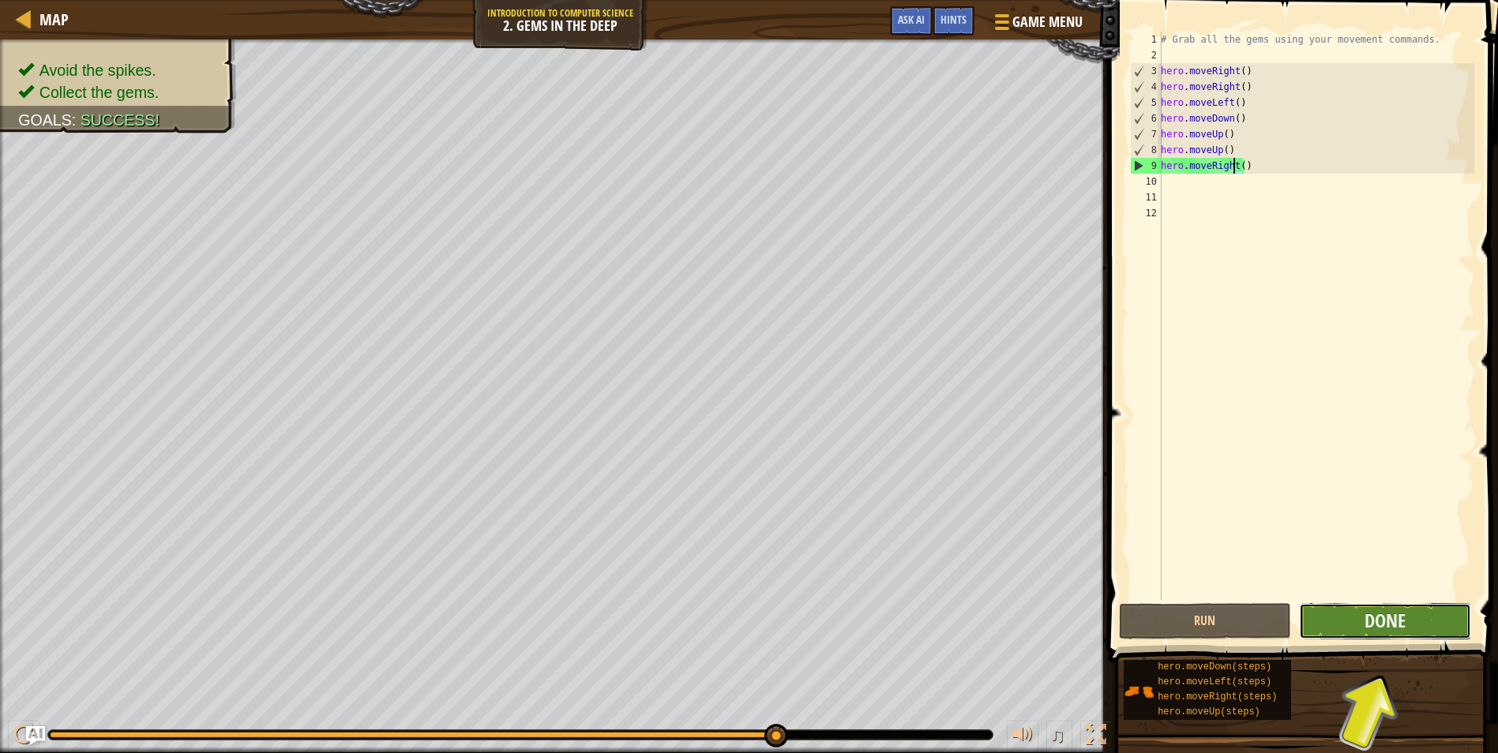
click at [1362, 619] on button "Done" at bounding box center [1385, 621] width 172 height 36
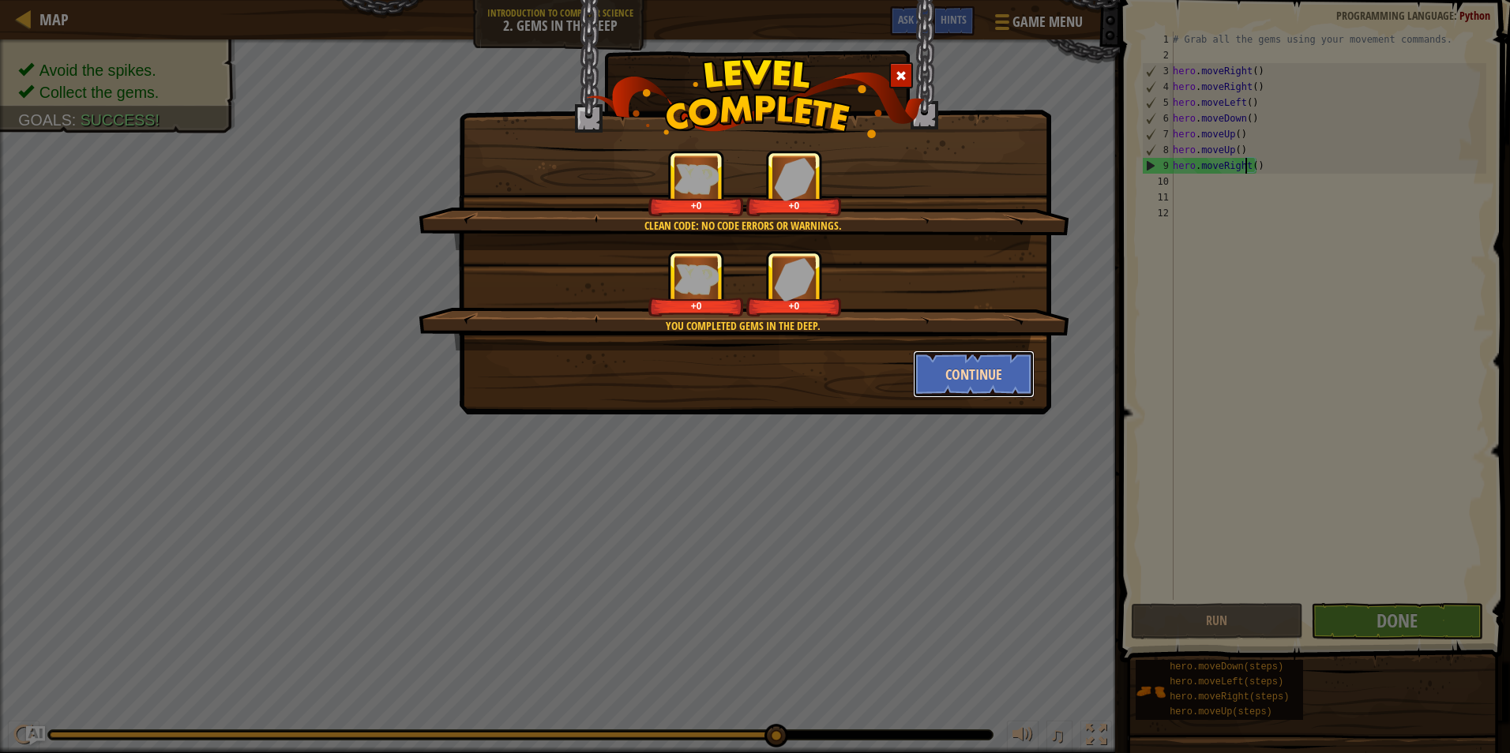
click at [960, 372] on button "Continue" at bounding box center [974, 374] width 122 height 47
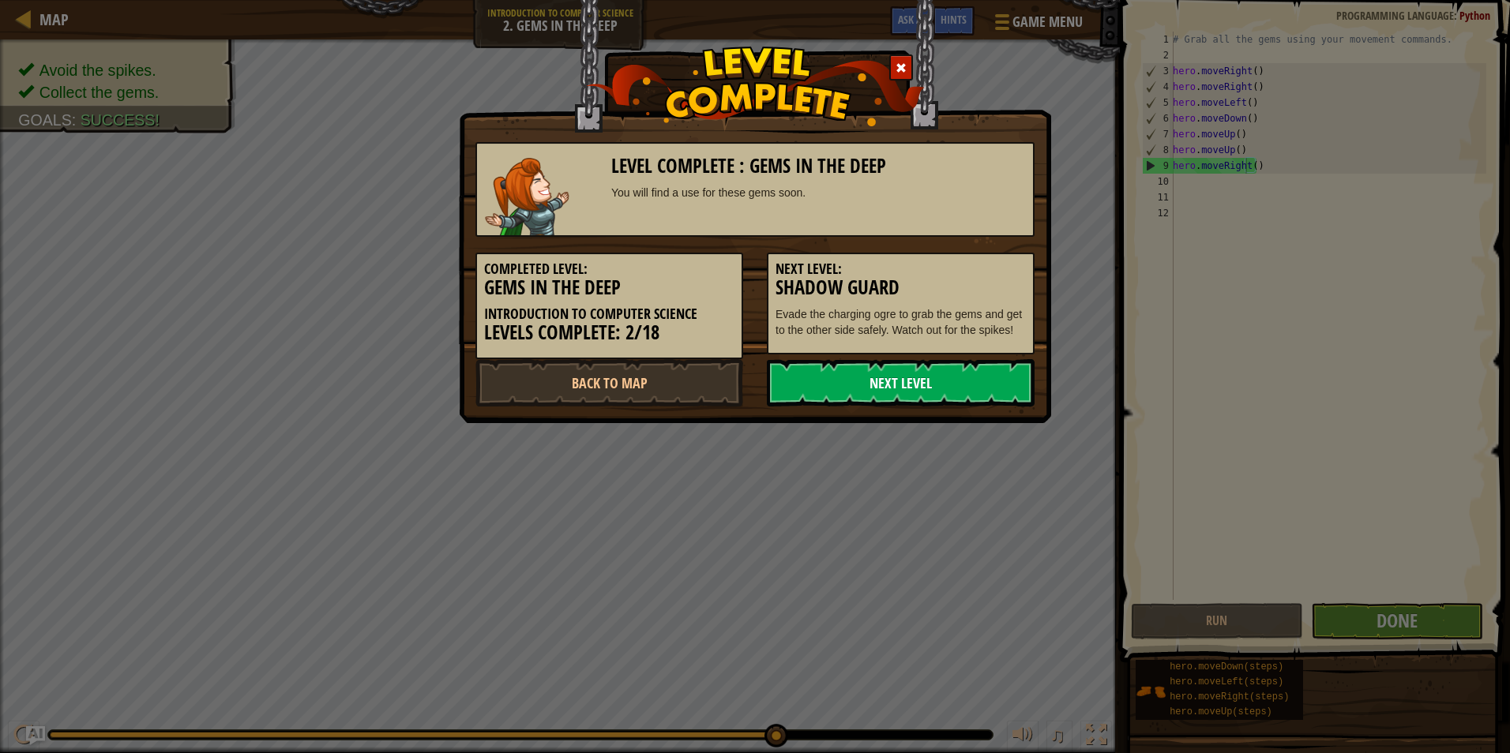
click at [950, 375] on link "Next Level" at bounding box center [901, 382] width 268 height 47
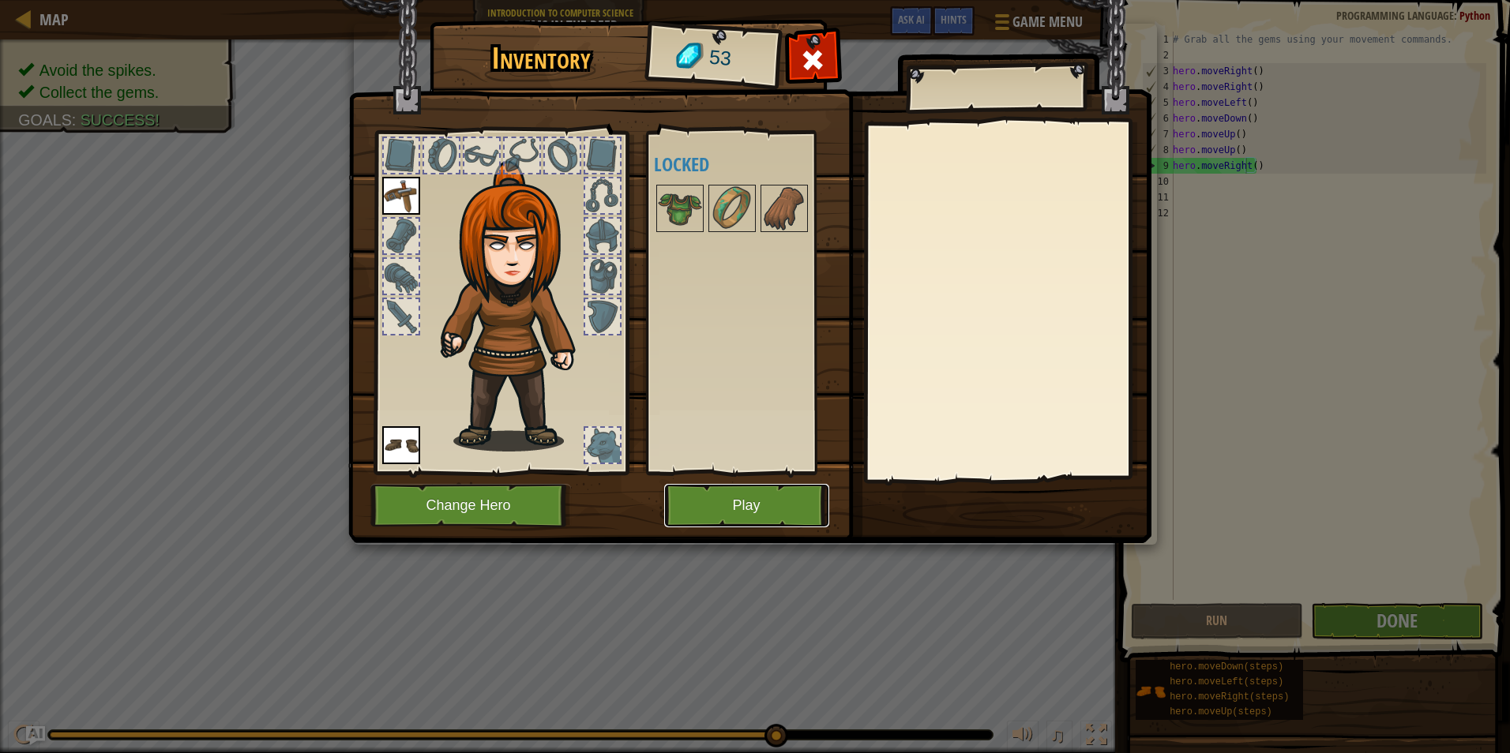
click at [723, 506] on button "Play" at bounding box center [746, 505] width 165 height 43
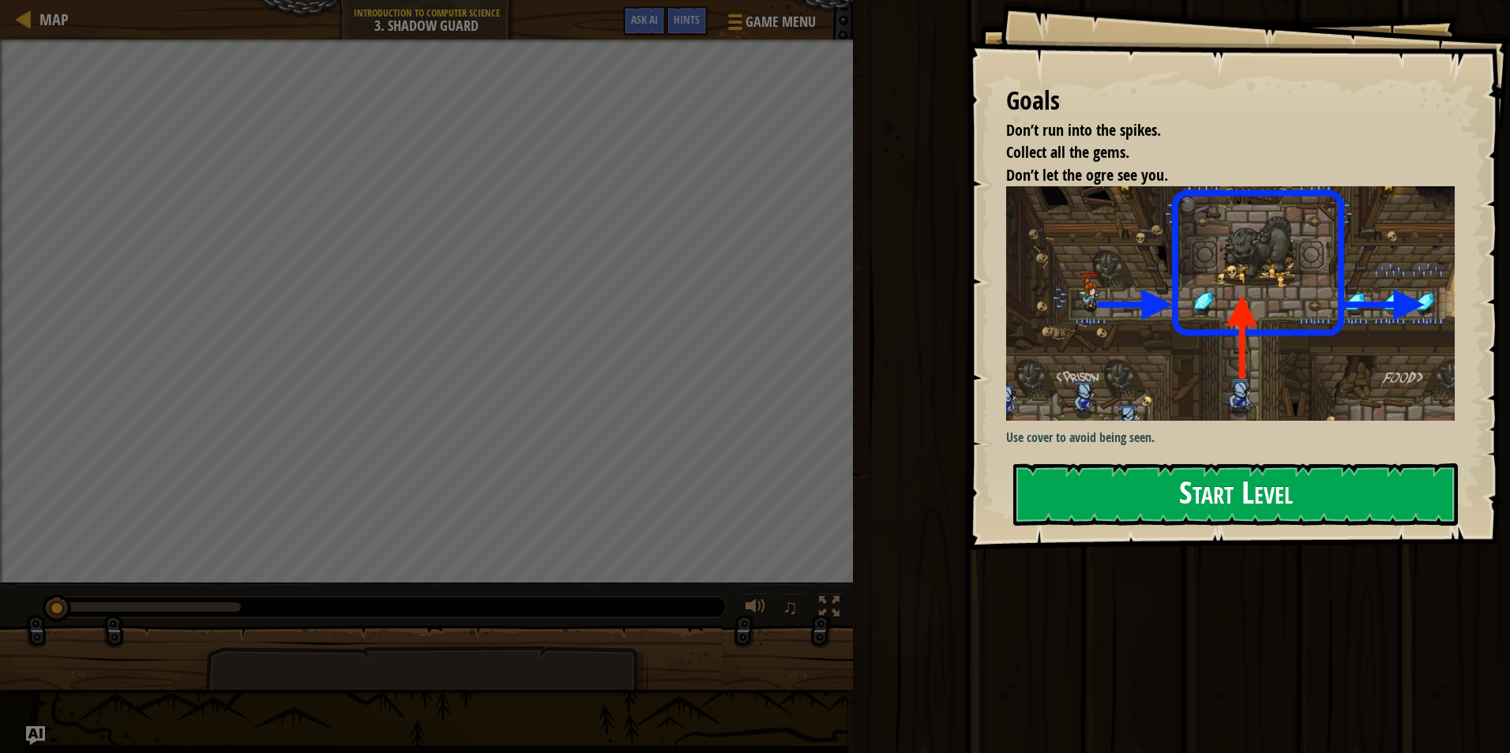
click at [1132, 490] on button "Start Level" at bounding box center [1235, 495] width 445 height 62
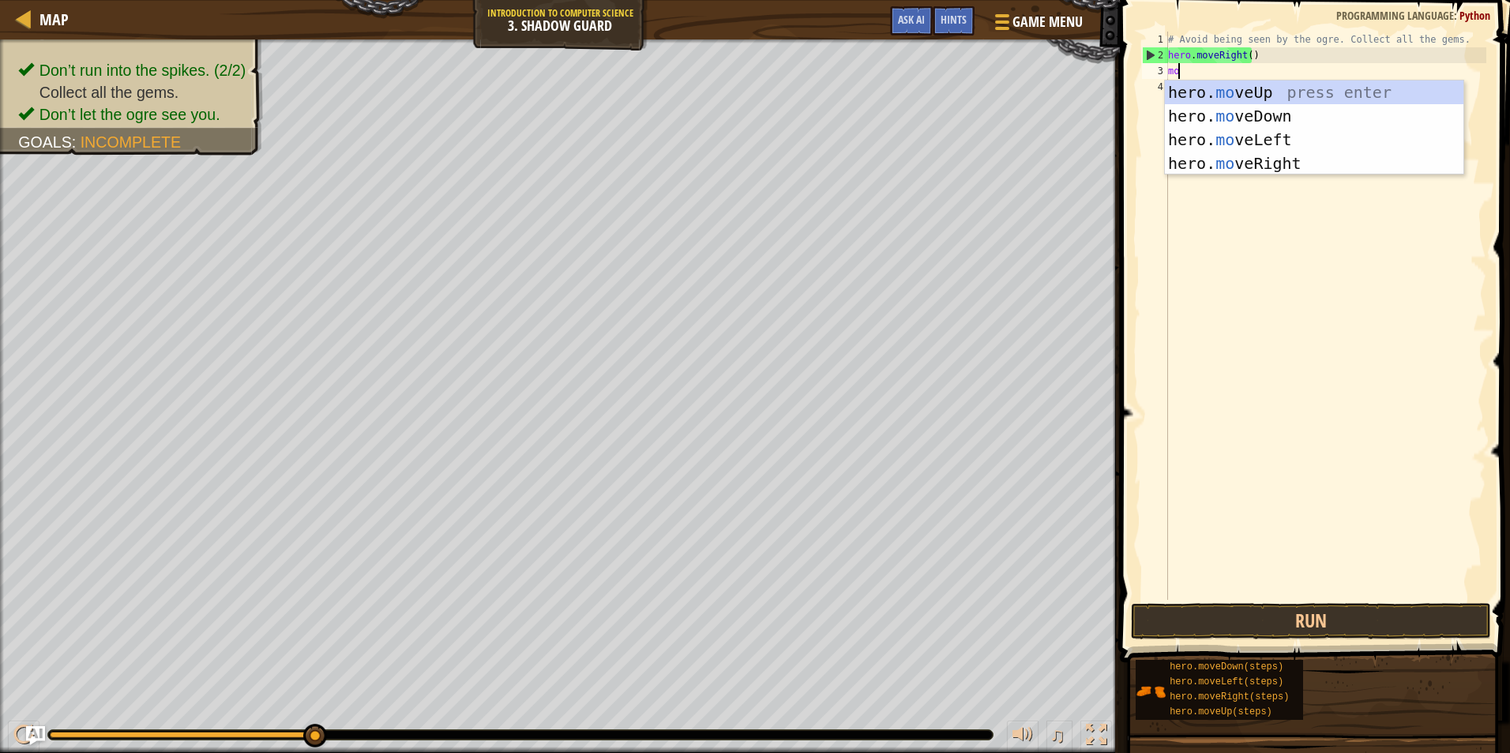
scroll to position [7, 1]
type textarea "m"
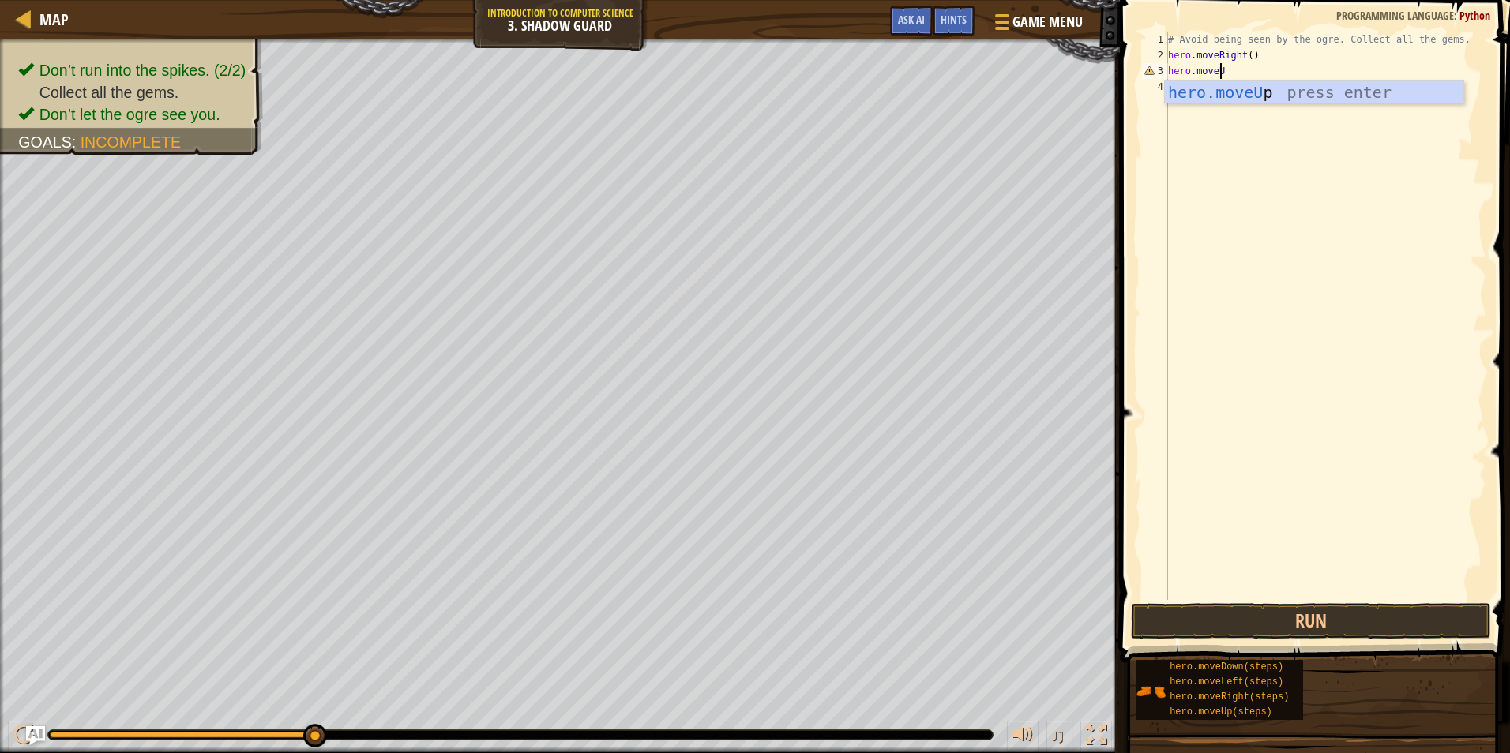
scroll to position [7, 4]
type textarea "hero.moveUp"
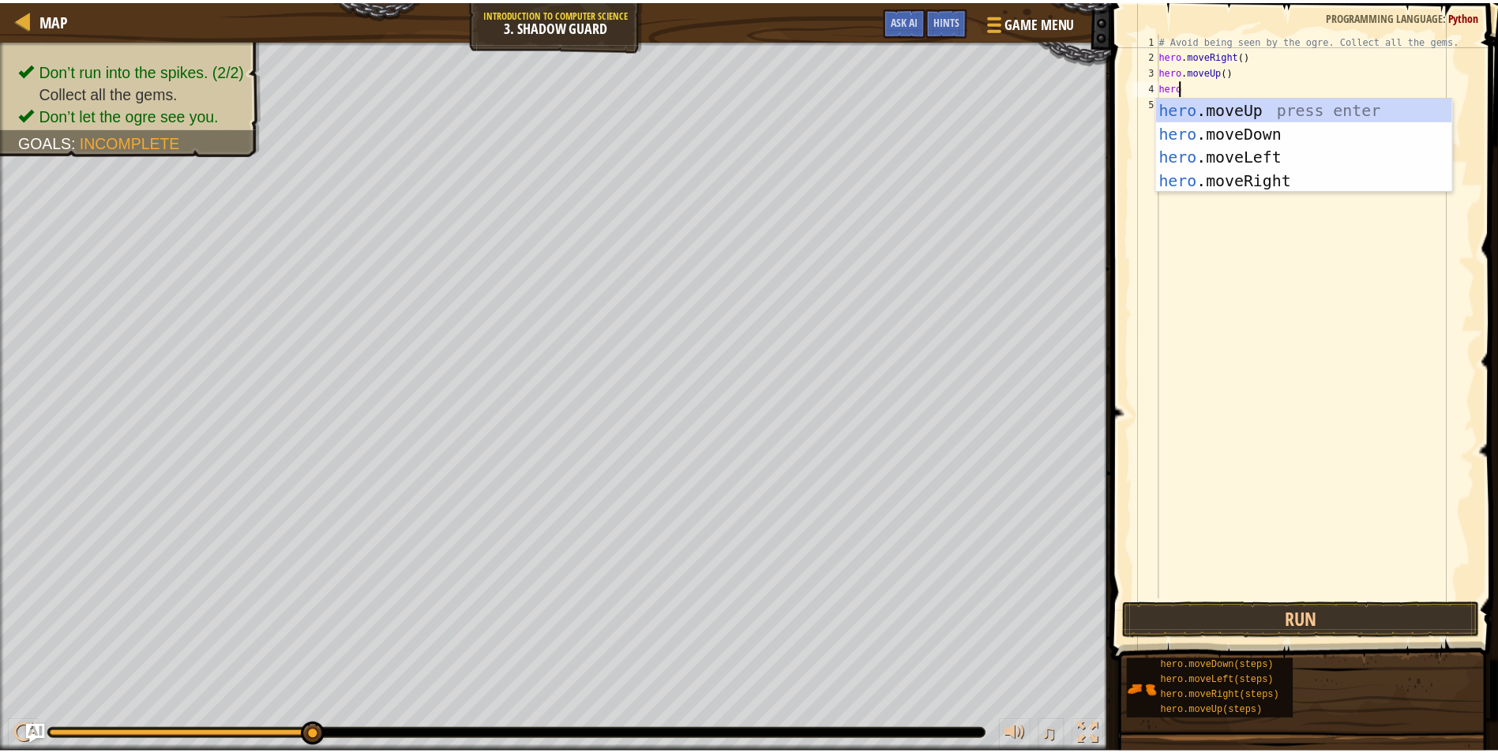
scroll to position [7, 2]
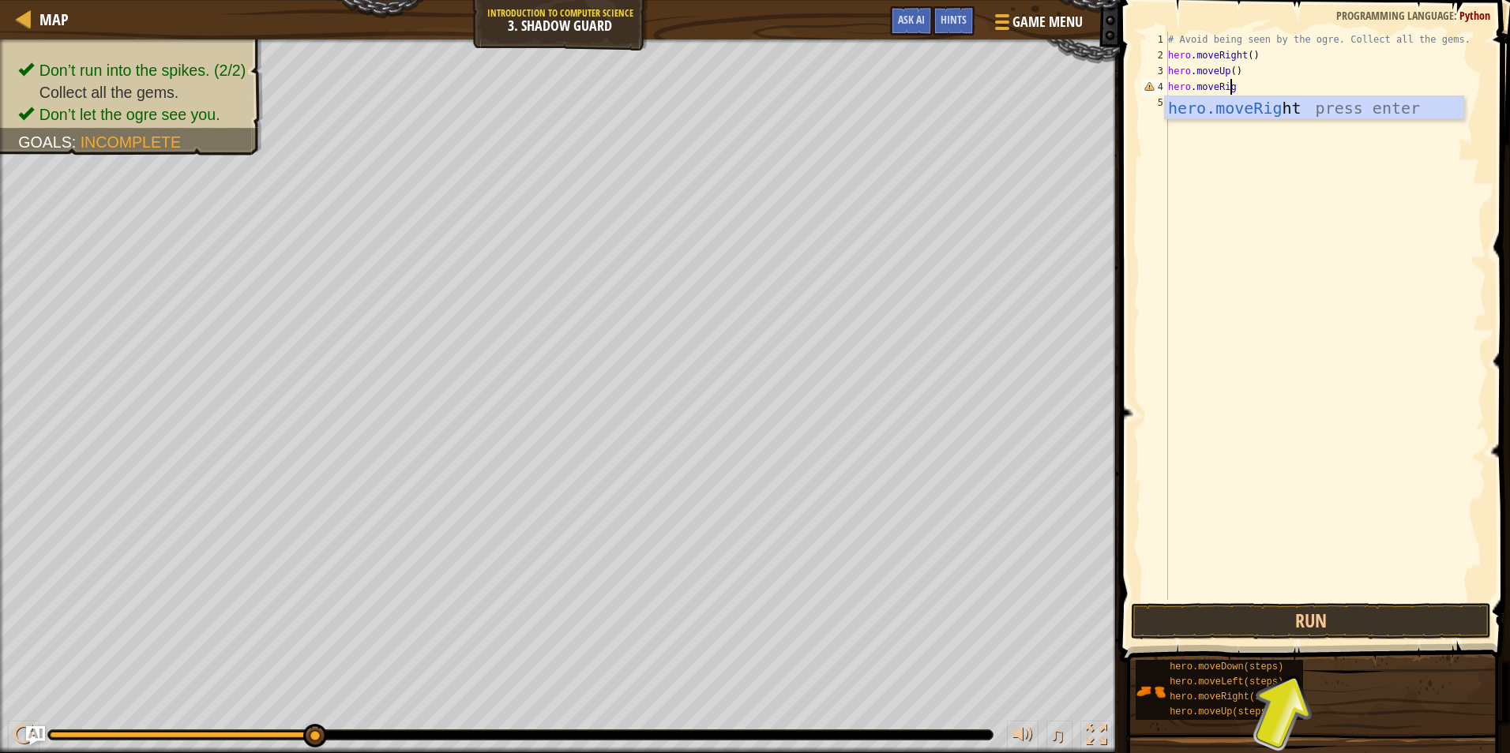
type textarea "hero.moveRight"
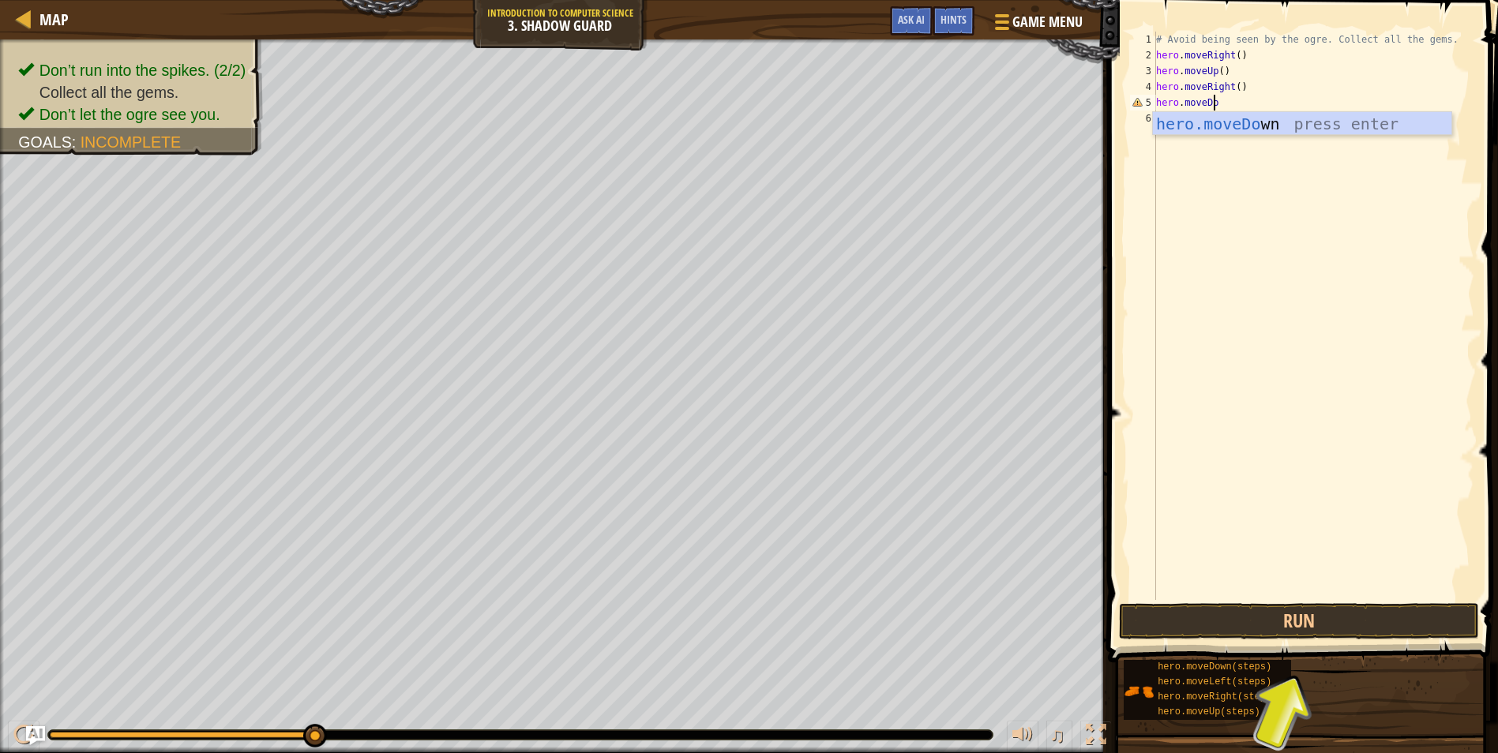
scroll to position [7, 5]
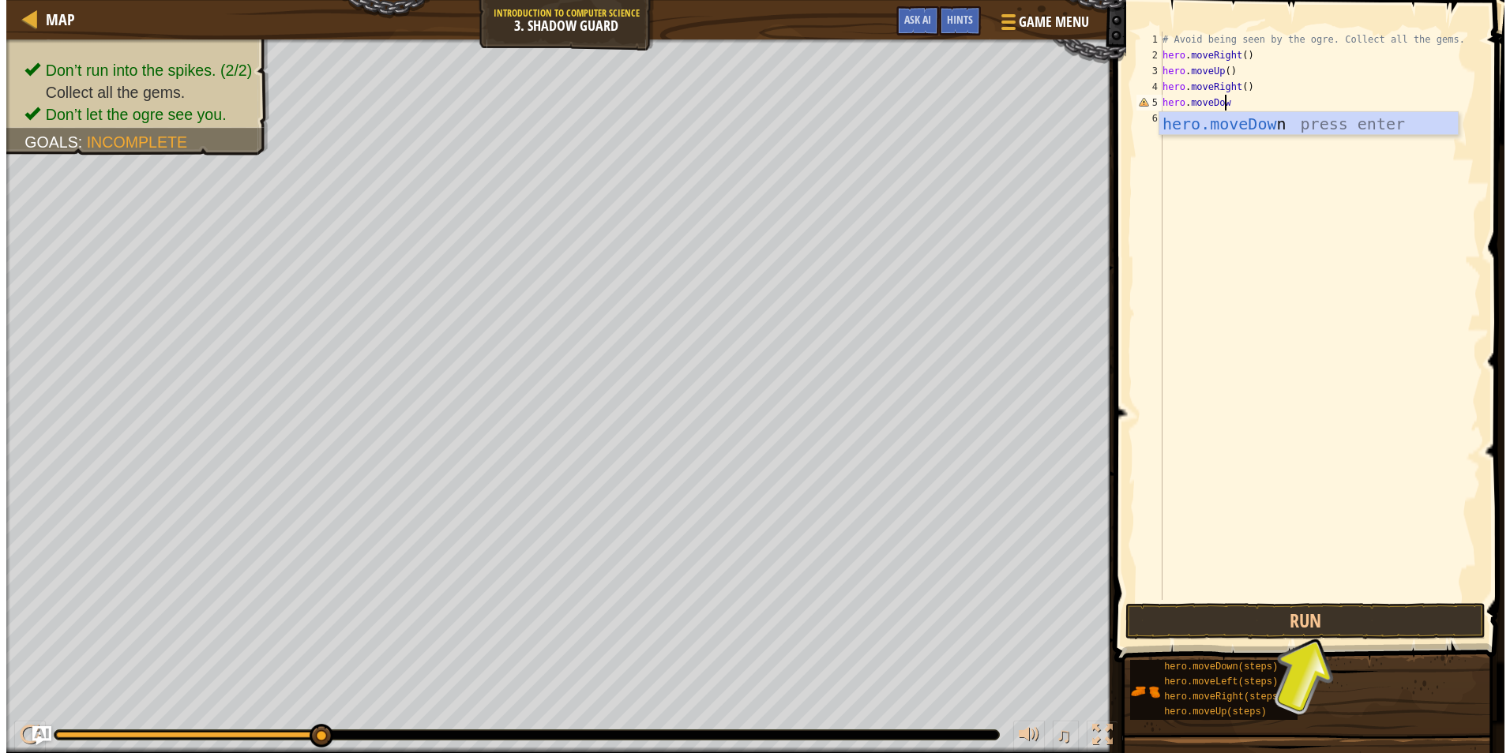
type textarea "hero.moveDown"
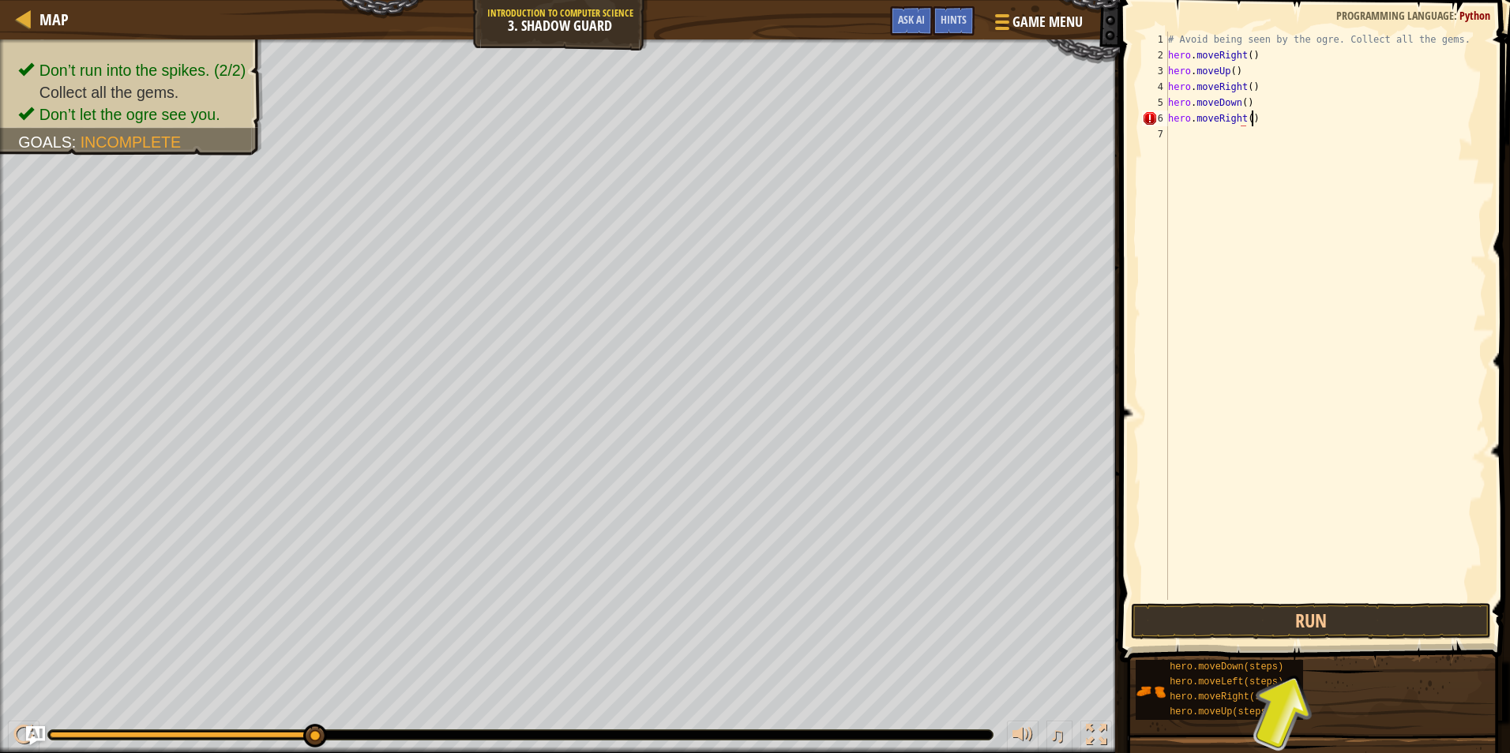
scroll to position [7, 6]
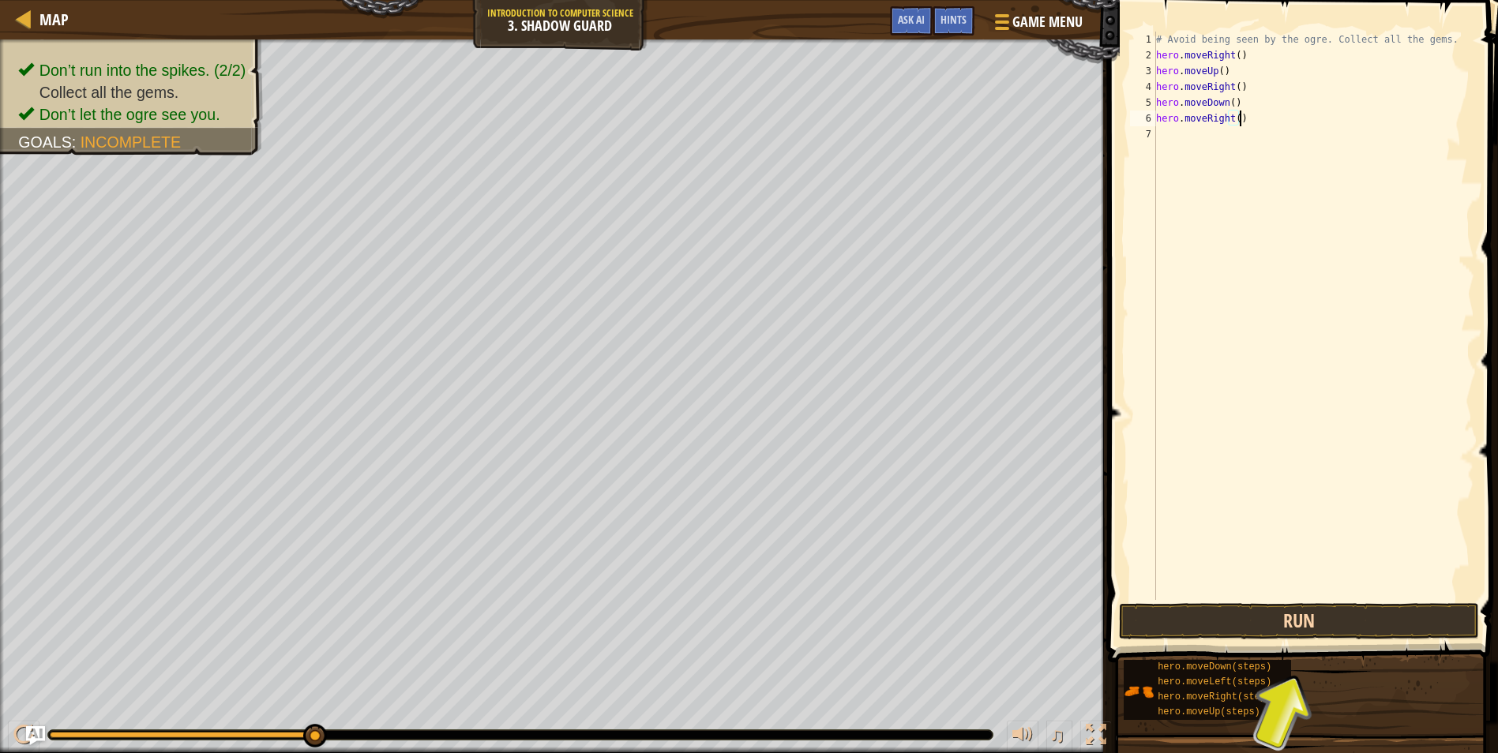
type textarea "hero.moveRight()"
click at [1305, 615] on button "Run" at bounding box center [1299, 621] width 360 height 36
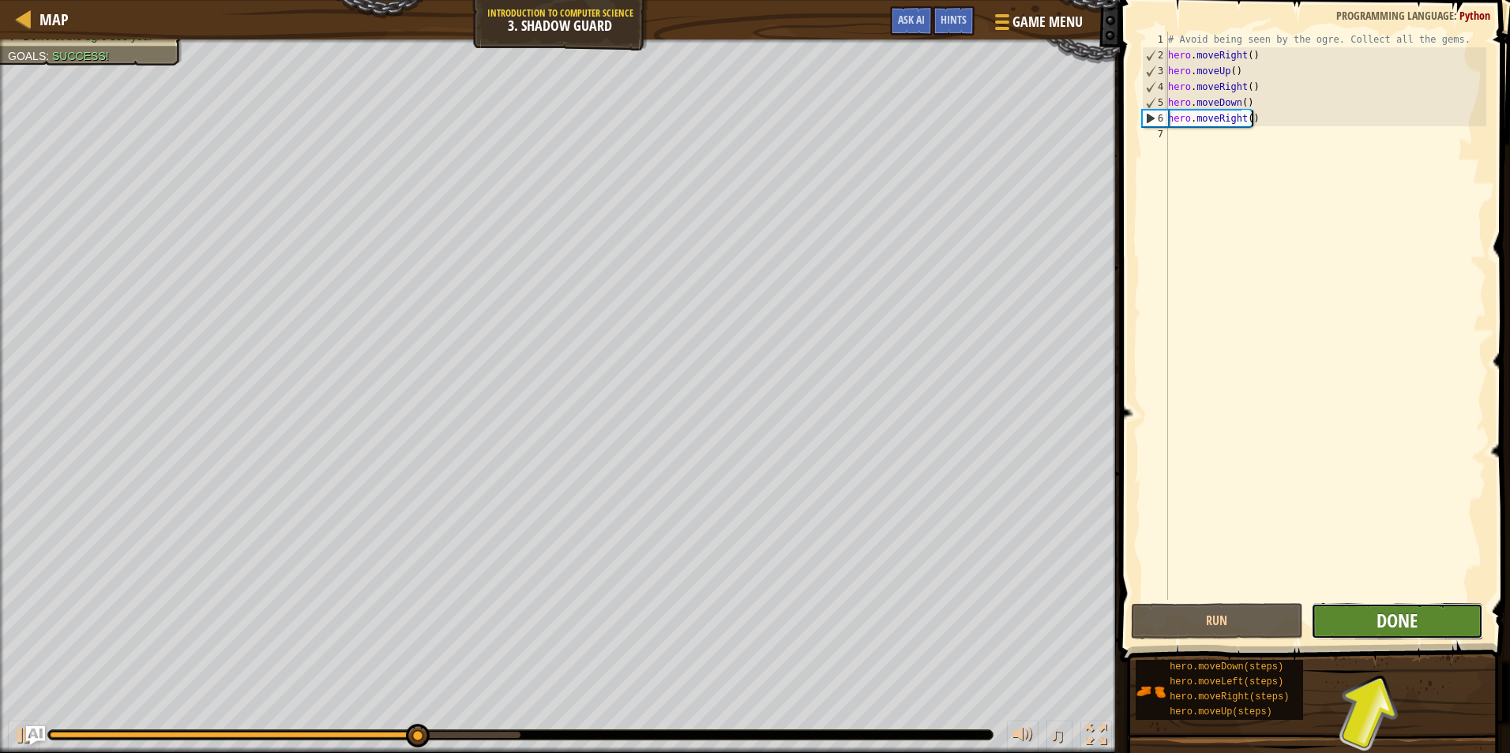
click at [1401, 622] on span "Done" at bounding box center [1397, 620] width 41 height 25
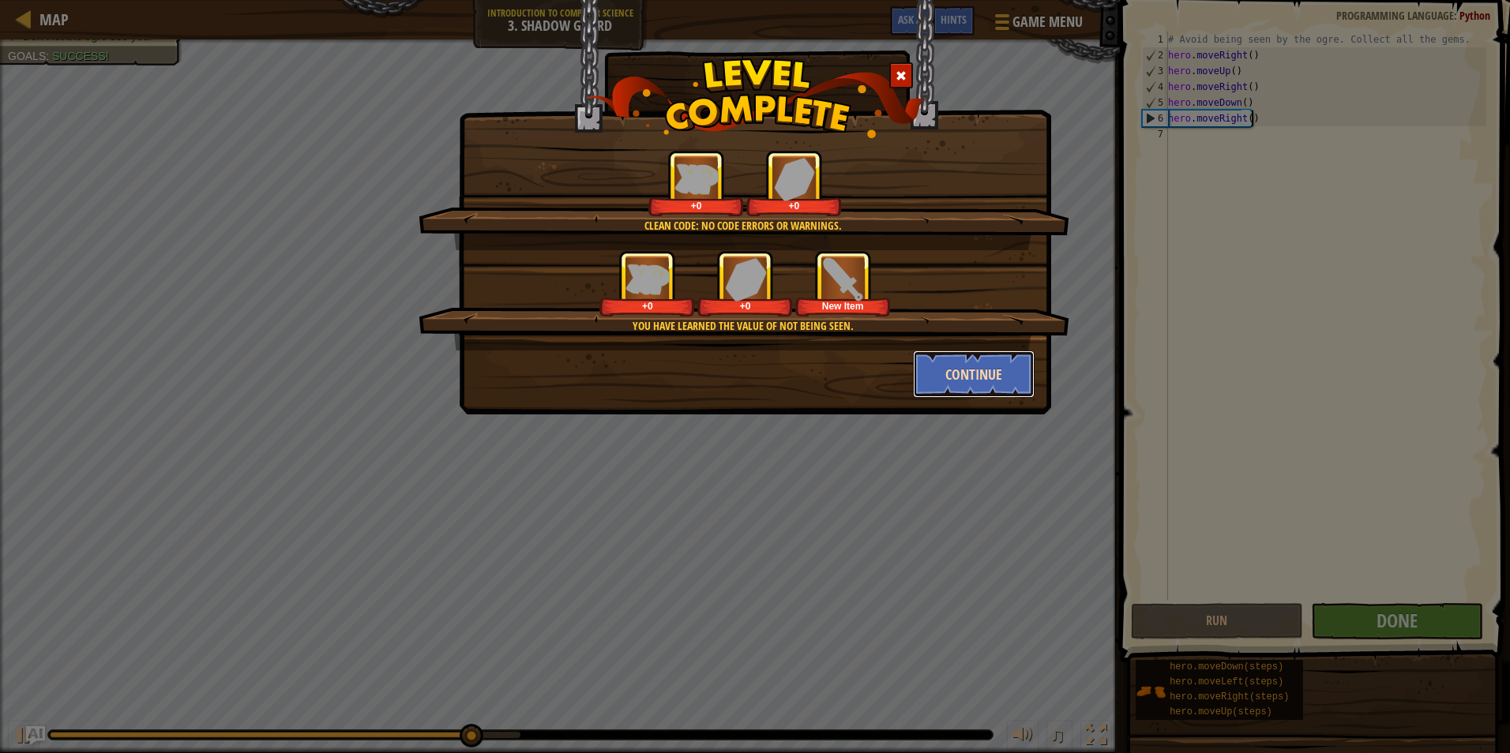
click at [994, 376] on button "Continue" at bounding box center [974, 374] width 122 height 47
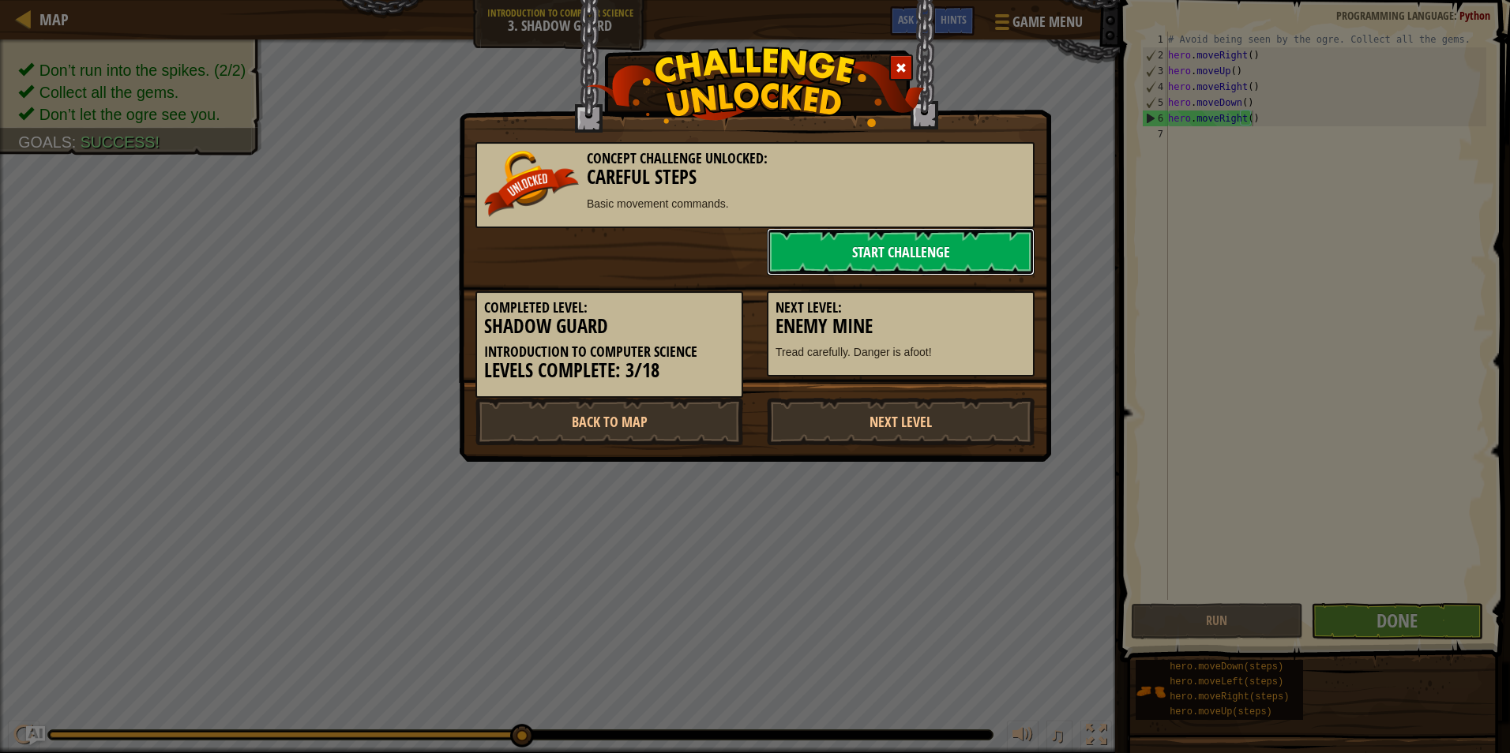
click at [841, 239] on link "Start Challenge" at bounding box center [901, 251] width 268 height 47
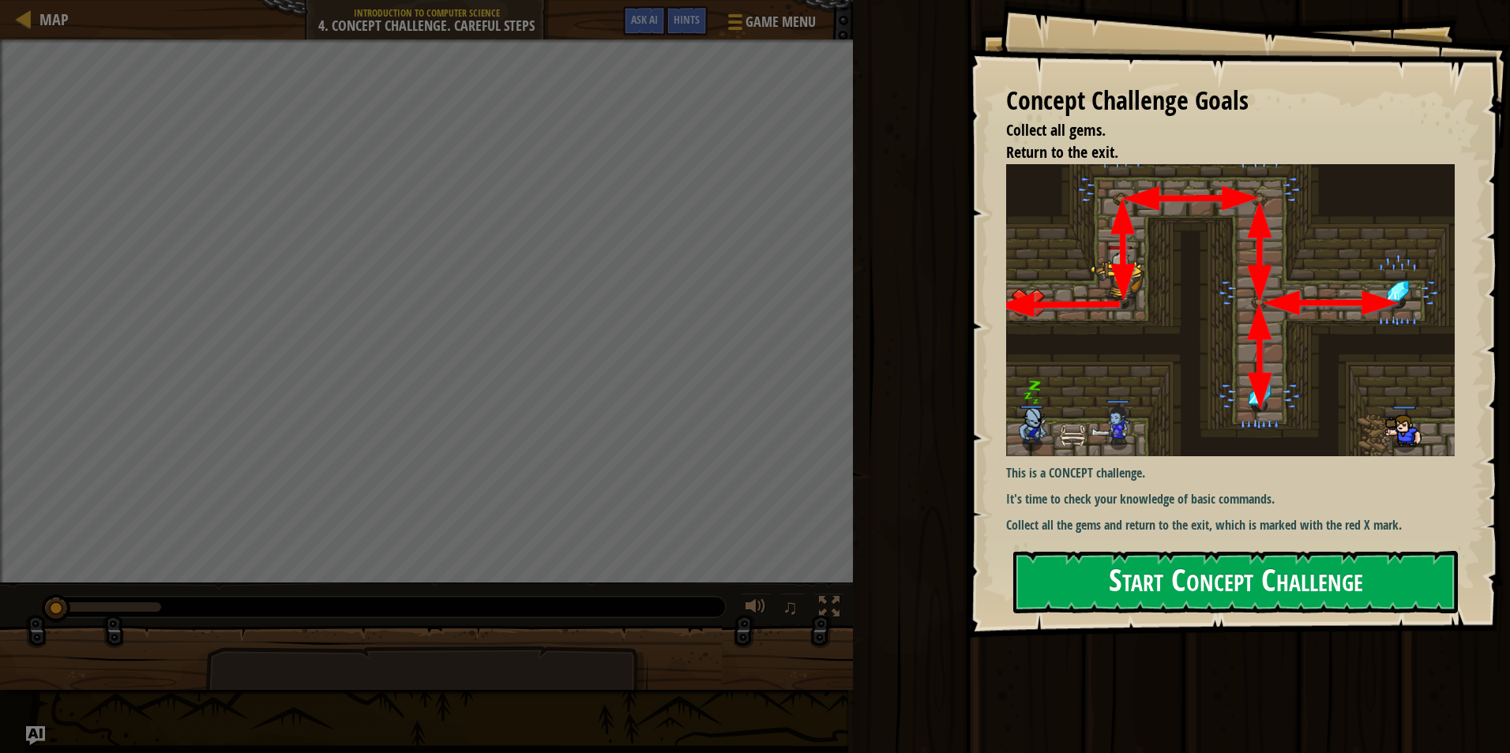
click at [1125, 591] on button "Start Concept Challenge" at bounding box center [1235, 582] width 445 height 62
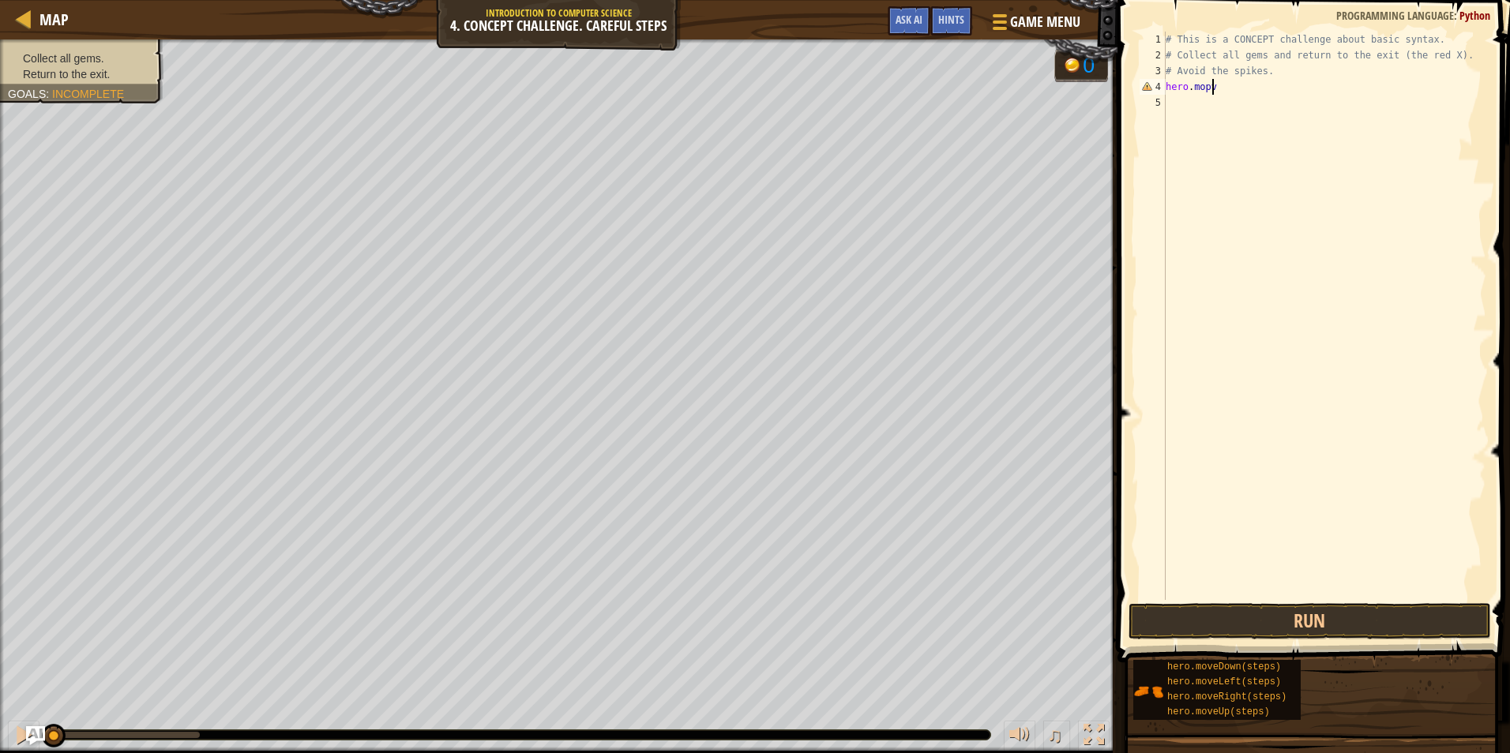
scroll to position [7, 2]
type textarea "hero.moveUp"
type textarea "hero.moveRight"
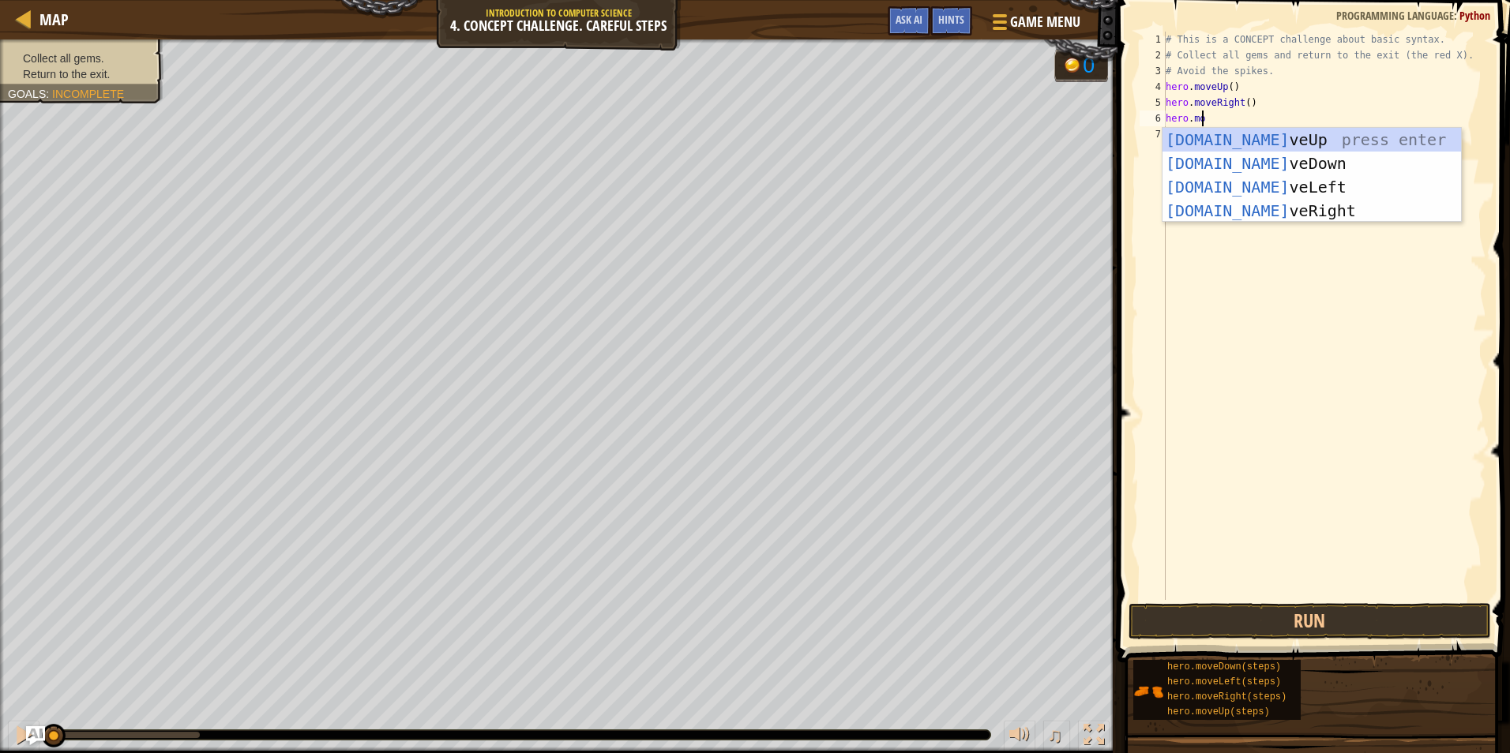
scroll to position [7, 2]
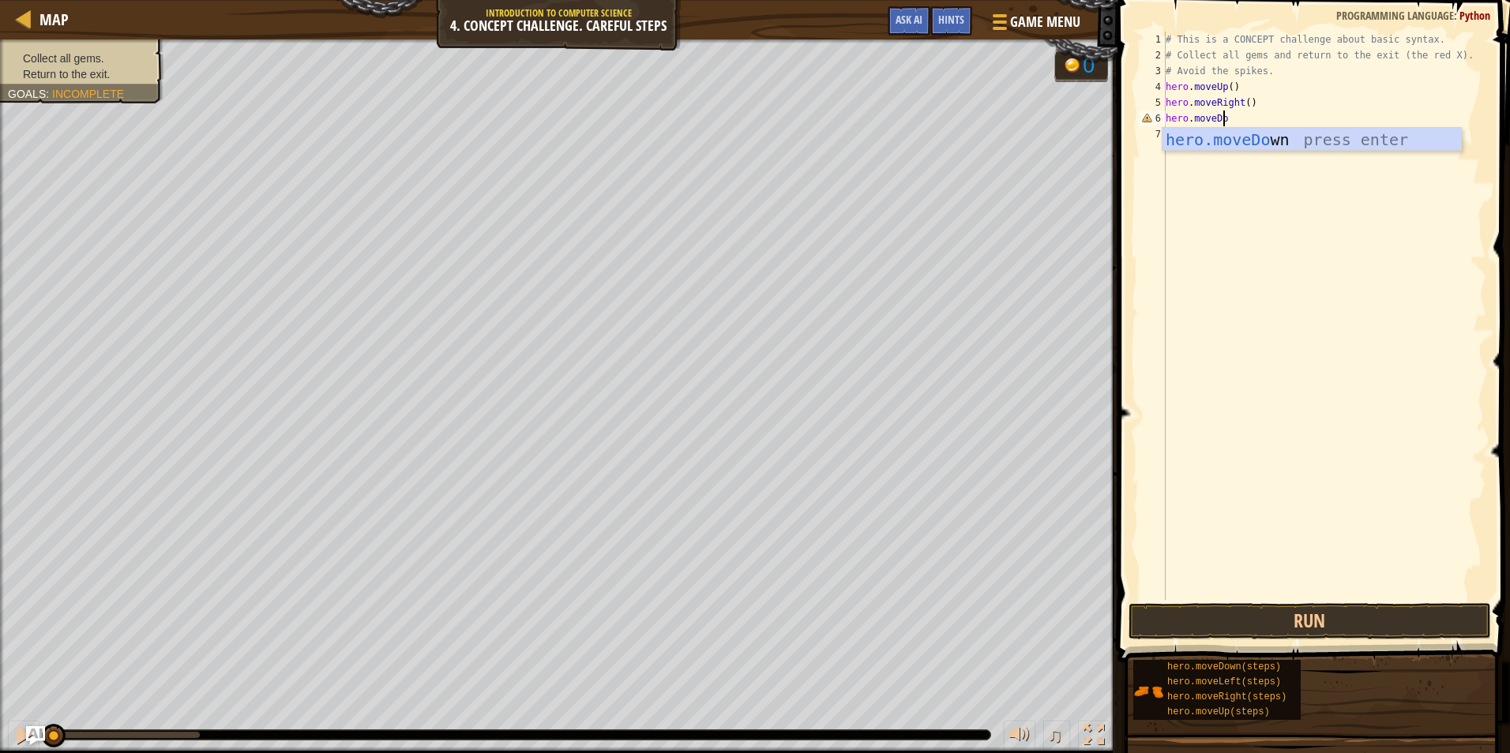
type textarea "hero.moveDown"
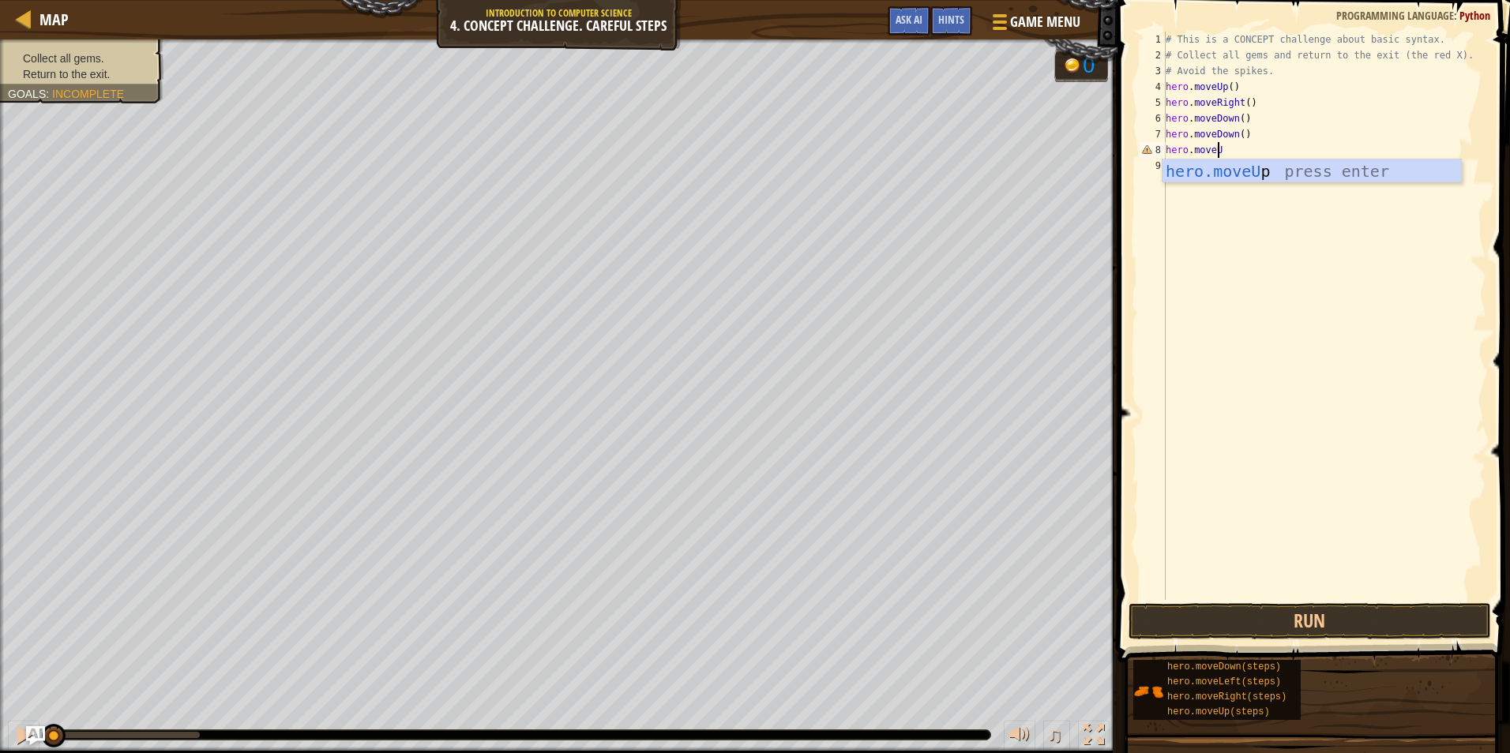
type textarea "hero.moveUp"
type textarea "hero.moveRight()"
click at [1241, 630] on button "Run" at bounding box center [1310, 621] width 362 height 36
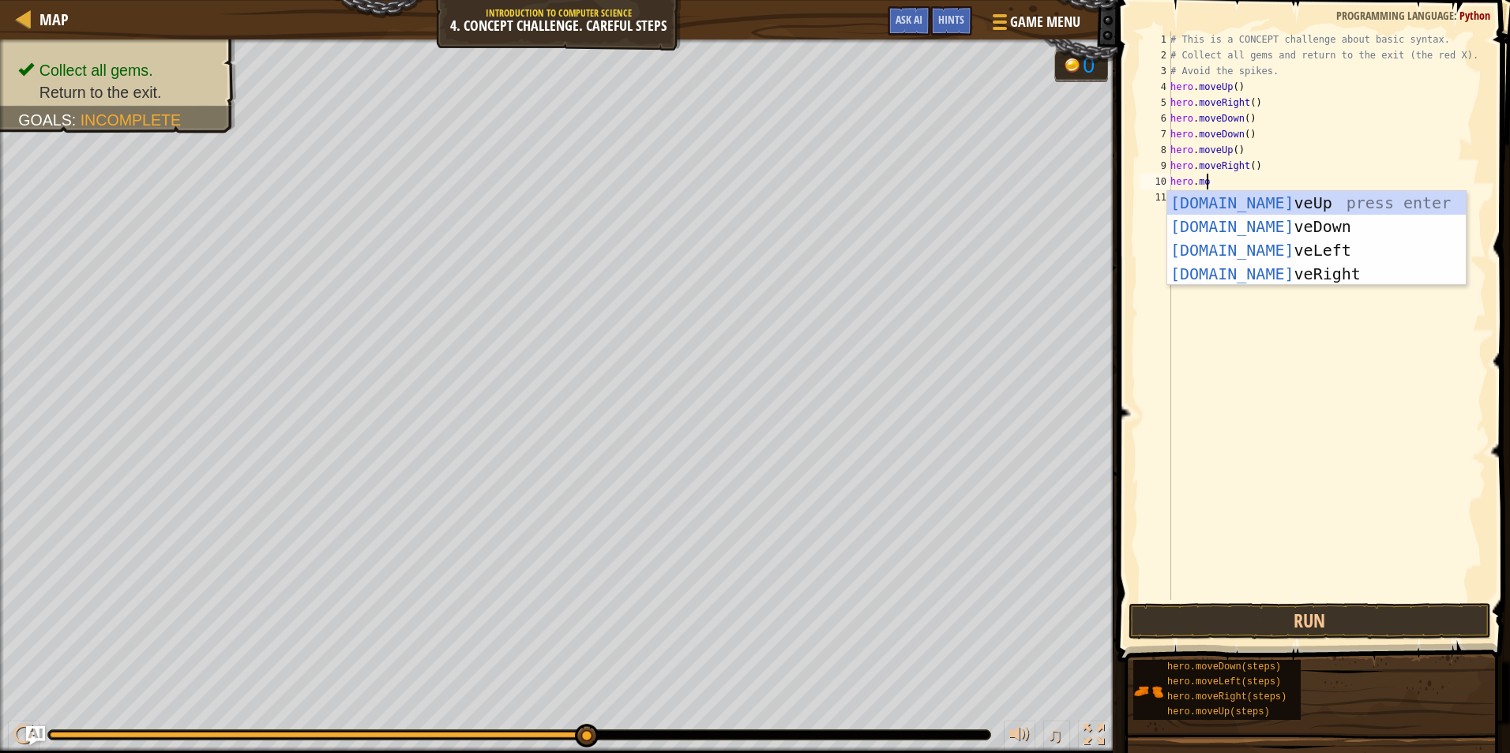
scroll to position [7, 2]
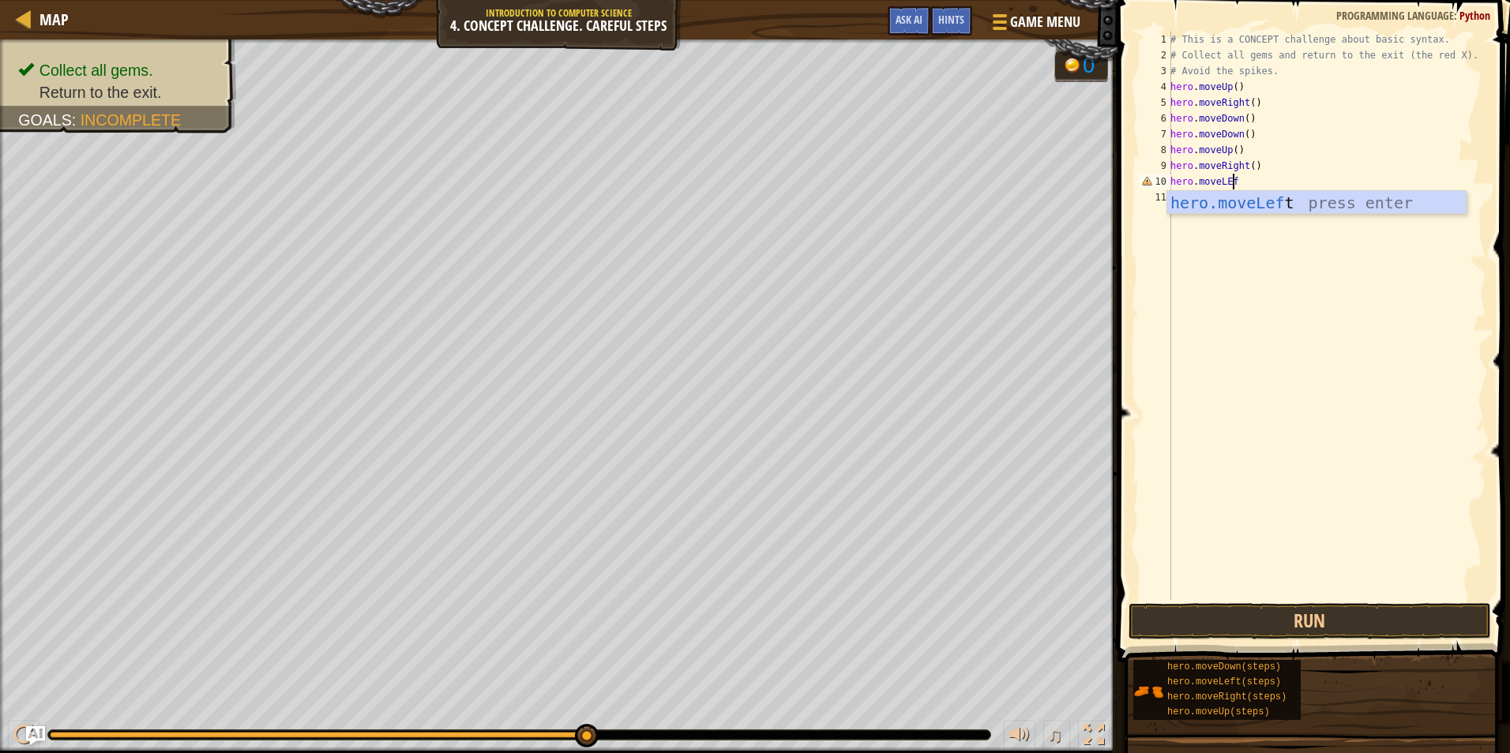
type textarea "hero.moveLEft"
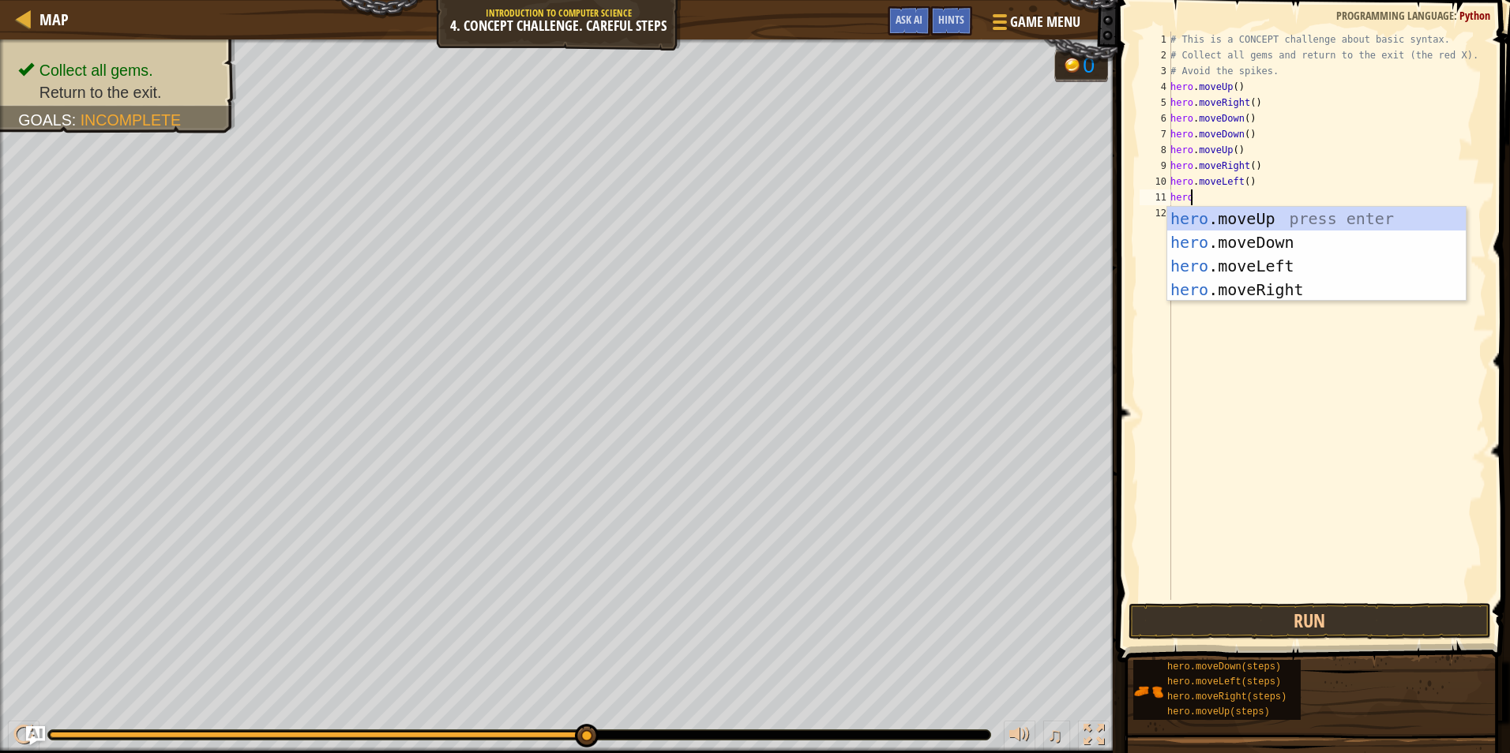
scroll to position [7, 1]
type textarea "hero."
